Goal: Task Accomplishment & Management: Use online tool/utility

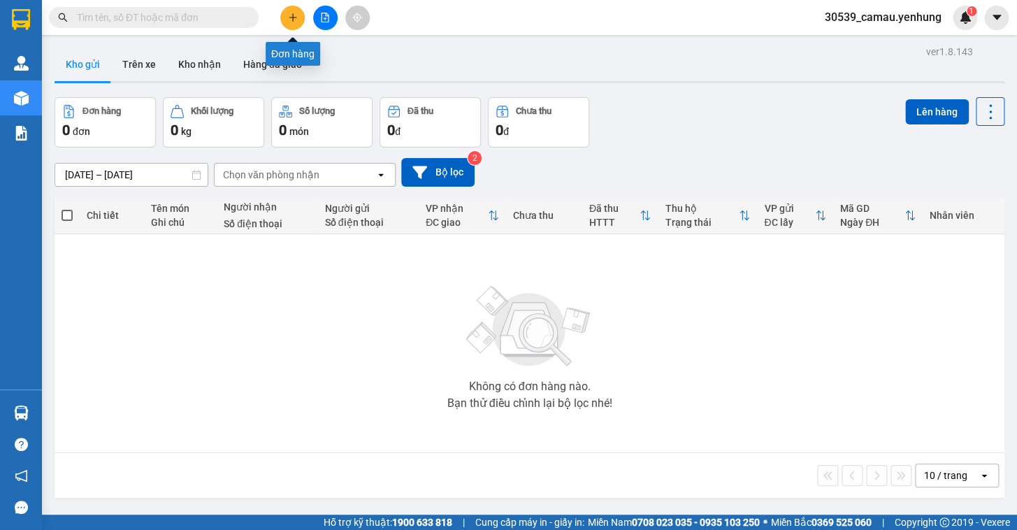
click at [296, 20] on icon "plus" at bounding box center [293, 18] width 10 height 10
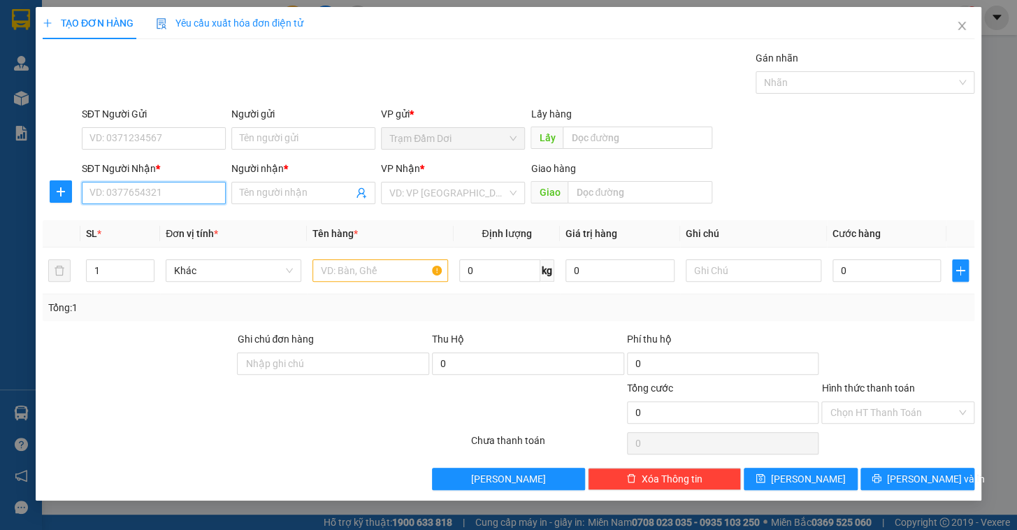
click at [147, 190] on input "SĐT Người Nhận *" at bounding box center [154, 193] width 144 height 22
type input "0942845878"
click at [294, 196] on input "Người nhận *" at bounding box center [296, 192] width 113 height 15
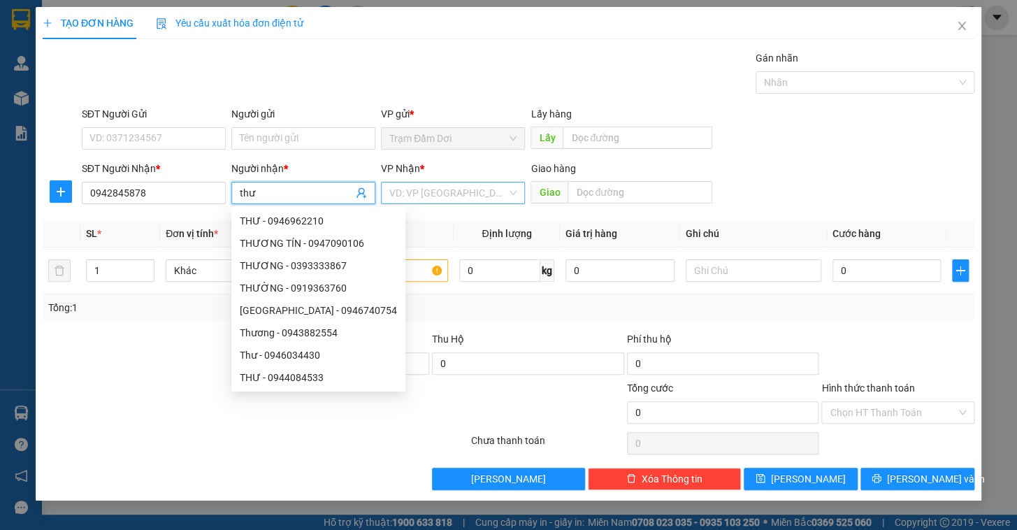
type input "thư"
click at [432, 192] on input "search" at bounding box center [447, 192] width 117 height 21
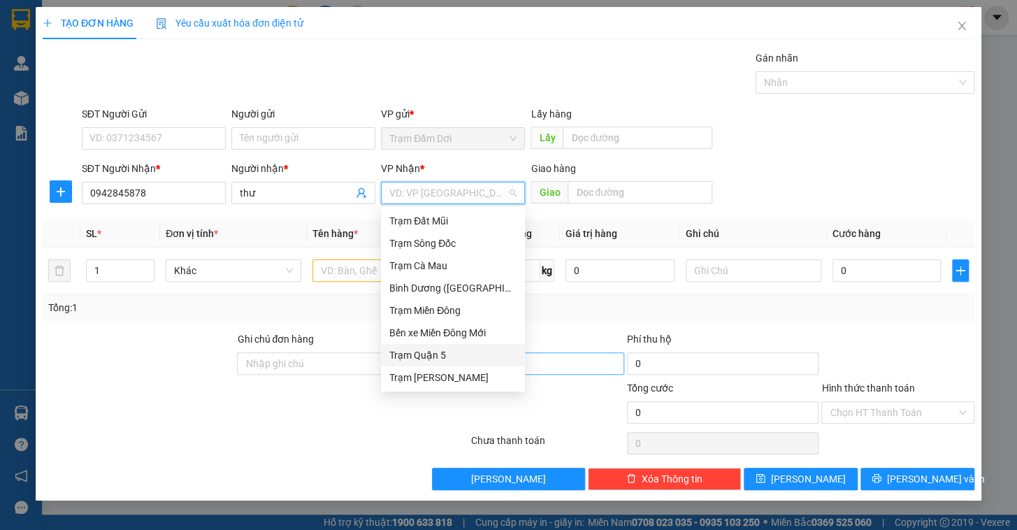
click at [448, 356] on div "Trạm Quận 5" at bounding box center [452, 354] width 127 height 15
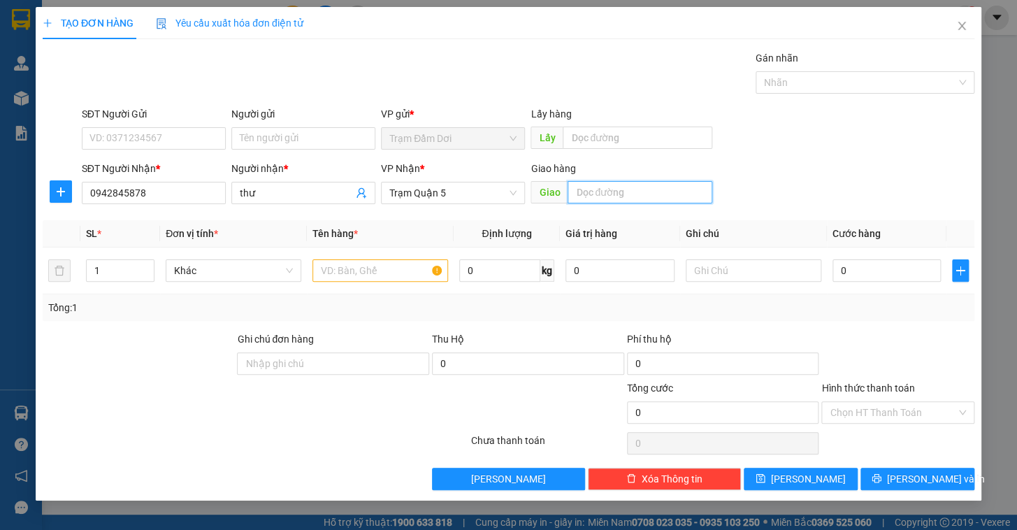
click at [641, 192] on input "text" at bounding box center [640, 192] width 145 height 22
type input "An sương"
click at [355, 268] on input "text" at bounding box center [381, 270] width 136 height 22
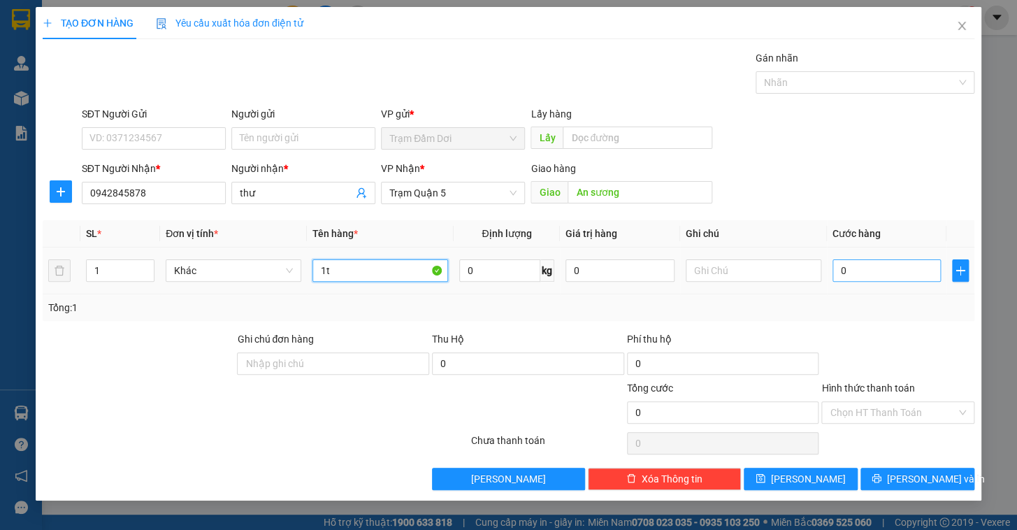
type input "1t"
click at [898, 266] on input "0" at bounding box center [887, 270] width 109 height 22
type input "1"
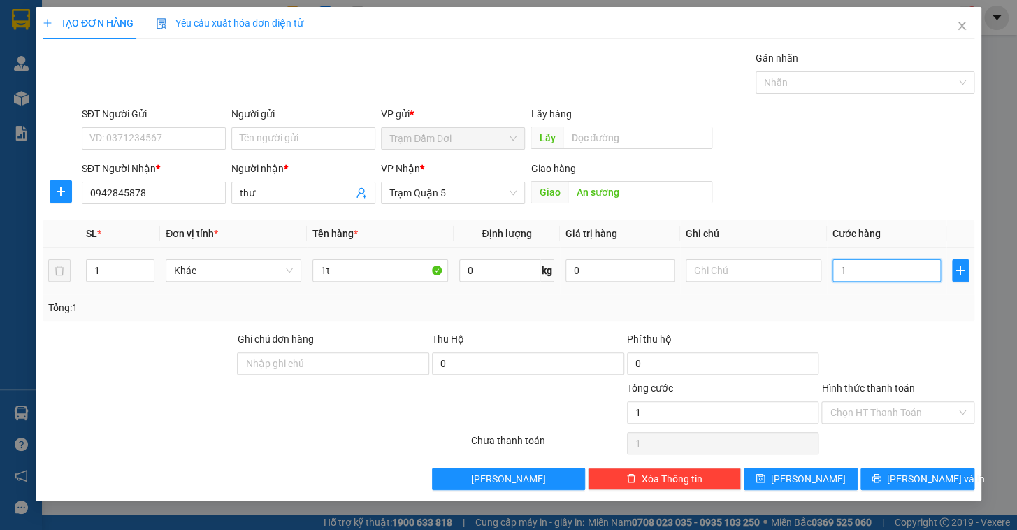
type input "12"
type input "120"
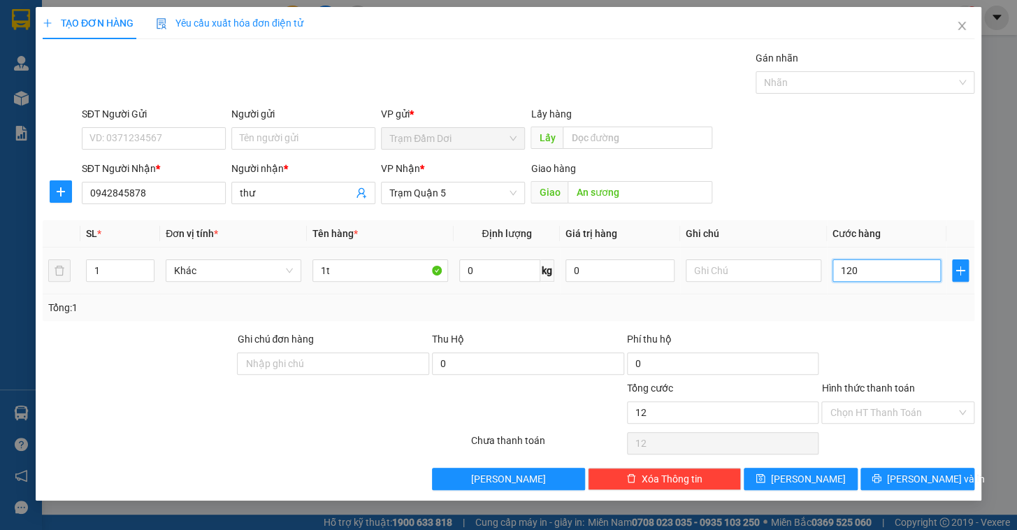
type input "120"
type input "120.000"
click at [875, 309] on div "Tổng: 1" at bounding box center [508, 307] width 921 height 15
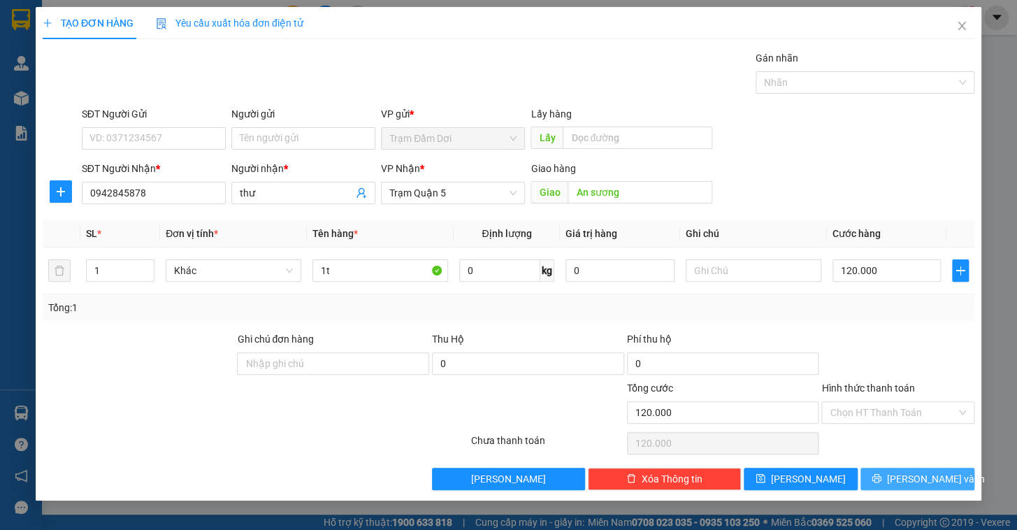
click at [926, 475] on span "[PERSON_NAME] và In" at bounding box center [936, 478] width 98 height 15
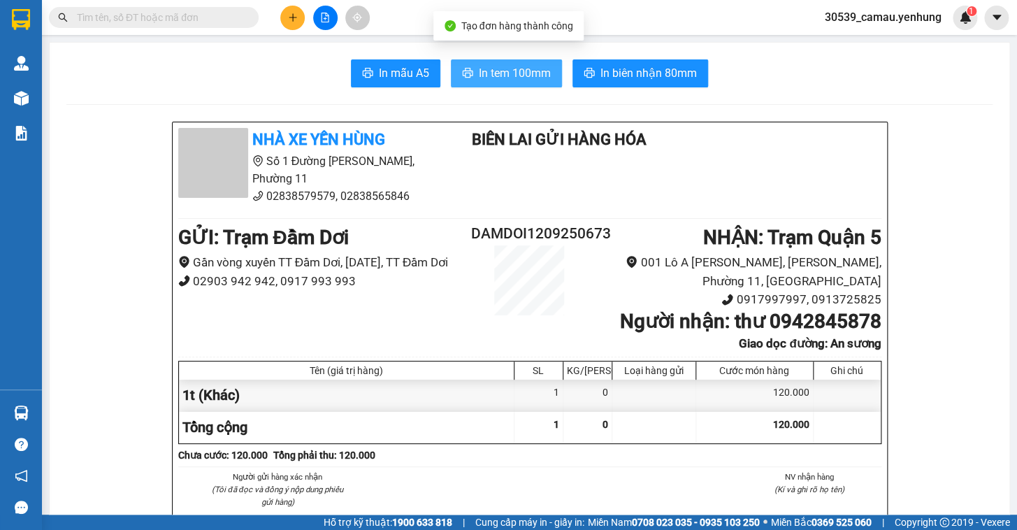
click at [526, 73] on span "In tem 100mm" at bounding box center [515, 72] width 72 height 17
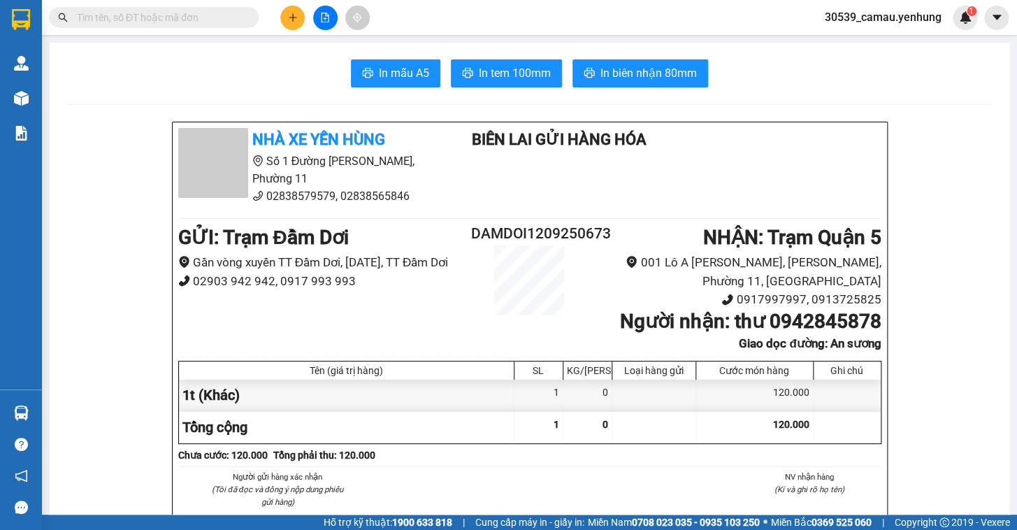
click at [290, 20] on icon "plus" at bounding box center [293, 18] width 10 height 10
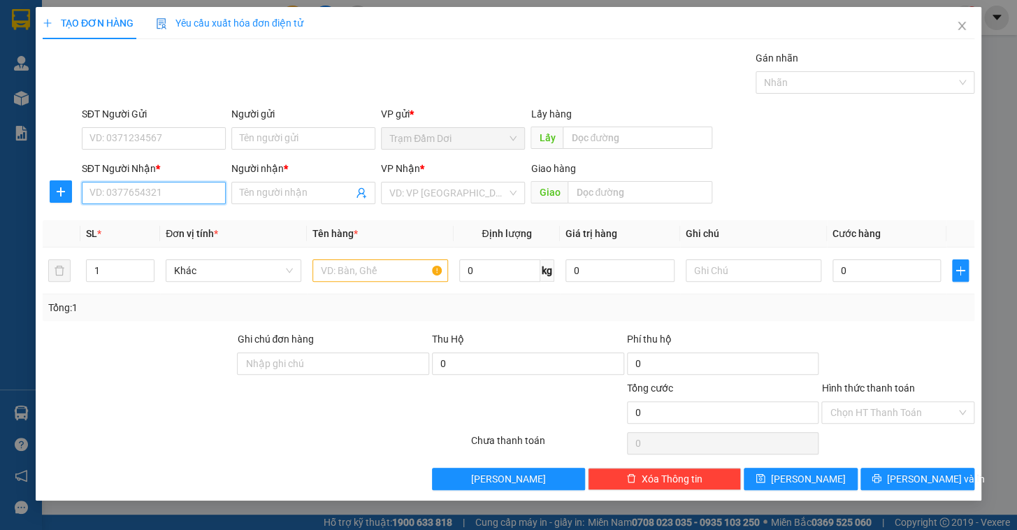
click at [117, 194] on input "SĐT Người Nhận *" at bounding box center [154, 193] width 144 height 22
click at [141, 222] on div "0919386542 - [PERSON_NAME]" at bounding box center [159, 220] width 138 height 15
type input "0919386542"
type input "nhu"
type input "ba diem"
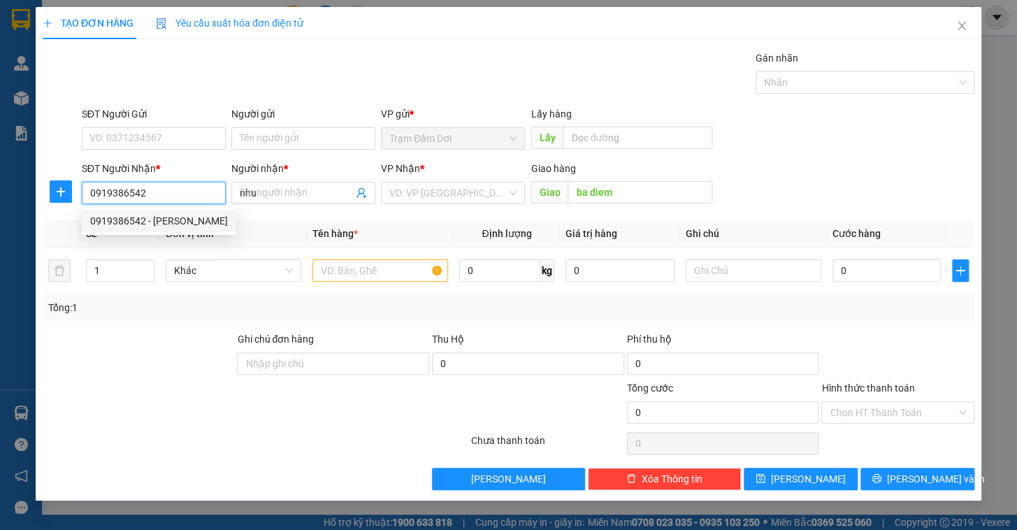
type input "100.000"
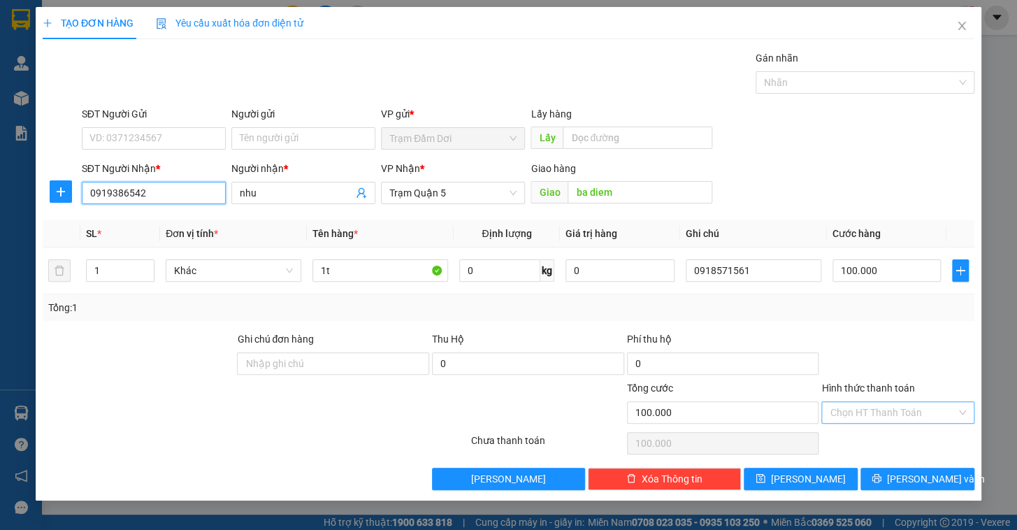
type input "0919386542"
click at [877, 411] on input "Hình thức thanh toán" at bounding box center [893, 412] width 127 height 21
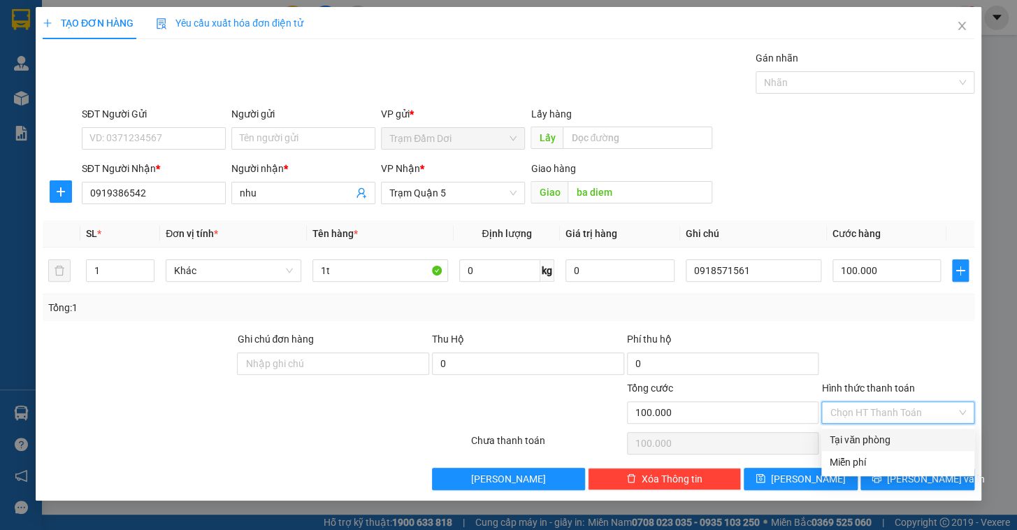
click at [866, 438] on div "Tại văn phòng" at bounding box center [898, 439] width 136 height 15
type input "0"
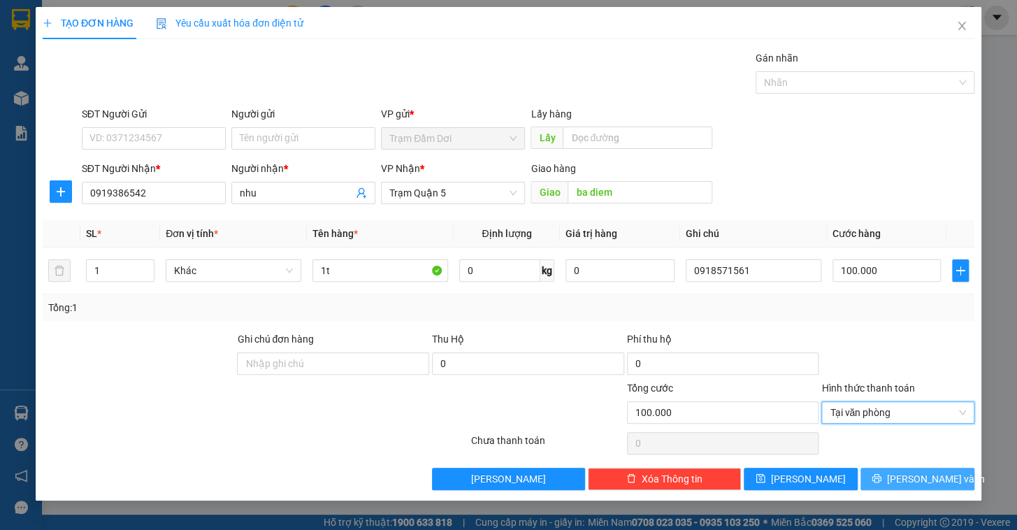
click at [894, 468] on button "[PERSON_NAME] và In" at bounding box center [918, 479] width 114 height 22
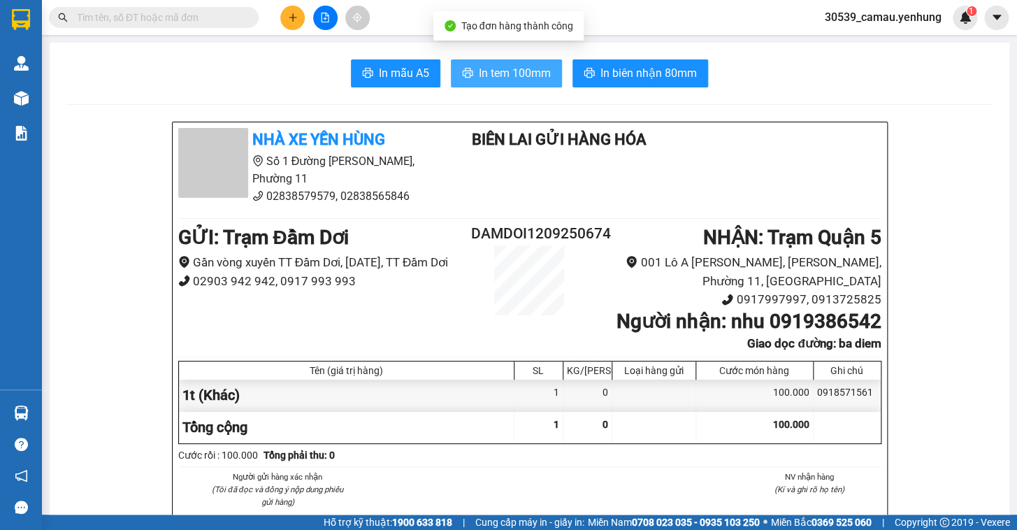
click at [490, 82] on span "In tem 100mm" at bounding box center [515, 72] width 72 height 17
click at [506, 82] on button "In tem 100mm" at bounding box center [506, 73] width 111 height 28
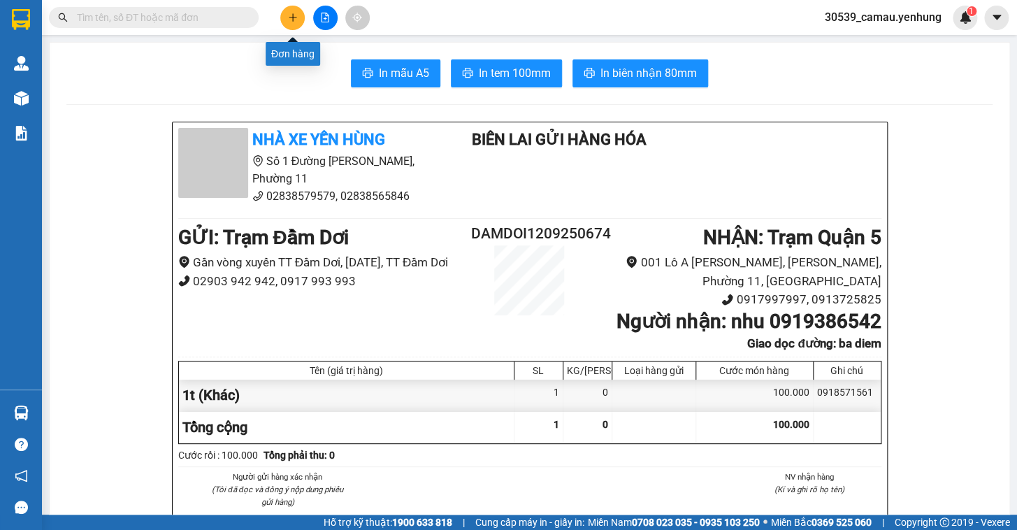
click at [294, 17] on icon "plus" at bounding box center [293, 17] width 8 height 1
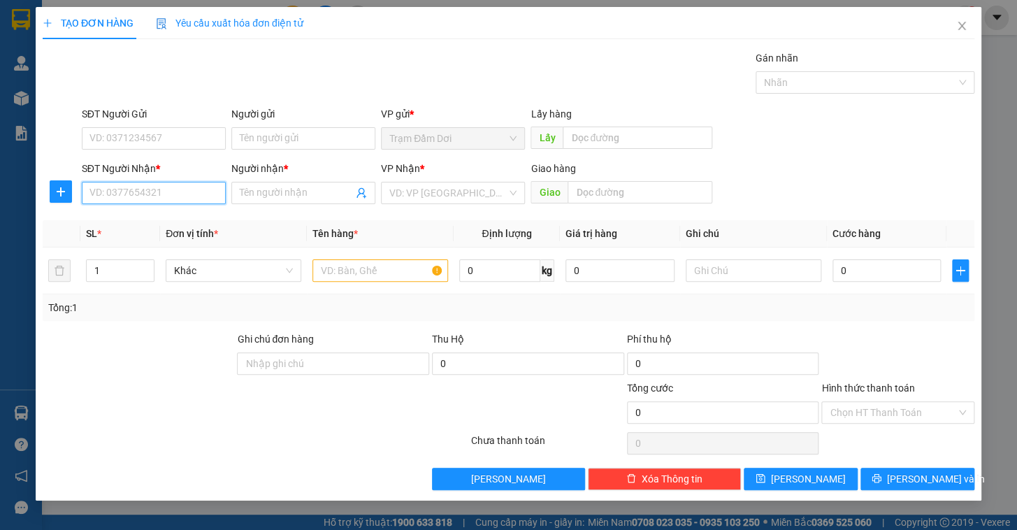
click at [142, 201] on input "SĐT Người Nhận *" at bounding box center [154, 193] width 144 height 22
type input "0973693488"
drag, startPoint x: 274, startPoint y: 187, endPoint x: 279, endPoint y: 169, distance: 18.2
click at [274, 186] on input "Người nhận *" at bounding box center [296, 192] width 113 height 15
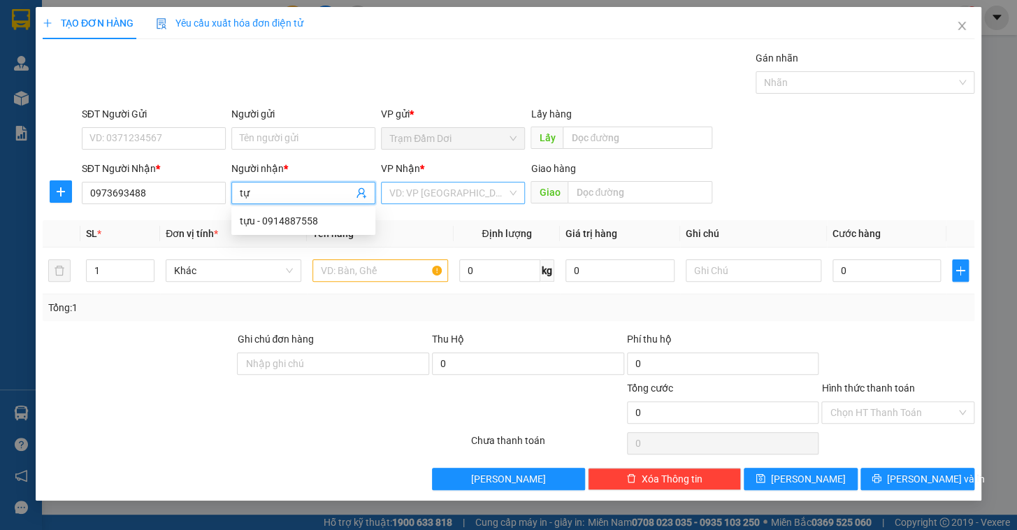
type input "tự"
click at [461, 189] on input "search" at bounding box center [447, 192] width 117 height 21
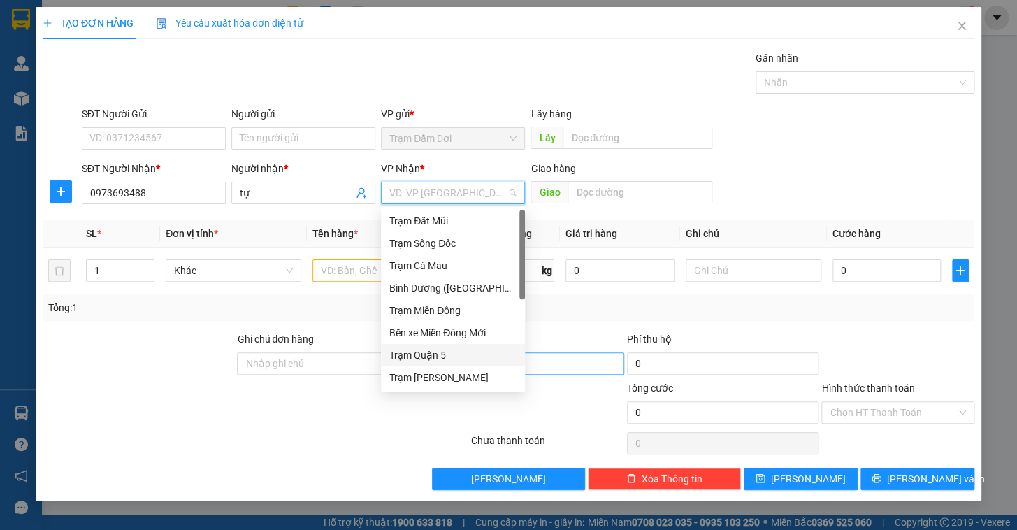
click at [440, 352] on div "Trạm Quận 5" at bounding box center [452, 354] width 127 height 15
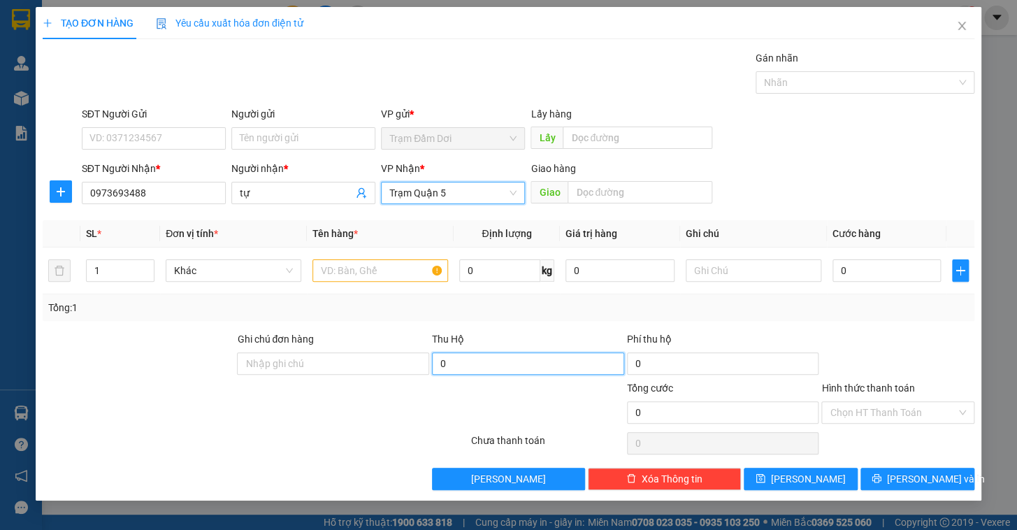
click at [440, 352] on input "0" at bounding box center [528, 363] width 192 height 22
click at [460, 192] on span "Trạm Quận 5" at bounding box center [452, 192] width 127 height 21
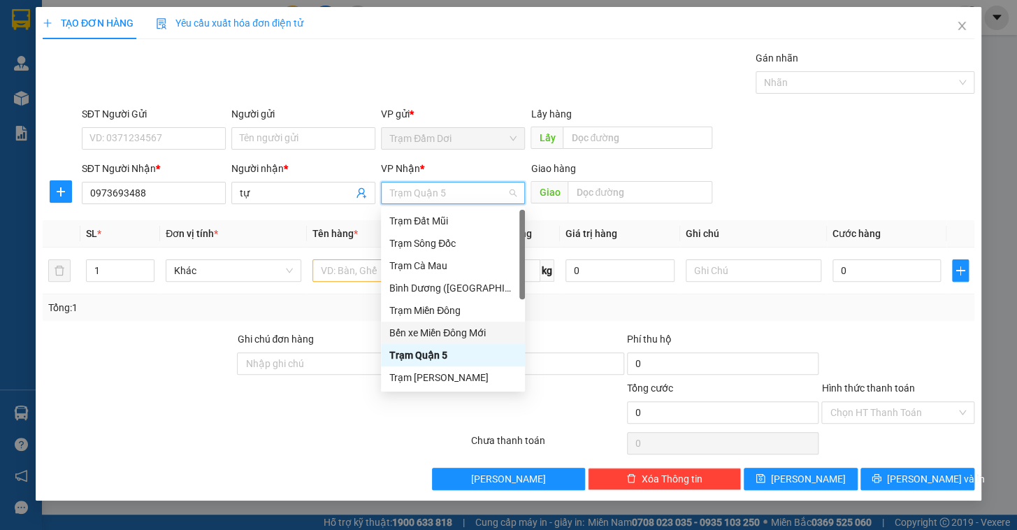
click at [457, 332] on div "Bến xe Miền Đông Mới" at bounding box center [452, 332] width 127 height 15
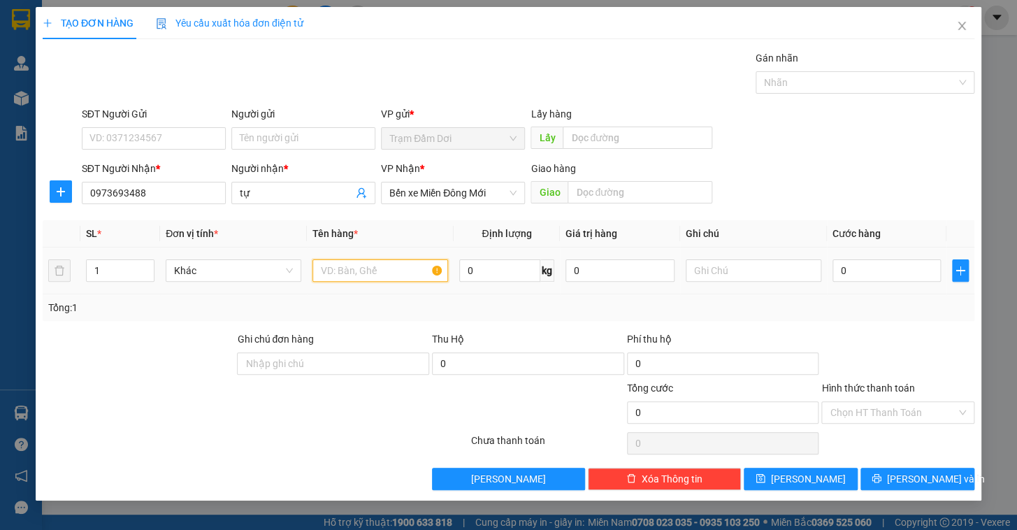
click at [405, 259] on input "text" at bounding box center [381, 270] width 136 height 22
type input "1 cuc"
click at [856, 266] on input "0" at bounding box center [887, 270] width 109 height 22
type input "3"
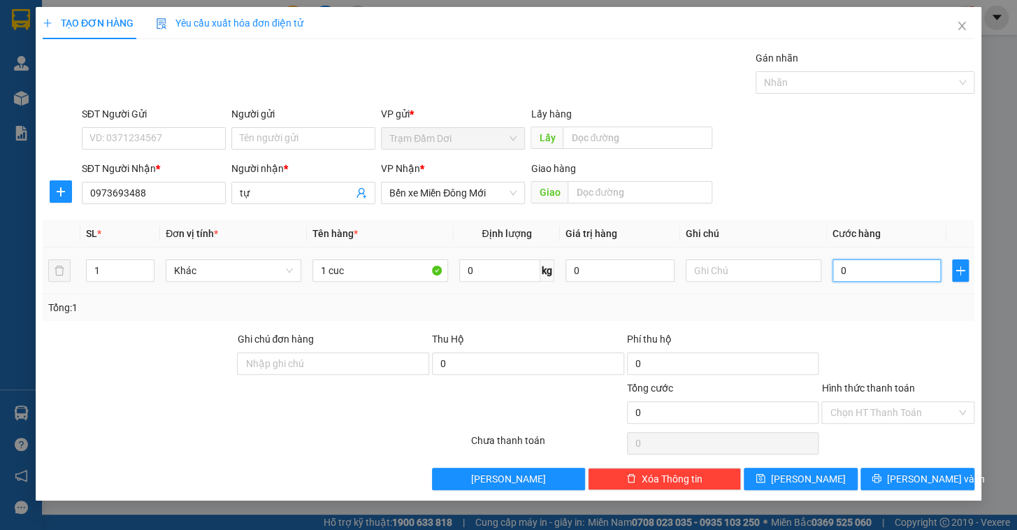
type input "3"
type input "30"
type input "300"
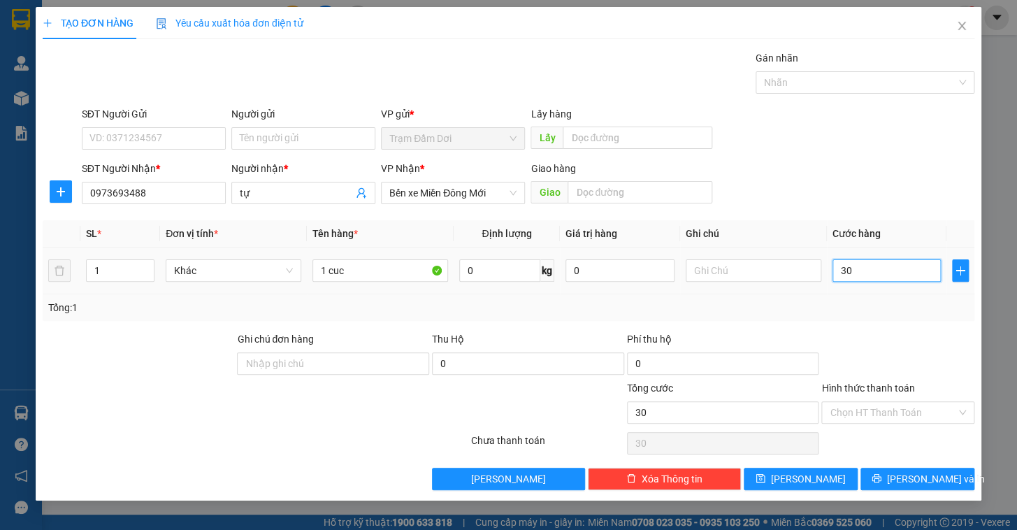
type input "300"
type input "300.000"
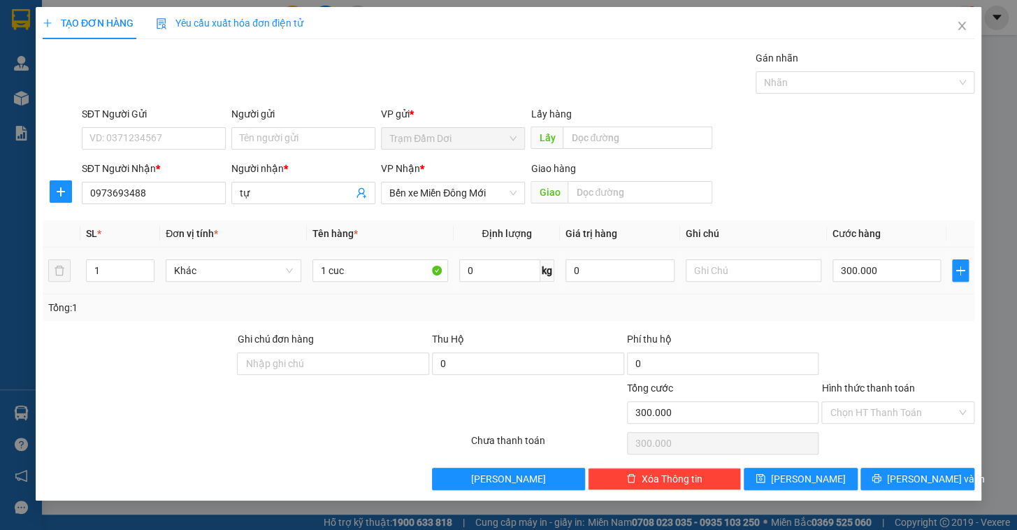
click at [903, 310] on div "Tổng: 1" at bounding box center [508, 307] width 921 height 15
click at [912, 415] on input "Hình thức thanh toán" at bounding box center [893, 412] width 127 height 21
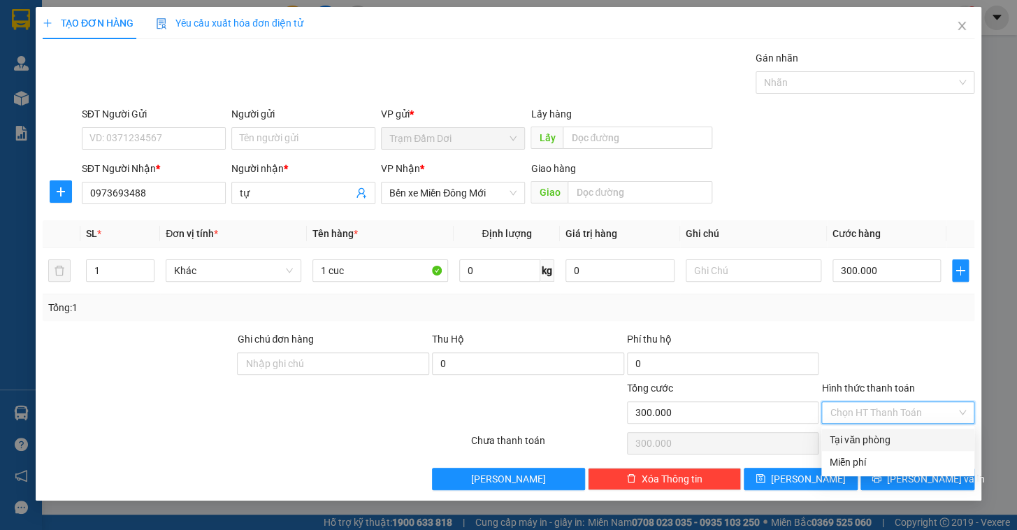
click at [912, 415] on input "Hình thức thanh toán" at bounding box center [893, 412] width 127 height 21
click at [919, 338] on div at bounding box center [898, 355] width 156 height 49
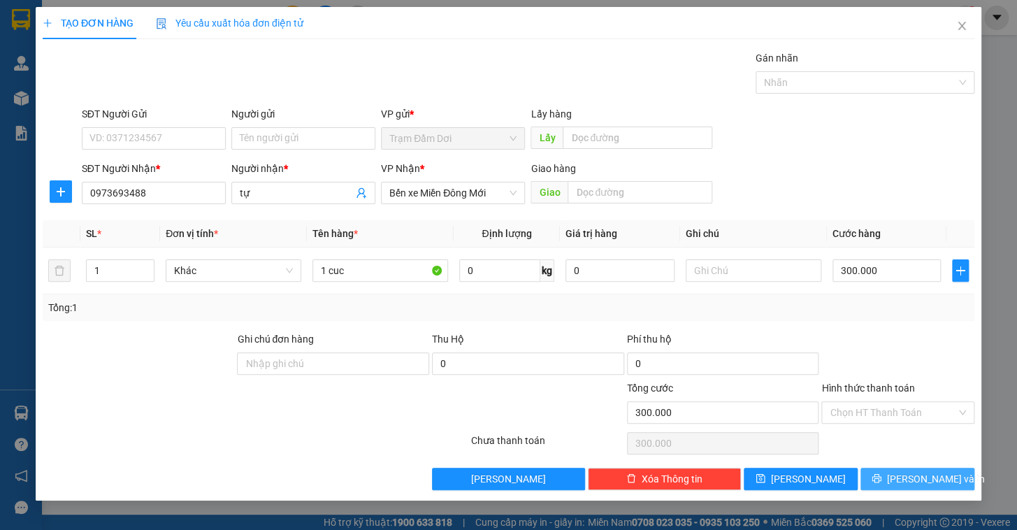
click at [933, 475] on span "[PERSON_NAME] và In" at bounding box center [936, 478] width 98 height 15
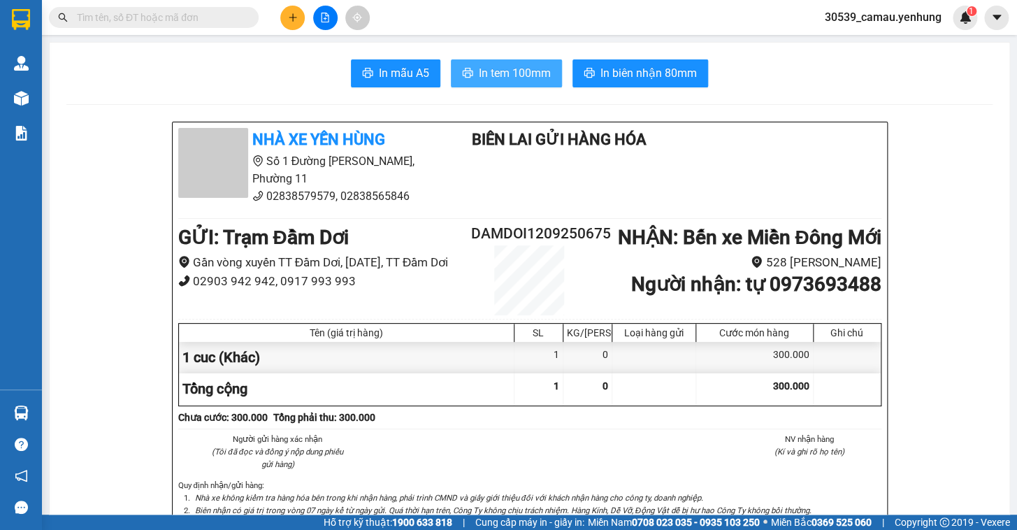
click at [501, 76] on span "In tem 100mm" at bounding box center [515, 72] width 72 height 17
click at [284, 17] on button at bounding box center [292, 18] width 24 height 24
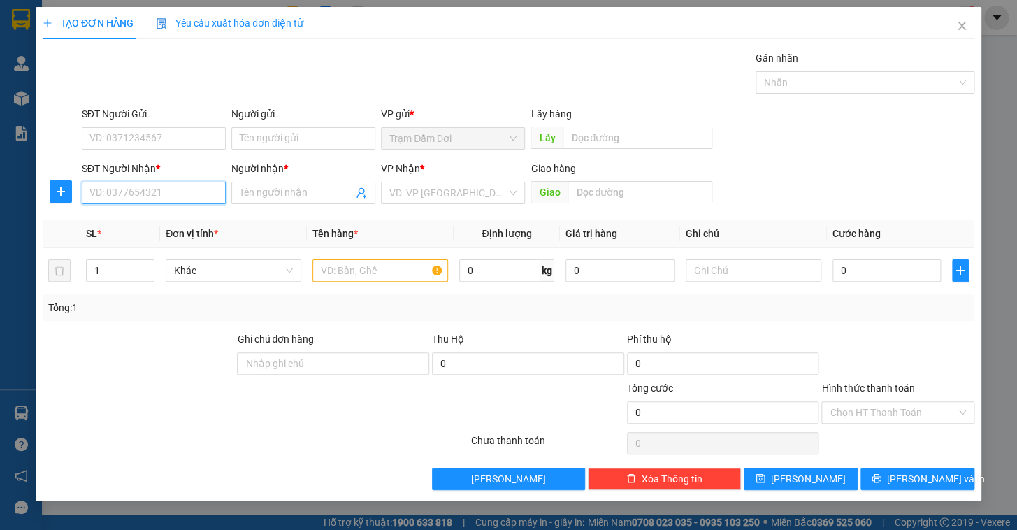
click at [156, 189] on input "SĐT Người Nhận *" at bounding box center [154, 193] width 144 height 22
type input "0939123121"
click at [253, 189] on input "Người nhận *" at bounding box center [296, 192] width 113 height 15
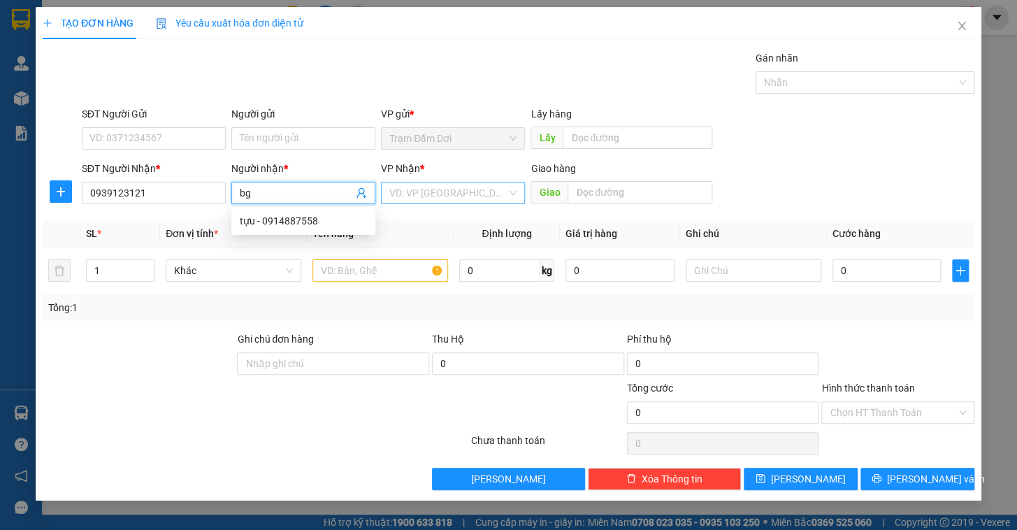
type input "bg"
click at [488, 200] on input "search" at bounding box center [447, 192] width 117 height 21
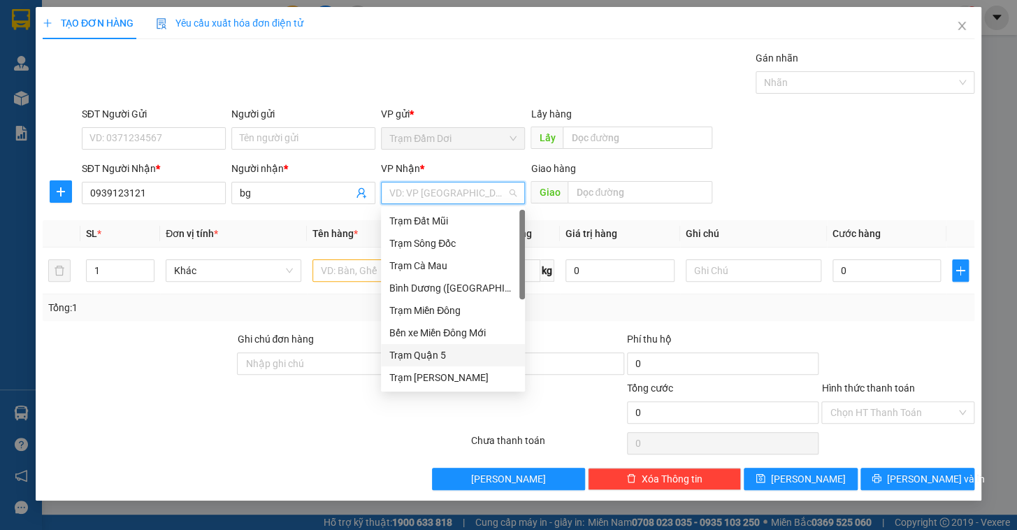
click at [452, 349] on div "Trạm Quận 5" at bounding box center [452, 354] width 127 height 15
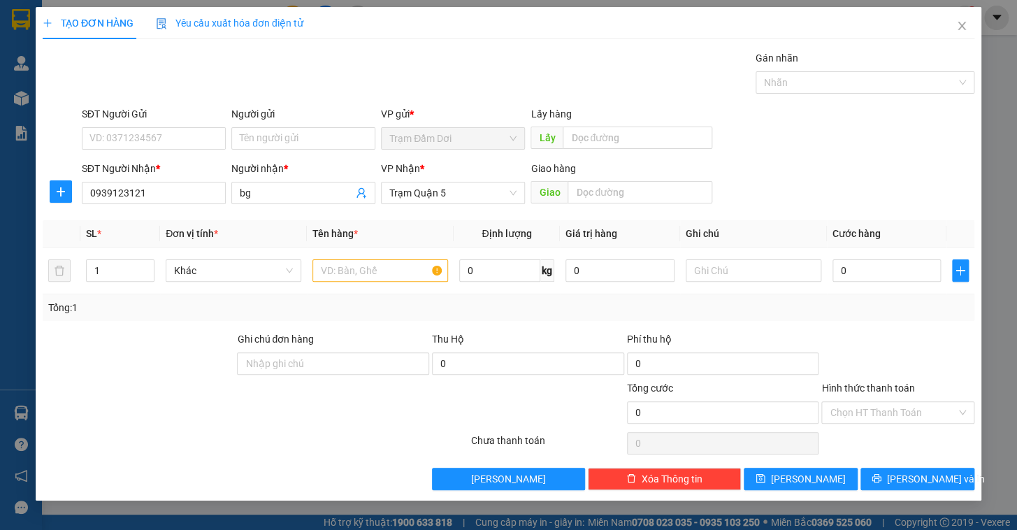
click at [608, 168] on div "Giao hàng" at bounding box center [622, 168] width 182 height 15
click at [609, 194] on input "text" at bounding box center [640, 192] width 145 height 22
type input "tam phước"
click at [328, 252] on td at bounding box center [380, 270] width 147 height 47
click at [332, 273] on input "text" at bounding box center [381, 270] width 136 height 22
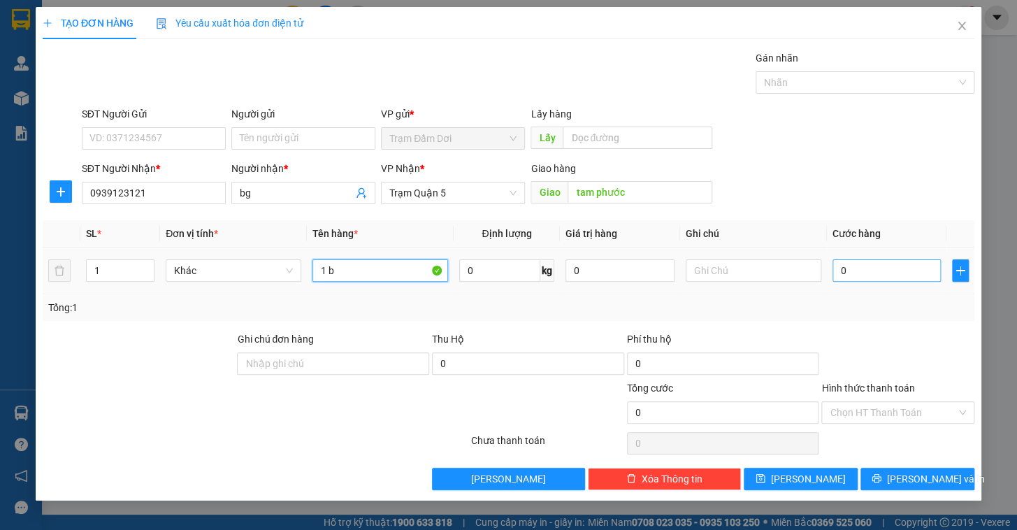
type input "1 b"
click at [847, 264] on input "0" at bounding box center [887, 270] width 109 height 22
type input "7"
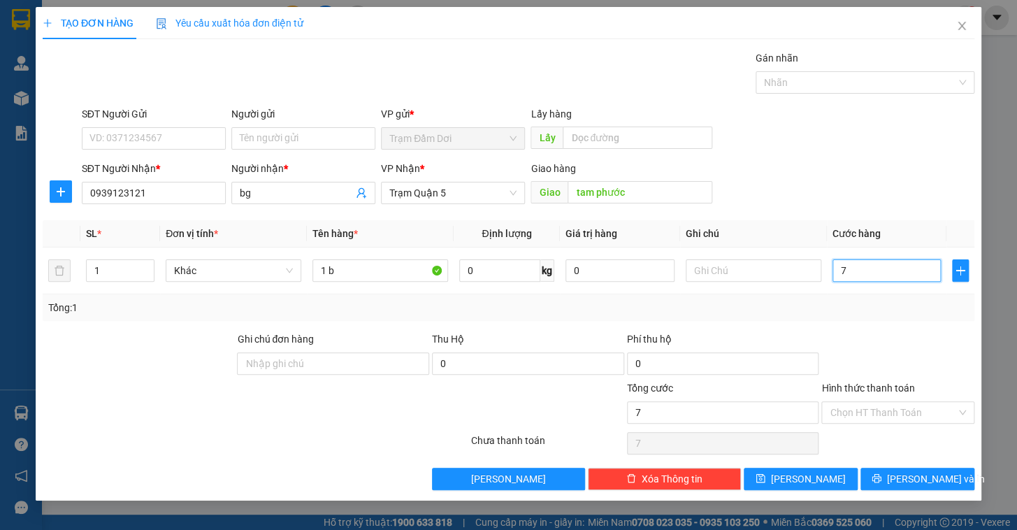
type input "70"
type input "70.000"
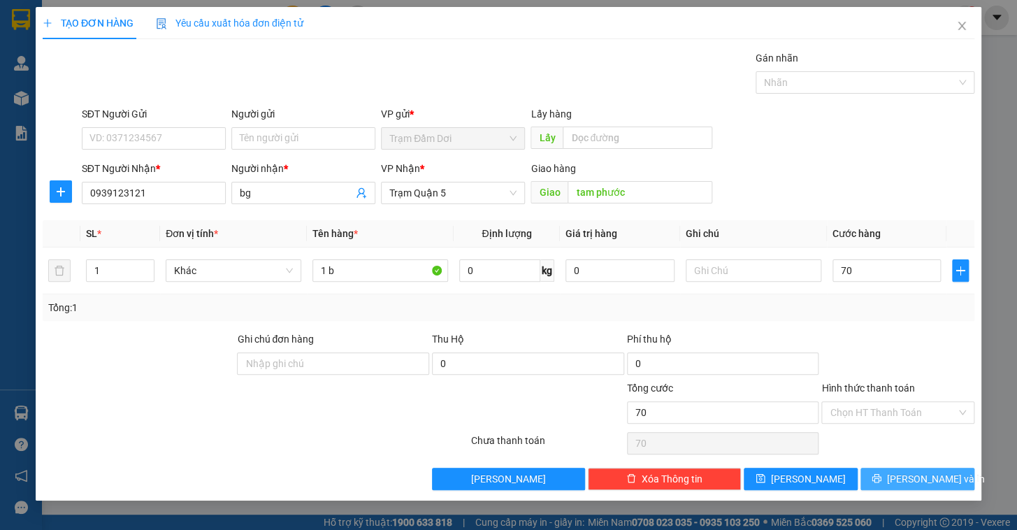
type input "70.000"
click at [935, 484] on span "[PERSON_NAME] và In" at bounding box center [936, 478] width 98 height 15
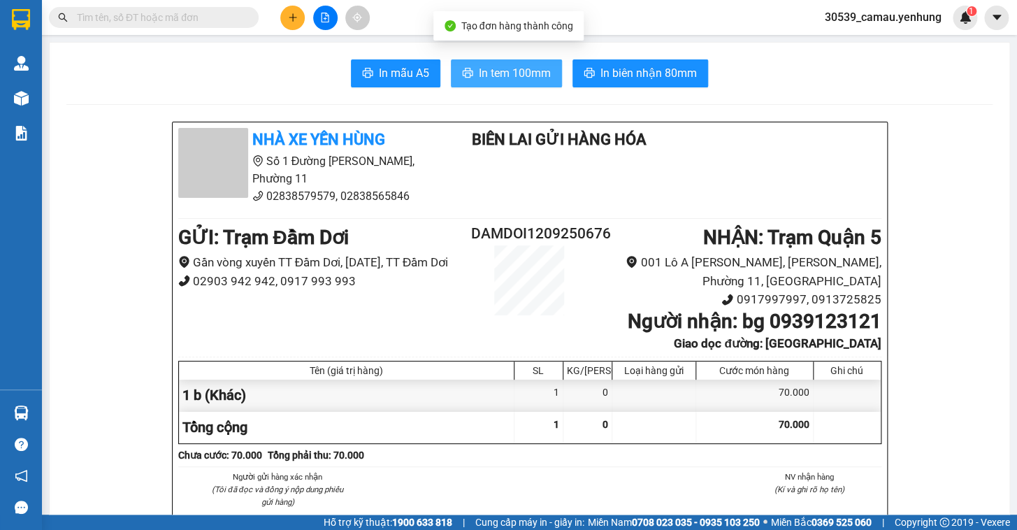
click at [504, 76] on span "In tem 100mm" at bounding box center [515, 72] width 72 height 17
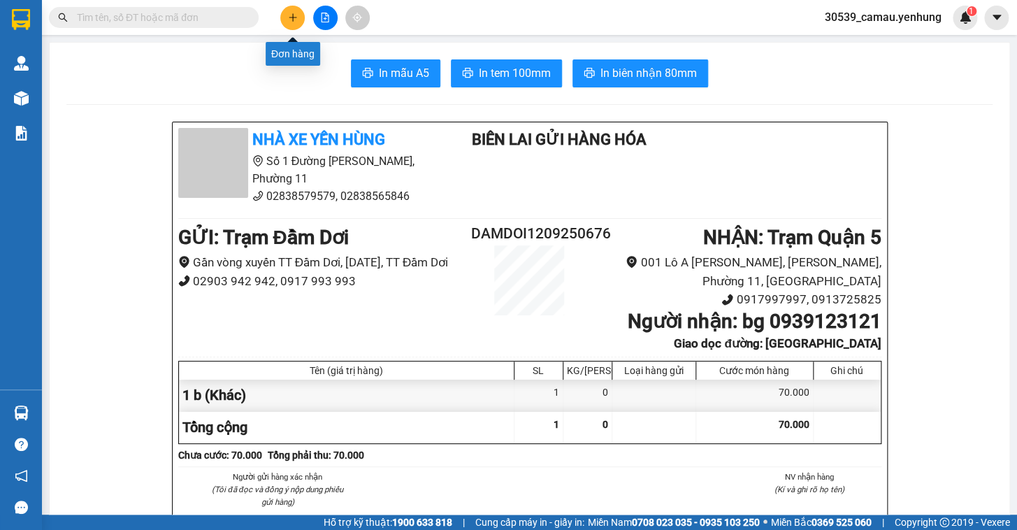
click at [286, 21] on button at bounding box center [292, 18] width 24 height 24
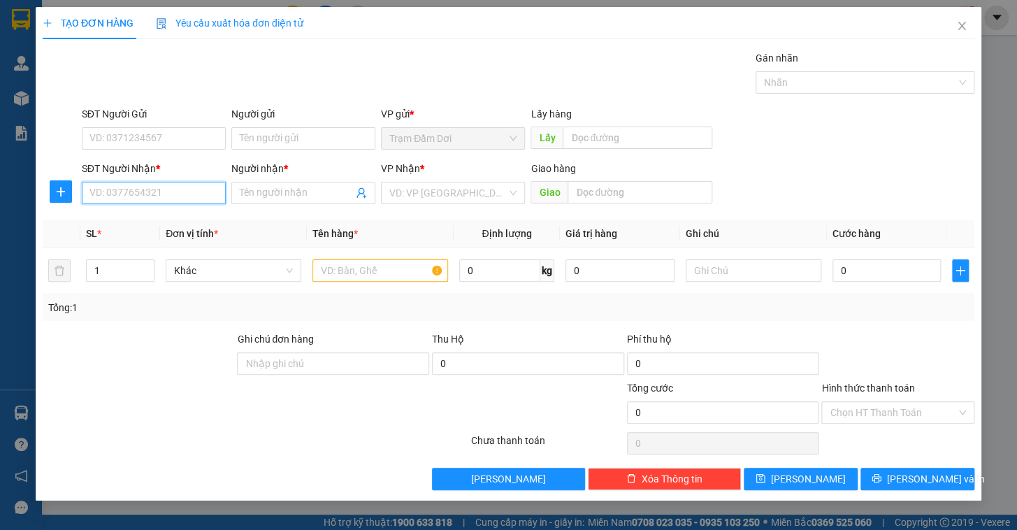
click at [108, 194] on input "SĐT Người Nhận *" at bounding box center [154, 193] width 144 height 22
click at [145, 226] on div "0812977226 - linh" at bounding box center [153, 220] width 127 height 15
type input "0812977226"
type input "linh"
type input "50.000"
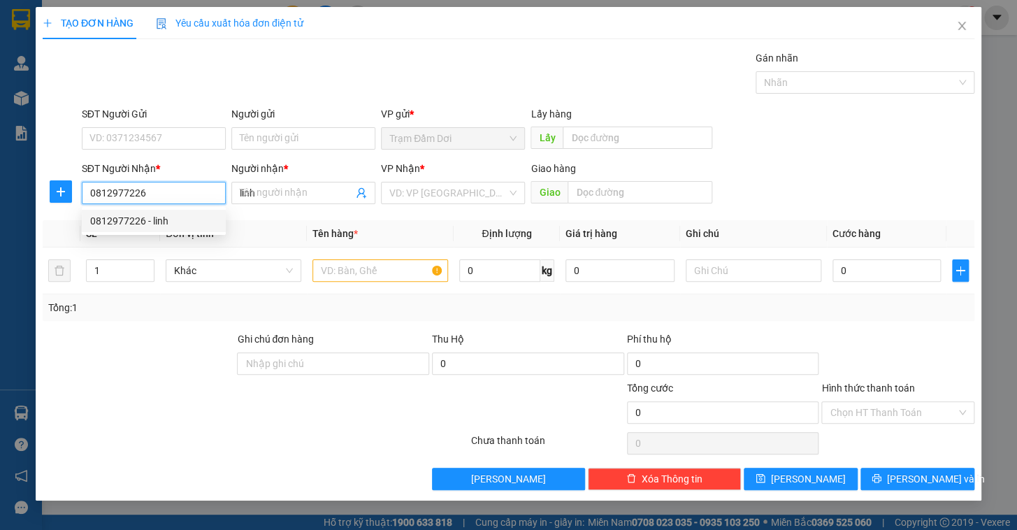
type input "50.000"
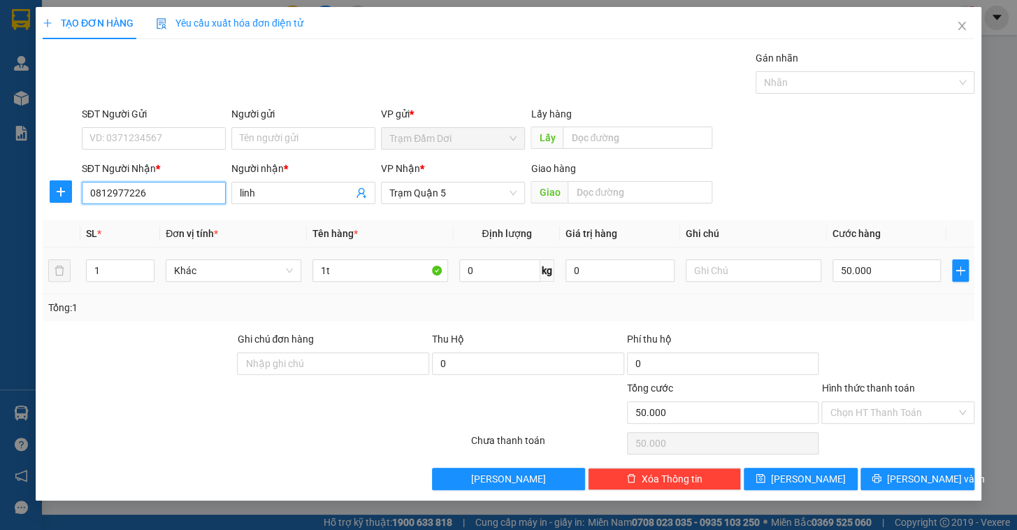
type input "0812977226"
click at [901, 287] on td "50.000" at bounding box center [887, 270] width 120 height 47
click at [900, 278] on input "50.000" at bounding box center [887, 270] width 109 height 22
type input "7"
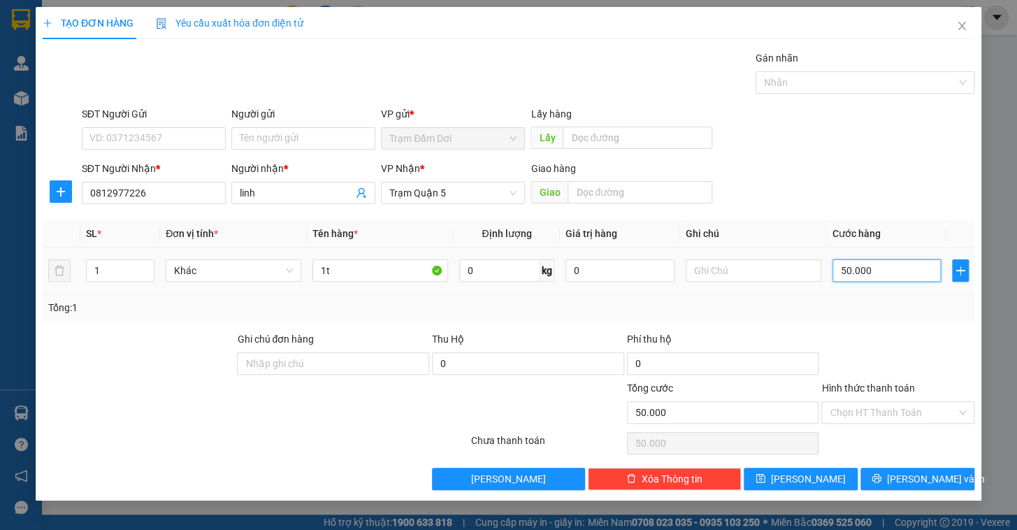
type input "7"
type input "70"
type input "70.000"
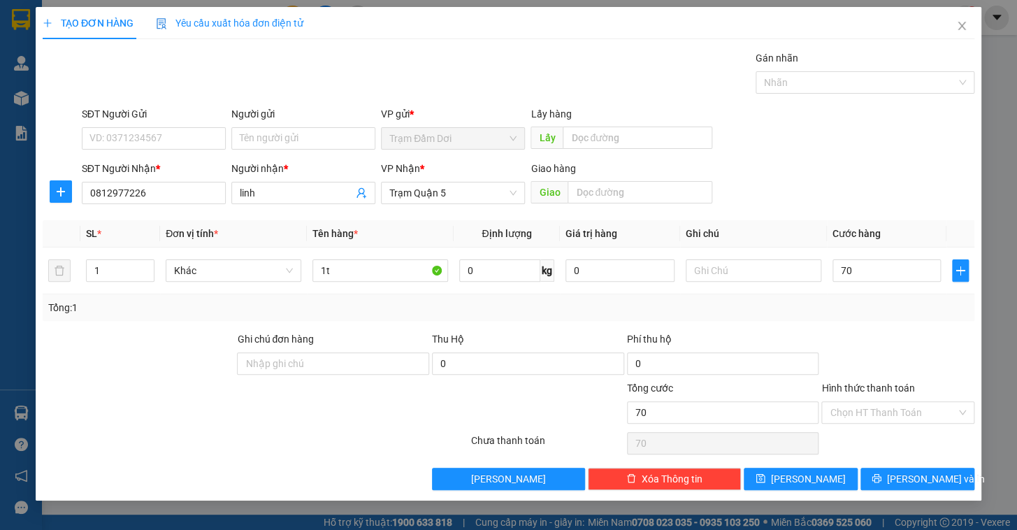
type input "70.000"
click at [919, 328] on div "Transit Pickup Surcharge Ids Transit Deliver Surcharge Ids Transit Deliver Surc…" at bounding box center [509, 270] width 932 height 440
click at [910, 416] on input "Hình thức thanh toán" at bounding box center [893, 412] width 127 height 21
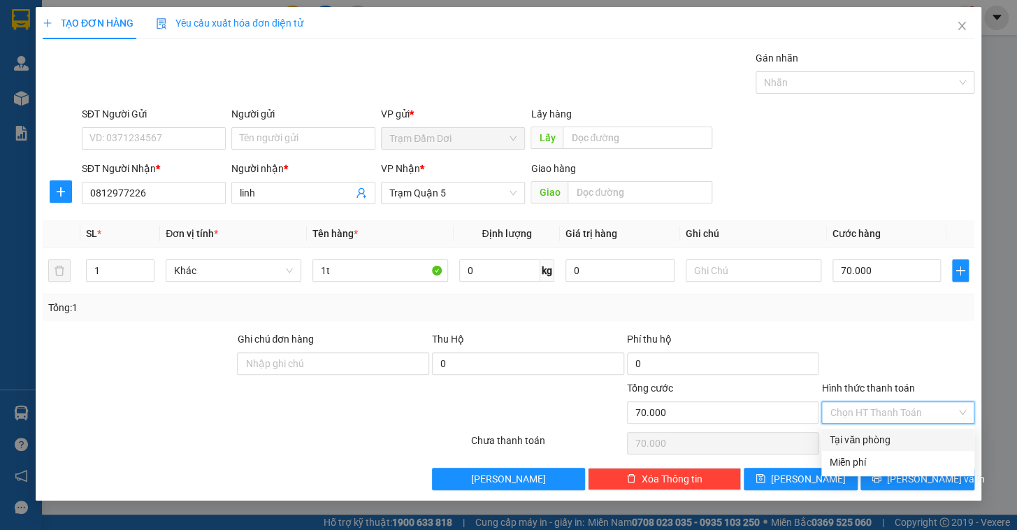
click at [903, 451] on div "Miễn phí" at bounding box center [897, 462] width 153 height 22
type input "0"
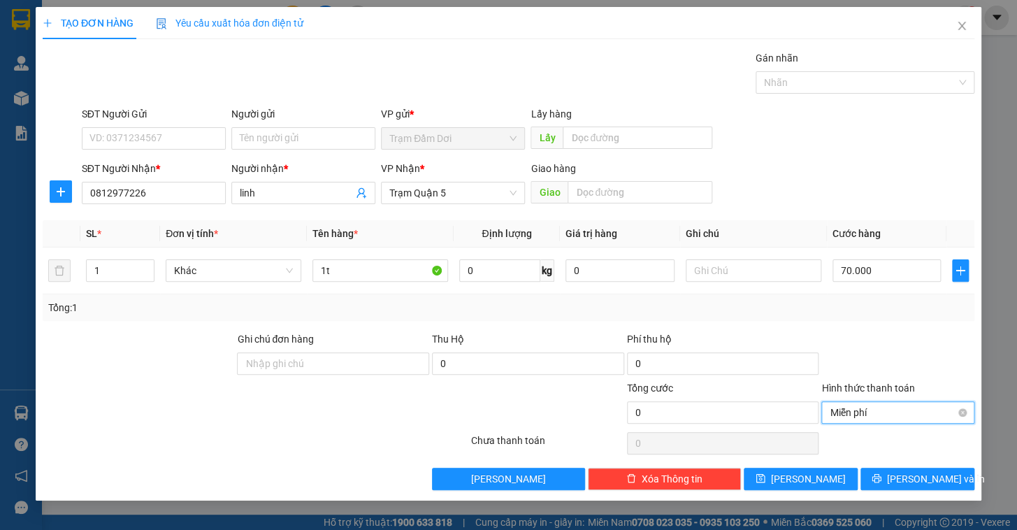
click at [897, 413] on span "Miễn phí" at bounding box center [898, 412] width 136 height 21
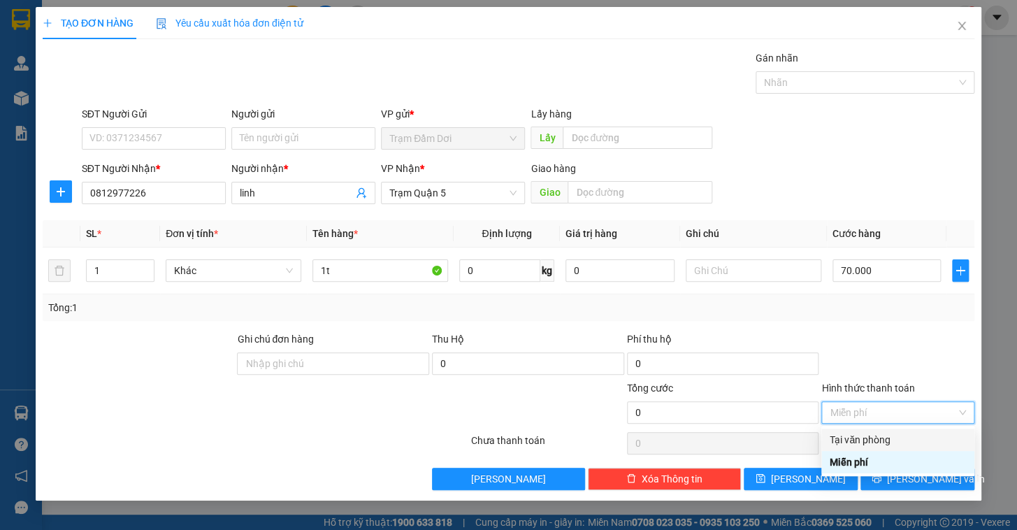
click at [895, 441] on div "Tại văn phòng" at bounding box center [898, 439] width 136 height 15
type input "70.000"
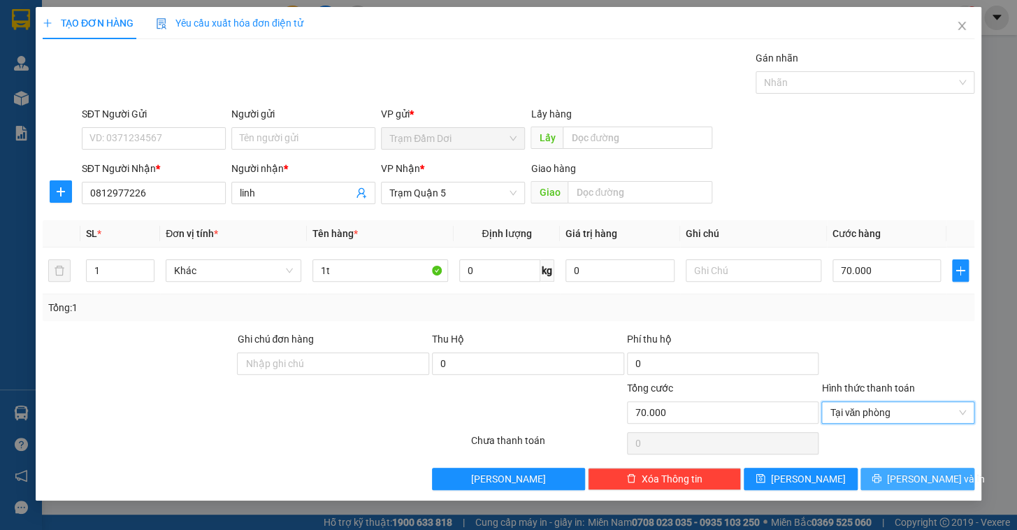
click at [905, 474] on span "[PERSON_NAME] và In" at bounding box center [936, 478] width 98 height 15
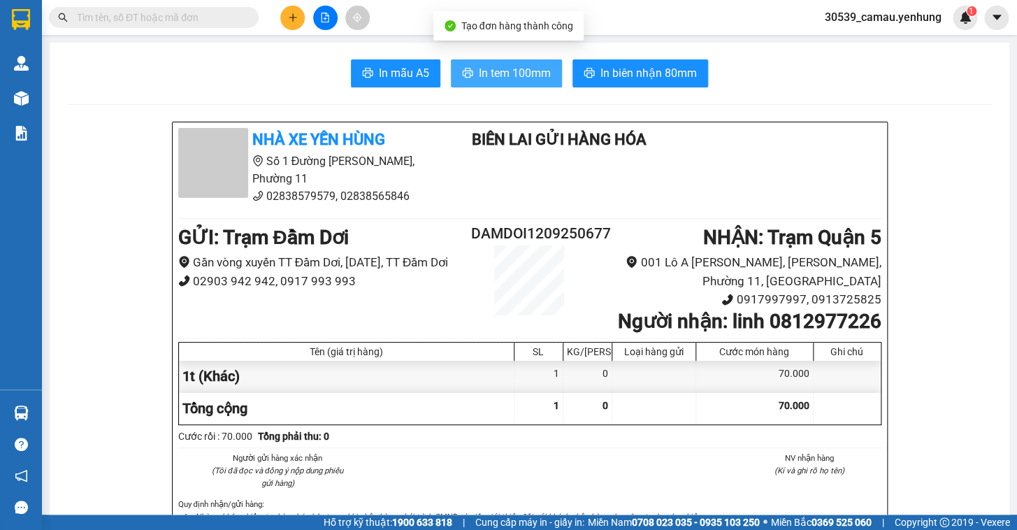
click at [526, 83] on button "In tem 100mm" at bounding box center [506, 73] width 111 height 28
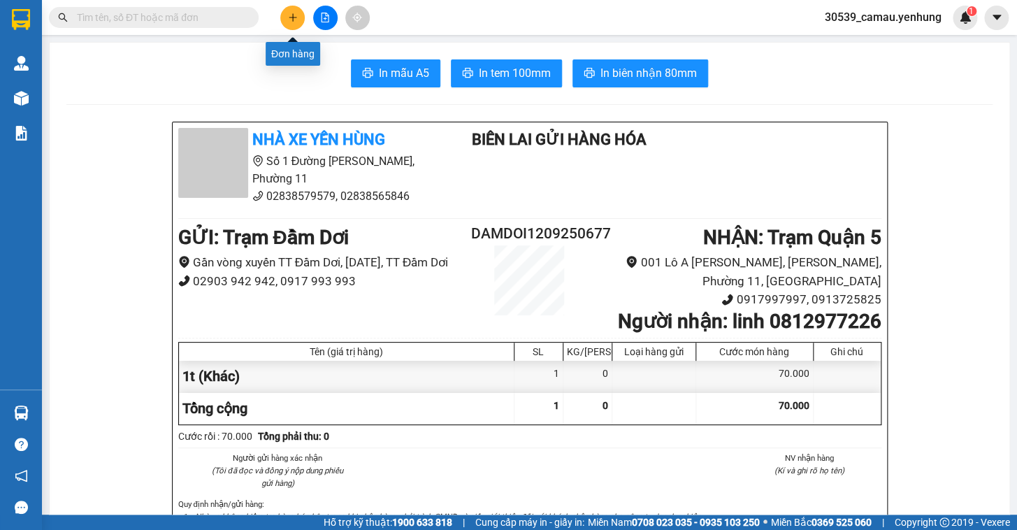
click at [287, 19] on button at bounding box center [292, 18] width 24 height 24
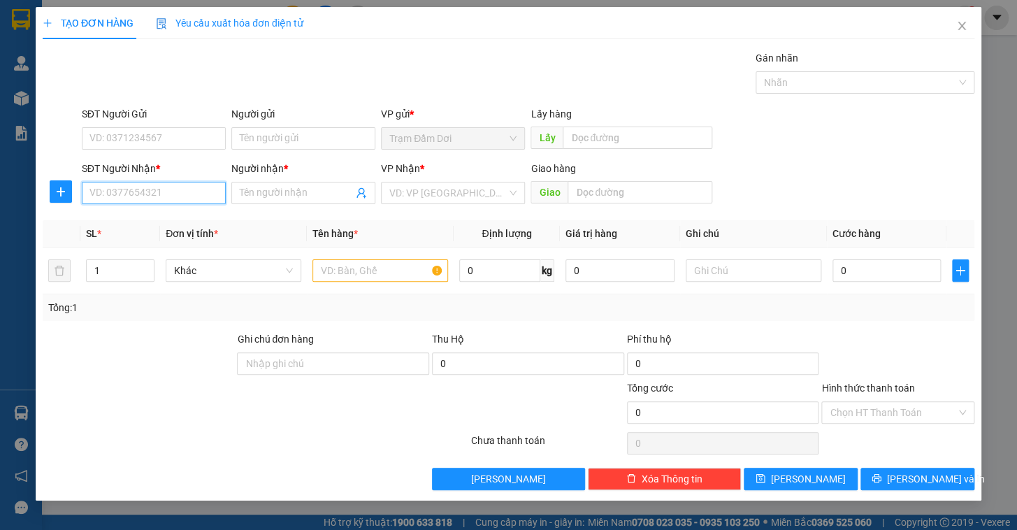
click at [143, 196] on input "SĐT Người Nhận *" at bounding box center [154, 193] width 144 height 22
click at [126, 225] on div "0913605057 - trang" at bounding box center [153, 220] width 127 height 15
type input "0913605057"
type input "trang"
type input "40.000"
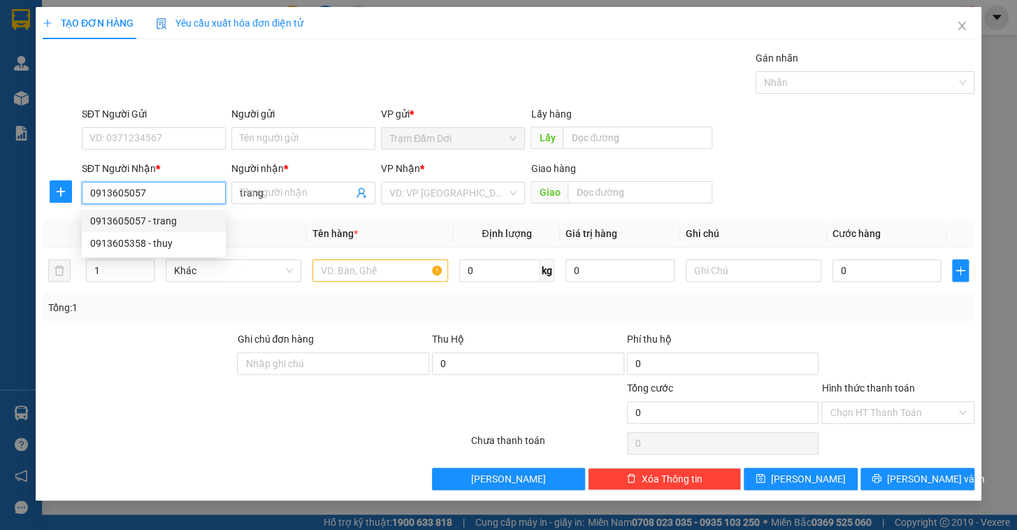
type input "40.000"
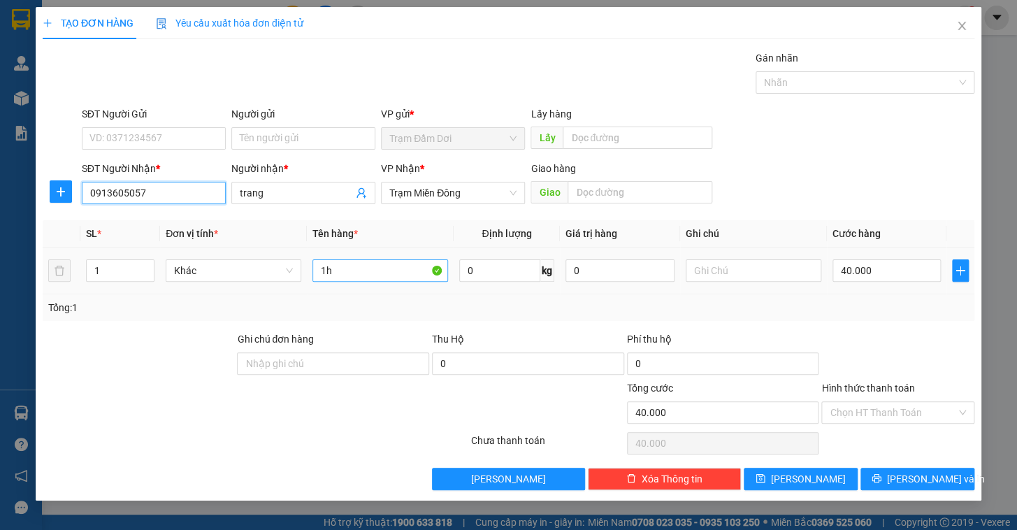
type input "0913605057"
click at [352, 279] on input "1h" at bounding box center [381, 270] width 136 height 22
type input "1b"
click at [900, 261] on input "40.000" at bounding box center [887, 270] width 109 height 22
type input "5"
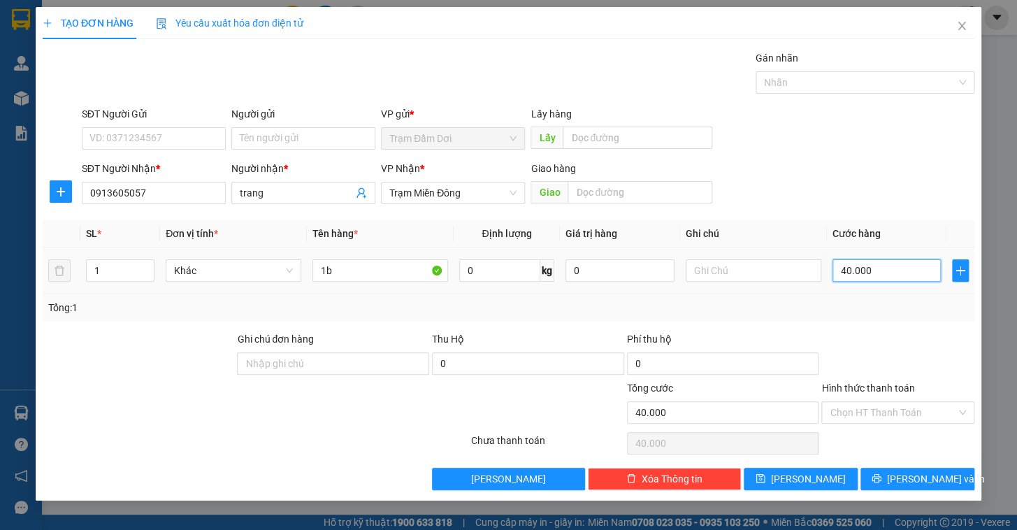
type input "5"
type input "50"
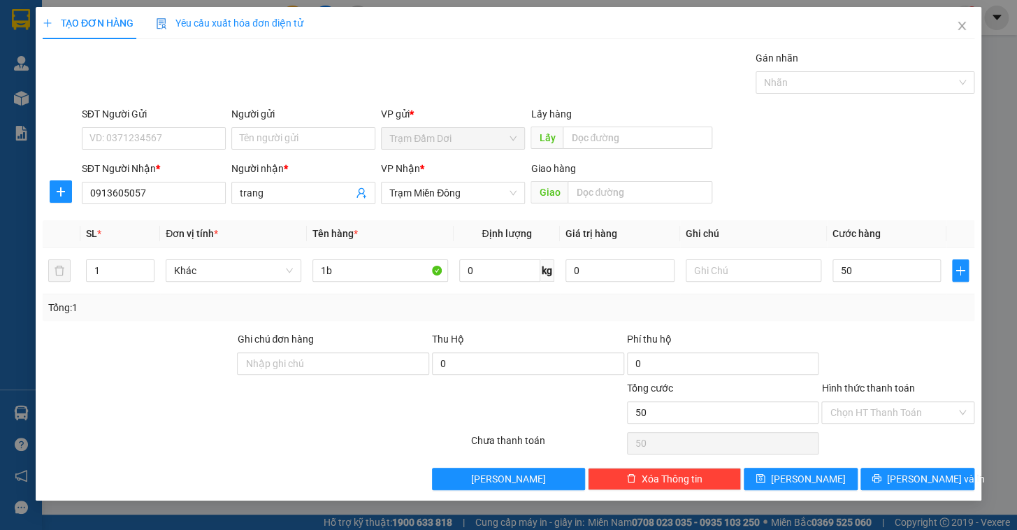
type input "50.000"
click at [907, 327] on div "Transit Pickup Surcharge Ids Transit Deliver Surcharge Ids Transit Deliver Surc…" at bounding box center [509, 270] width 932 height 440
click at [903, 421] on input "Hình thức thanh toán" at bounding box center [893, 412] width 127 height 21
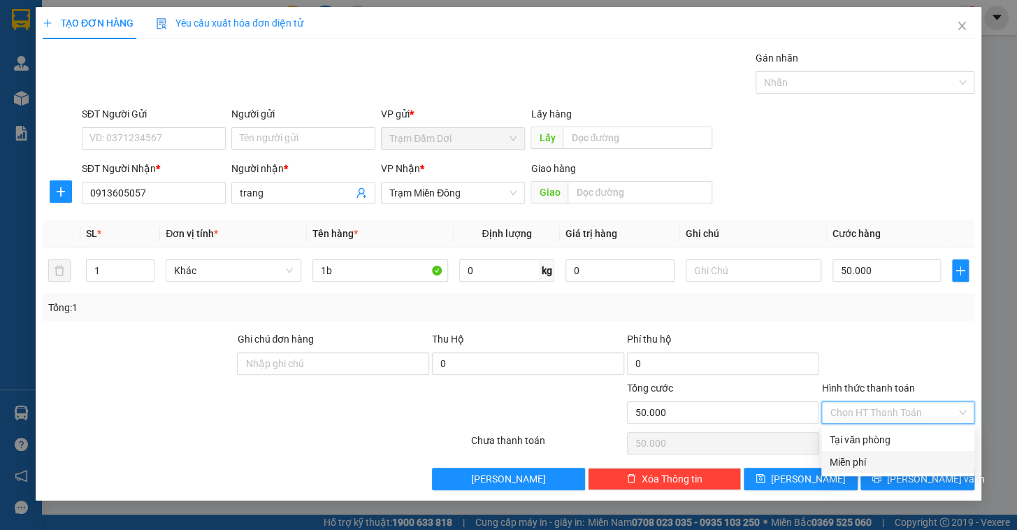
click at [881, 456] on div "Miễn phí" at bounding box center [898, 461] width 136 height 15
type input "0"
click at [878, 409] on span "Miễn phí" at bounding box center [898, 412] width 136 height 21
click at [886, 448] on div "Tại văn phòng" at bounding box center [897, 440] width 153 height 22
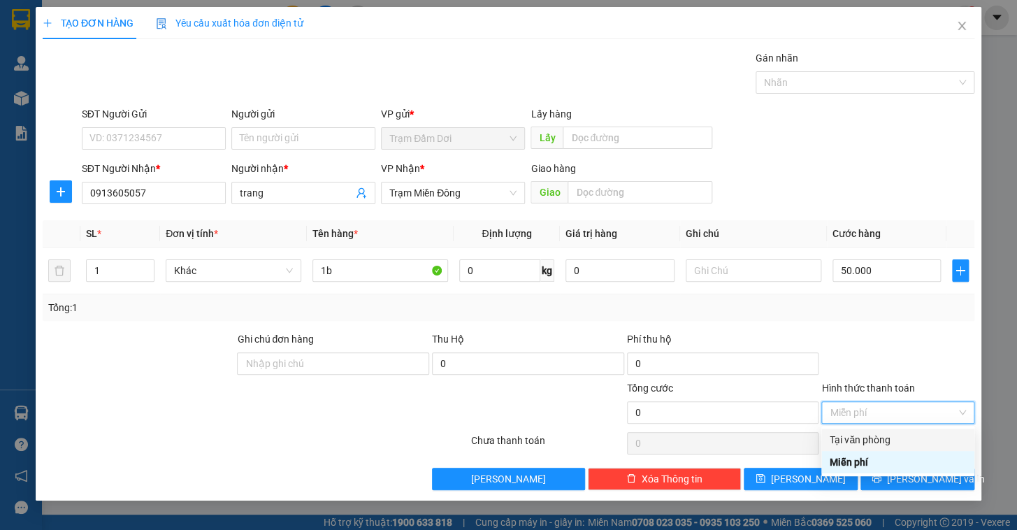
type input "50.000"
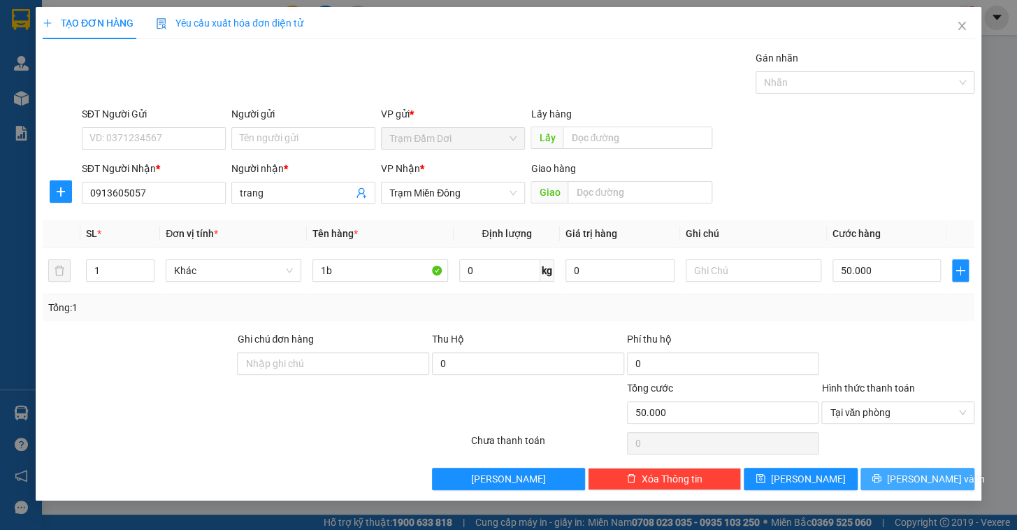
click at [948, 481] on button "[PERSON_NAME] và In" at bounding box center [918, 479] width 114 height 22
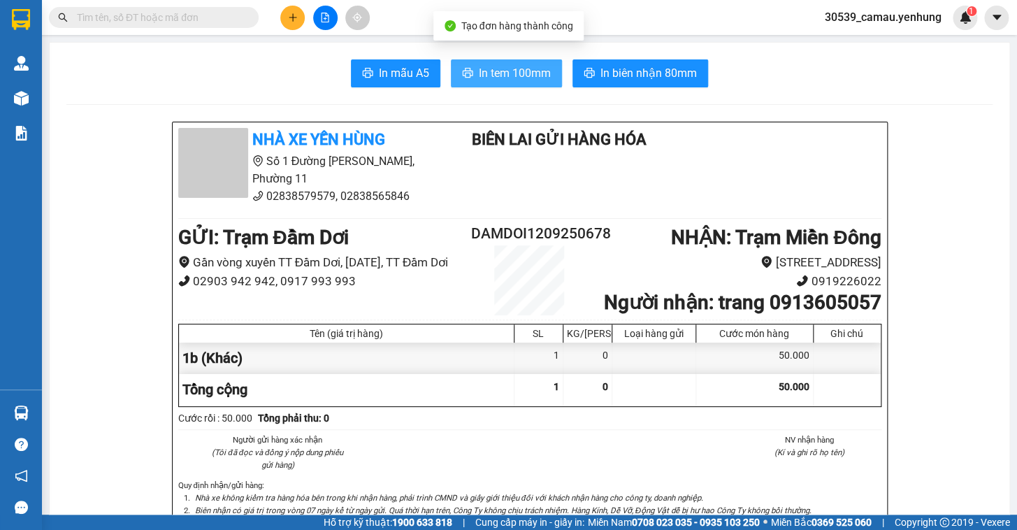
click at [463, 71] on icon "printer" at bounding box center [468, 73] width 10 height 10
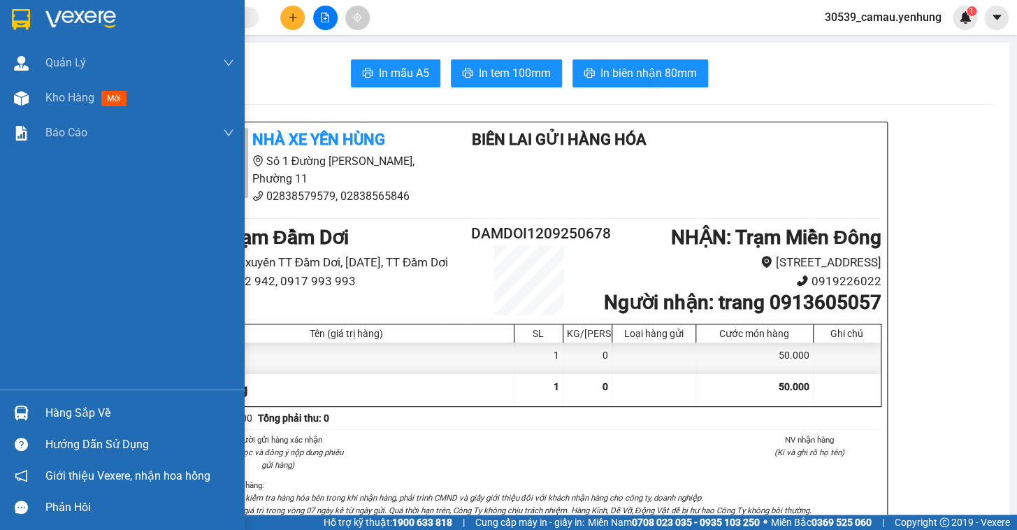
click at [59, 413] on div "Hàng sắp về" at bounding box center [139, 413] width 189 height 21
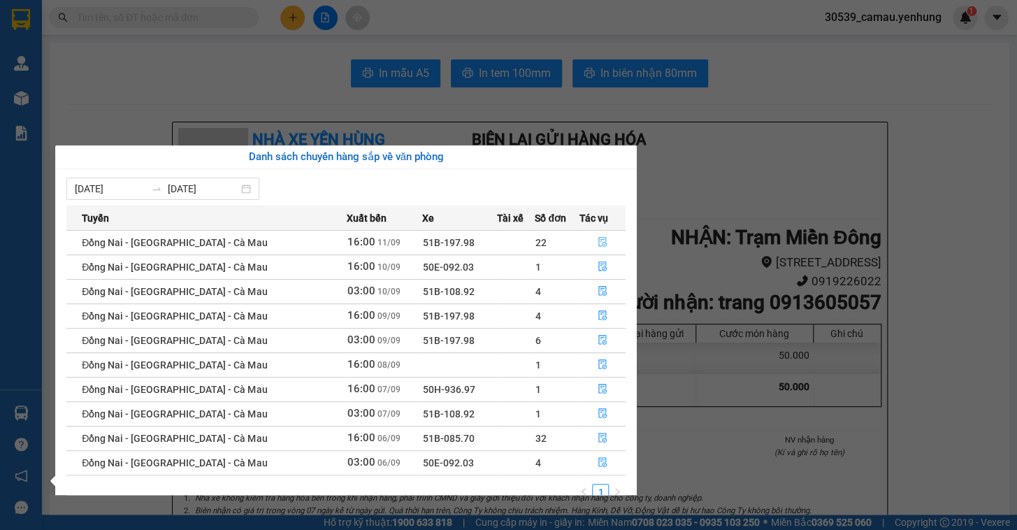
click at [598, 242] on icon "file-done" at bounding box center [602, 242] width 8 height 10
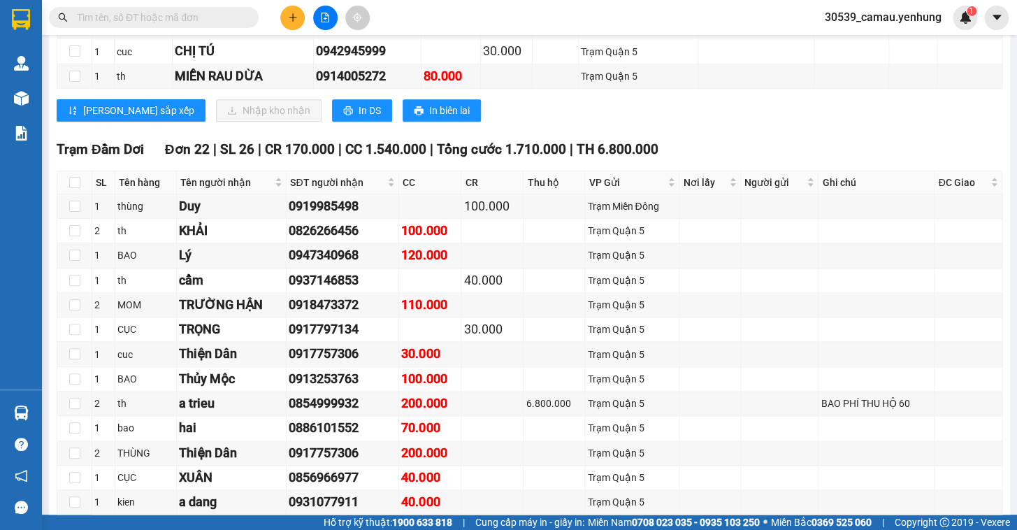
scroll to position [621, 0]
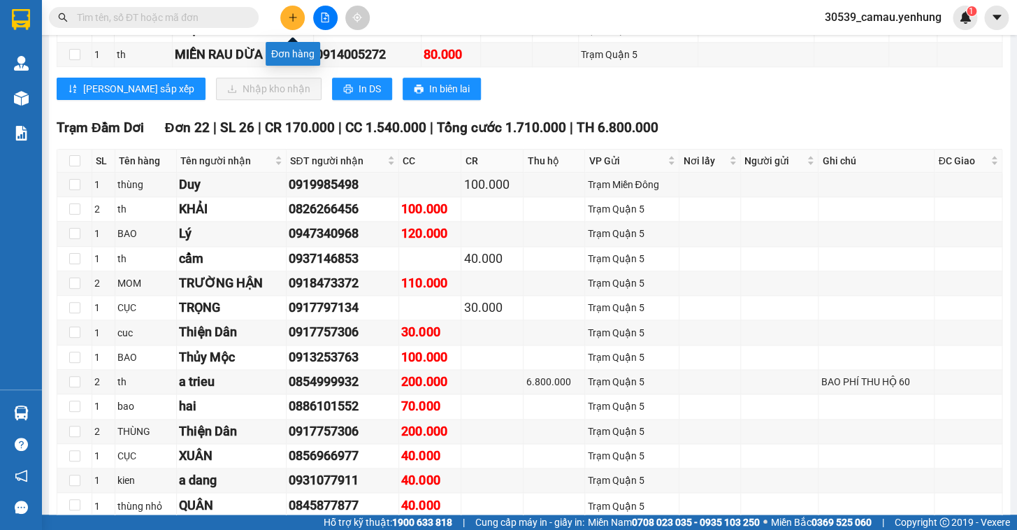
click at [290, 22] on button at bounding box center [292, 18] width 24 height 24
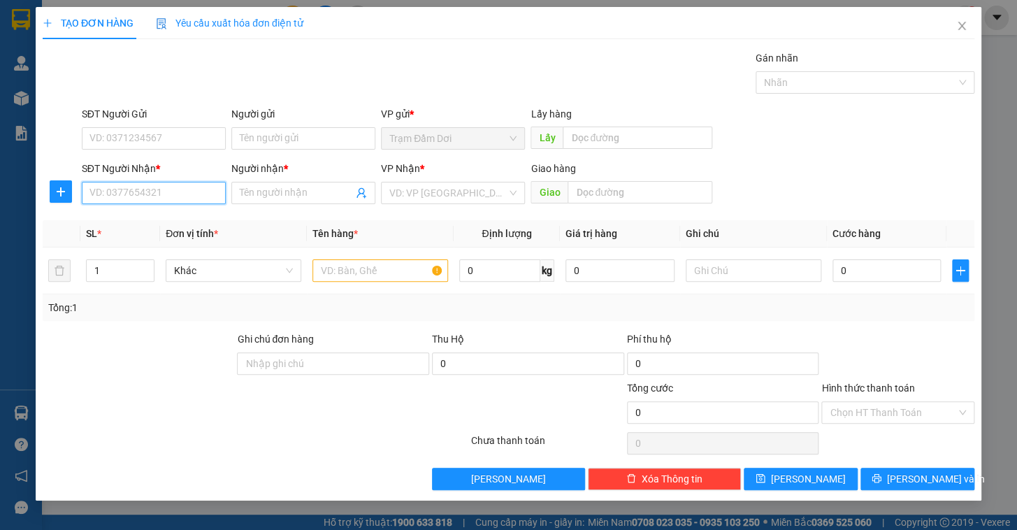
click at [98, 203] on input "SĐT Người Nhận *" at bounding box center [154, 193] width 144 height 22
click at [125, 222] on div "0943353235 - khuong" at bounding box center [153, 220] width 127 height 15
type input "0943353235"
type input "khuong"
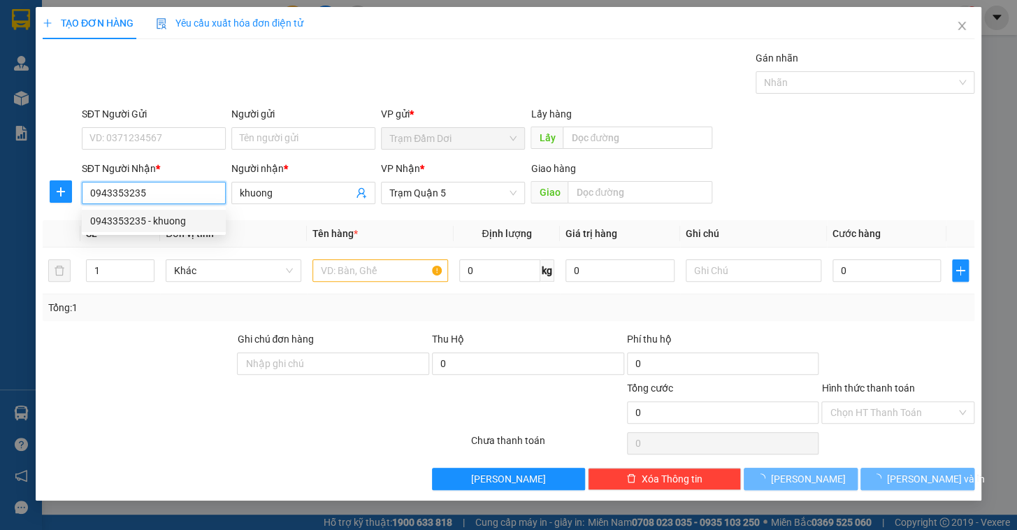
type input "90.000"
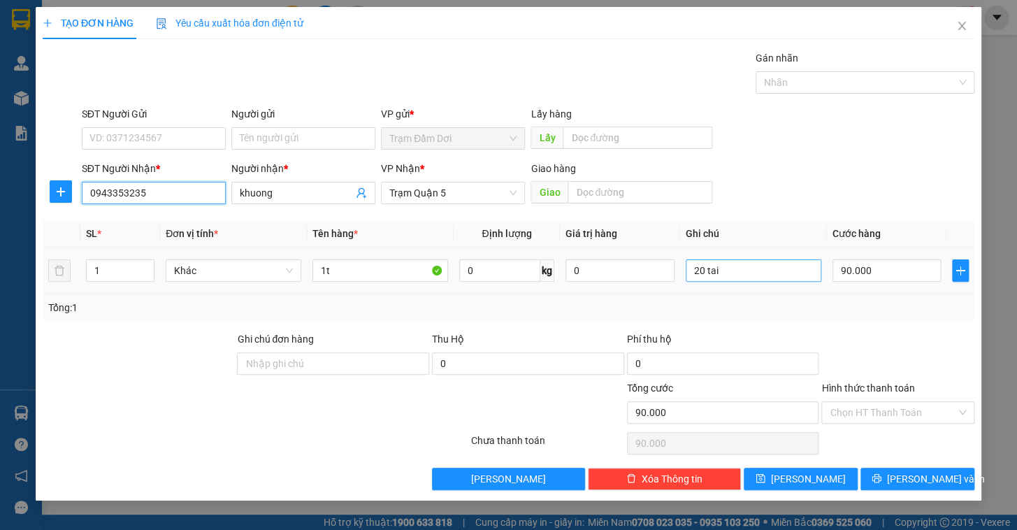
type input "0943353235"
click at [783, 280] on input "20 tai" at bounding box center [754, 270] width 136 height 22
type input "2"
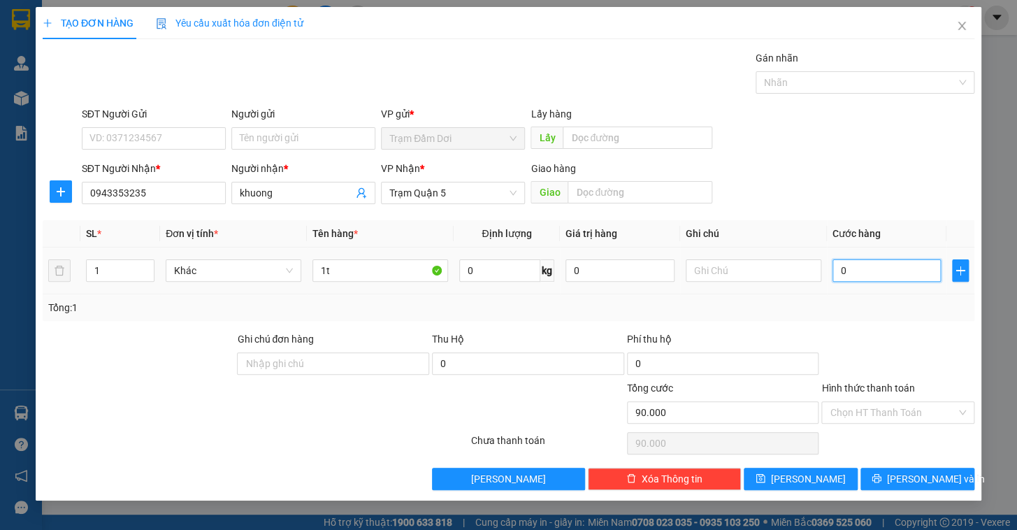
type input "0"
click at [888, 271] on input "0" at bounding box center [887, 270] width 109 height 22
type input "0"
type input "7"
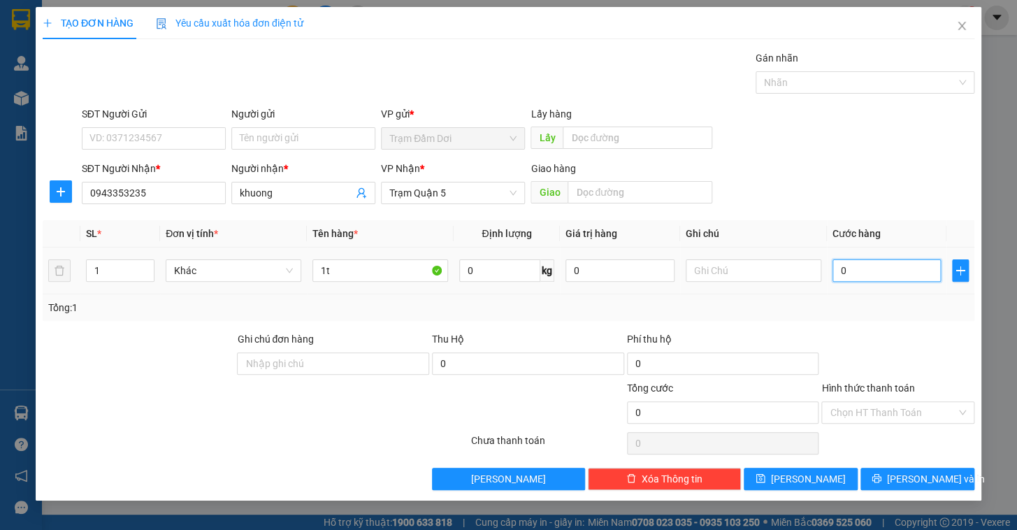
type input "7"
type input "07"
type input "70"
type input "070"
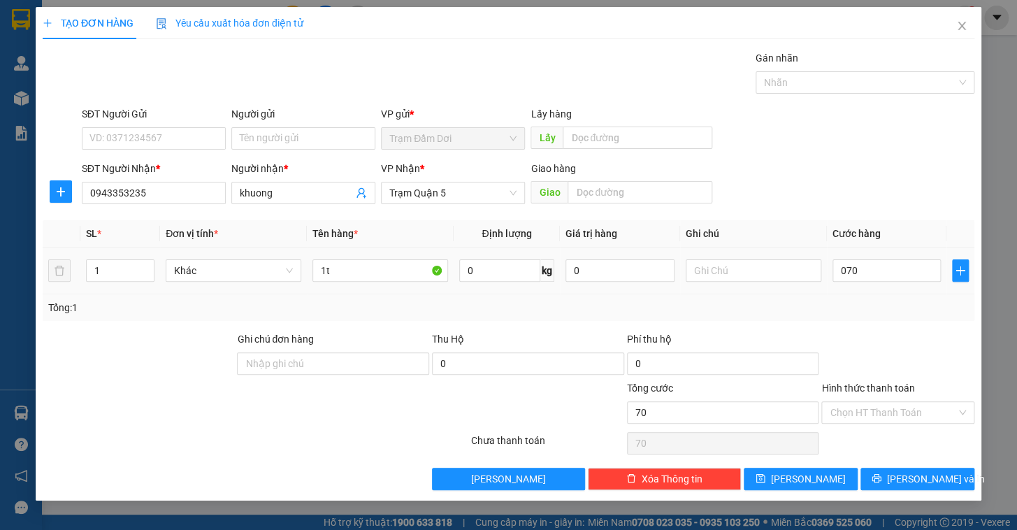
type input "70.000"
click at [879, 296] on div "Tổng: 1" at bounding box center [509, 307] width 932 height 27
click at [907, 471] on span "[PERSON_NAME] và In" at bounding box center [936, 478] width 98 height 15
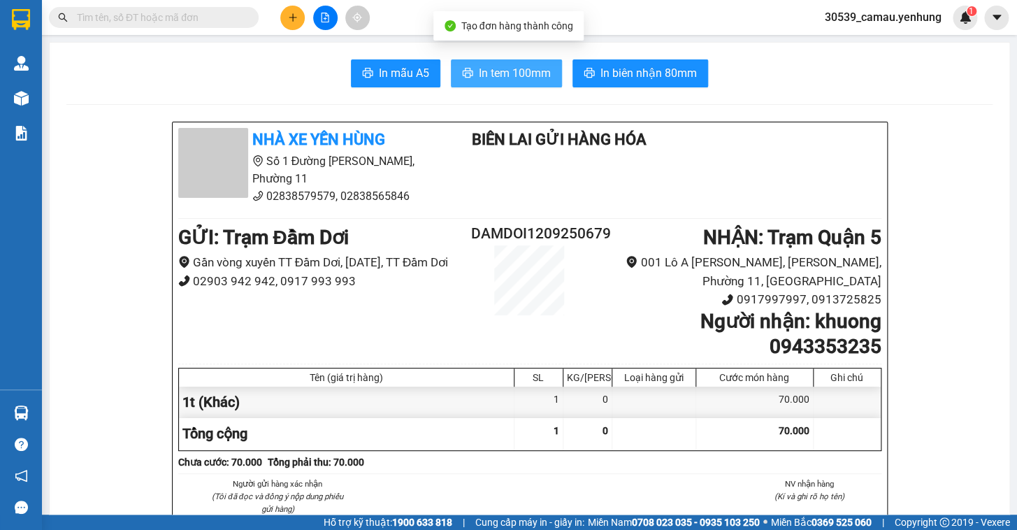
click at [538, 69] on span "In tem 100mm" at bounding box center [515, 72] width 72 height 17
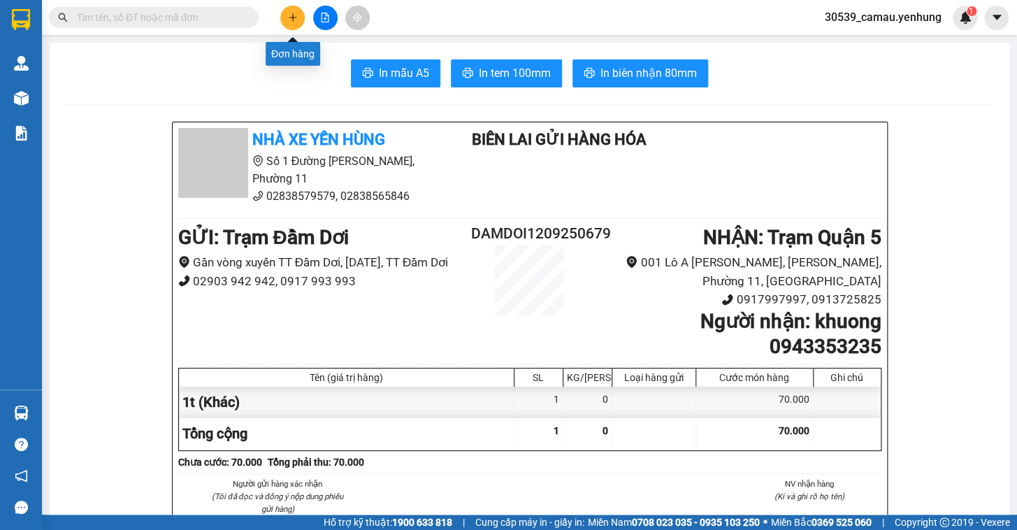
click at [294, 24] on button at bounding box center [292, 18] width 24 height 24
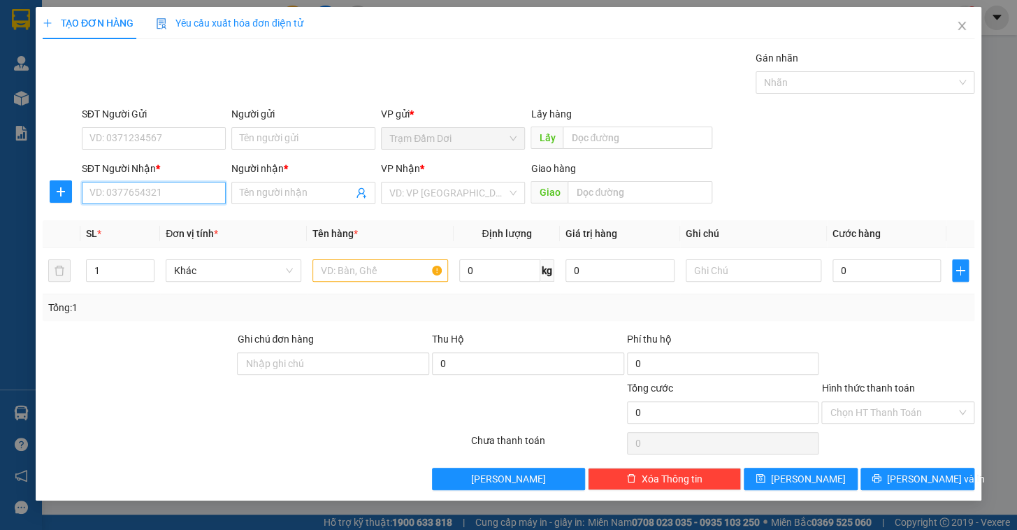
click at [142, 187] on input "SĐT Người Nhận *" at bounding box center [154, 193] width 144 height 22
click at [961, 27] on icon "close" at bounding box center [962, 26] width 8 height 8
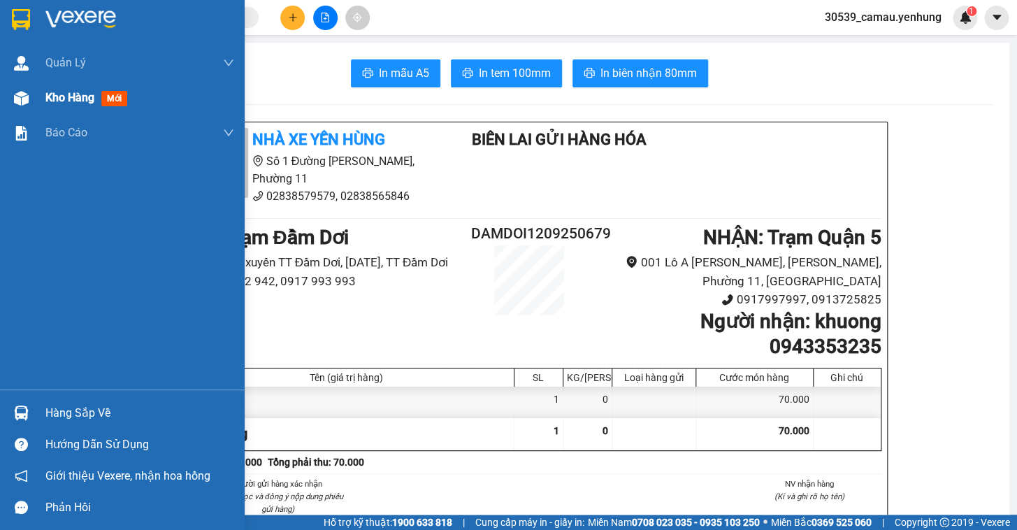
click at [31, 103] on div at bounding box center [21, 98] width 24 height 24
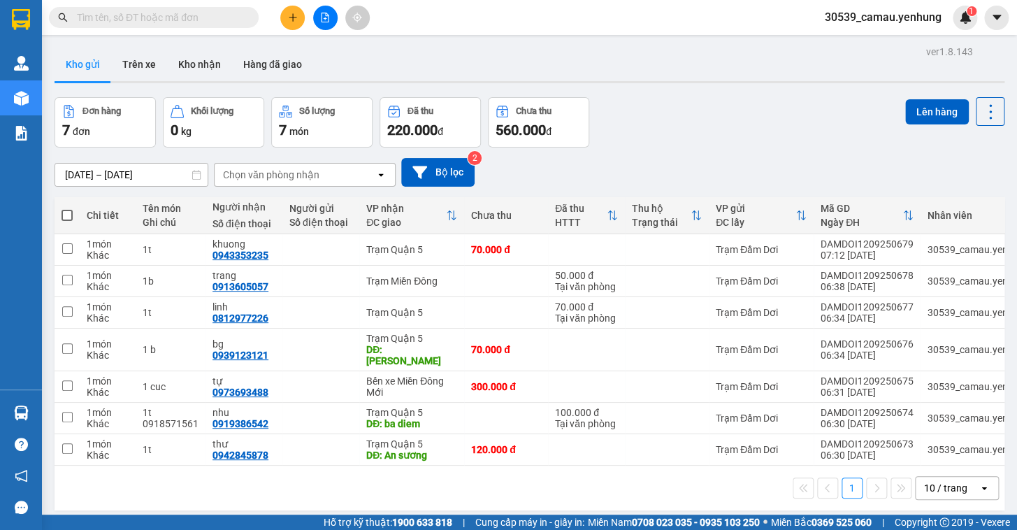
click at [932, 483] on div "10 / trang" at bounding box center [945, 488] width 43 height 14
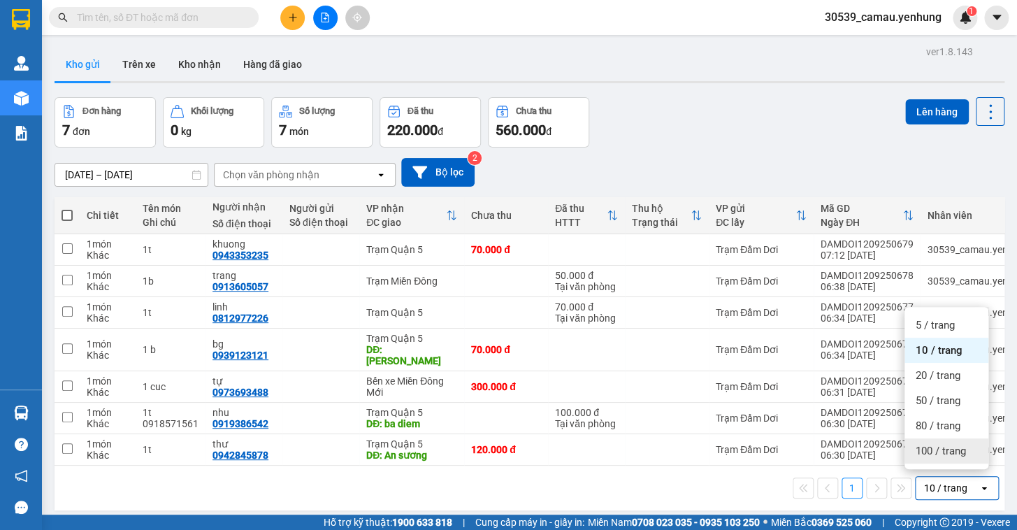
click at [935, 459] on div "100 / trang" at bounding box center [947, 450] width 84 height 25
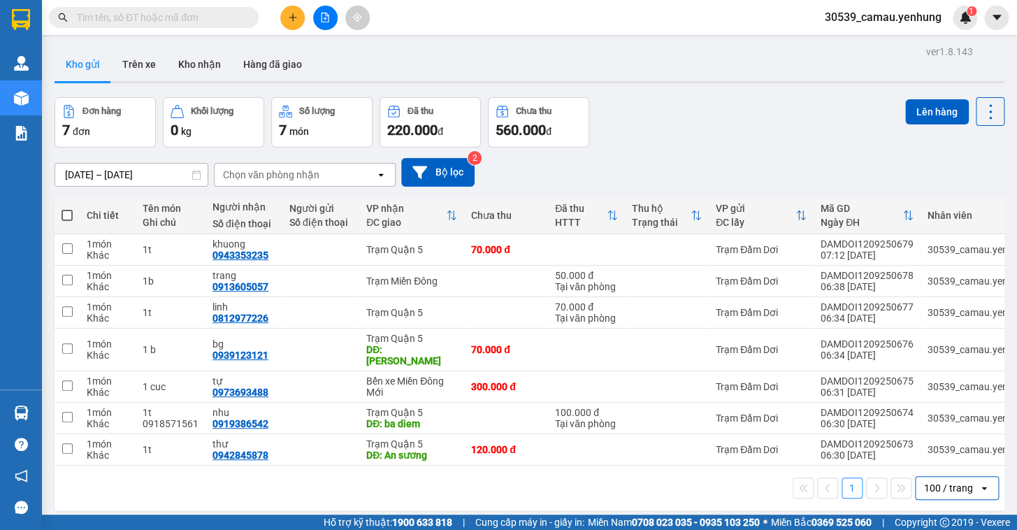
click at [66, 211] on span at bounding box center [67, 215] width 11 height 11
click at [67, 208] on input "checkbox" at bounding box center [67, 208] width 0 height 0
checkbox input "true"
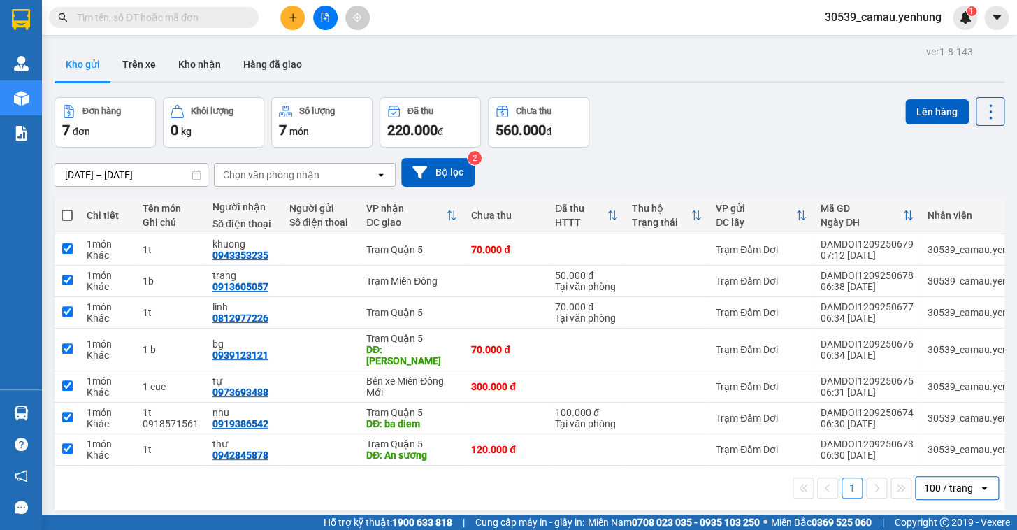
checkbox input "true"
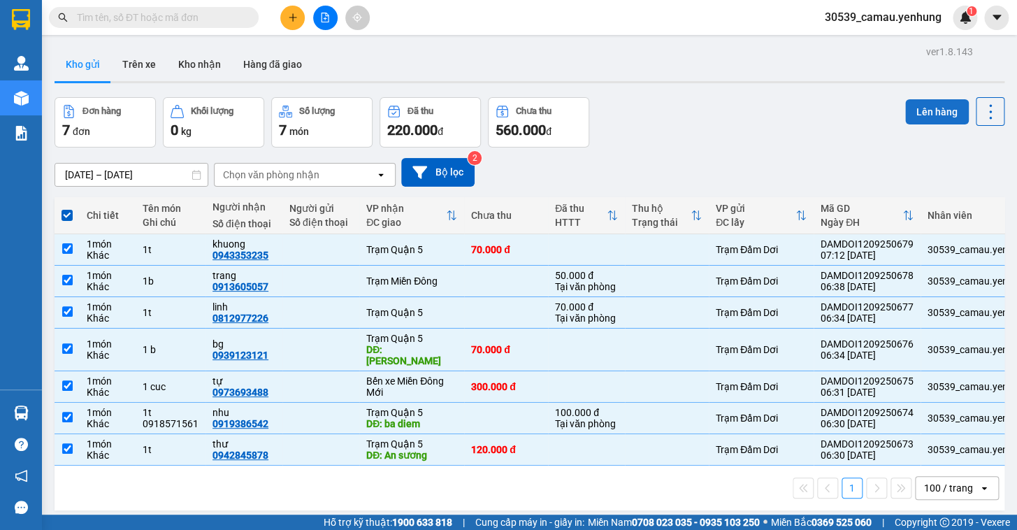
click at [932, 113] on button "Lên hàng" at bounding box center [937, 111] width 64 height 25
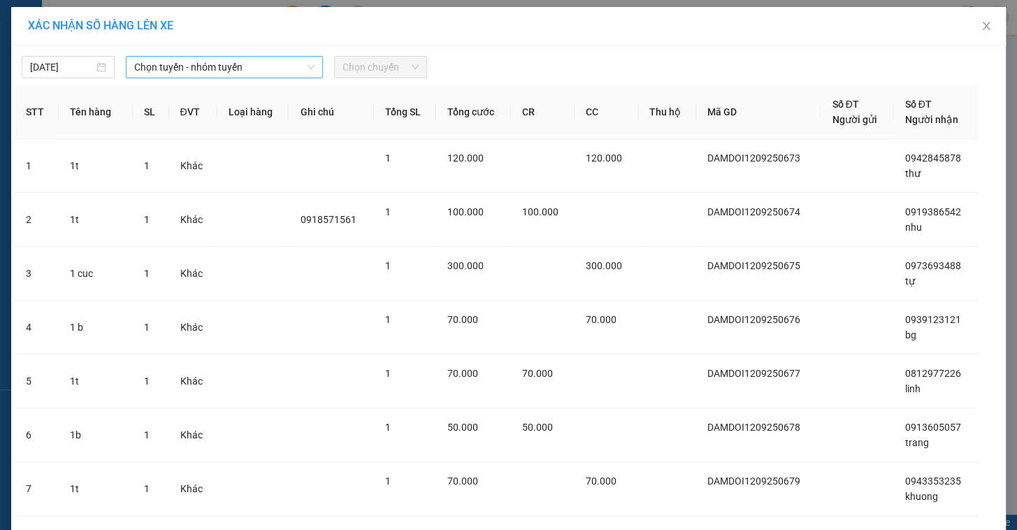
click at [263, 76] on span "Chọn tuyến - nhóm tuyến" at bounding box center [224, 67] width 180 height 21
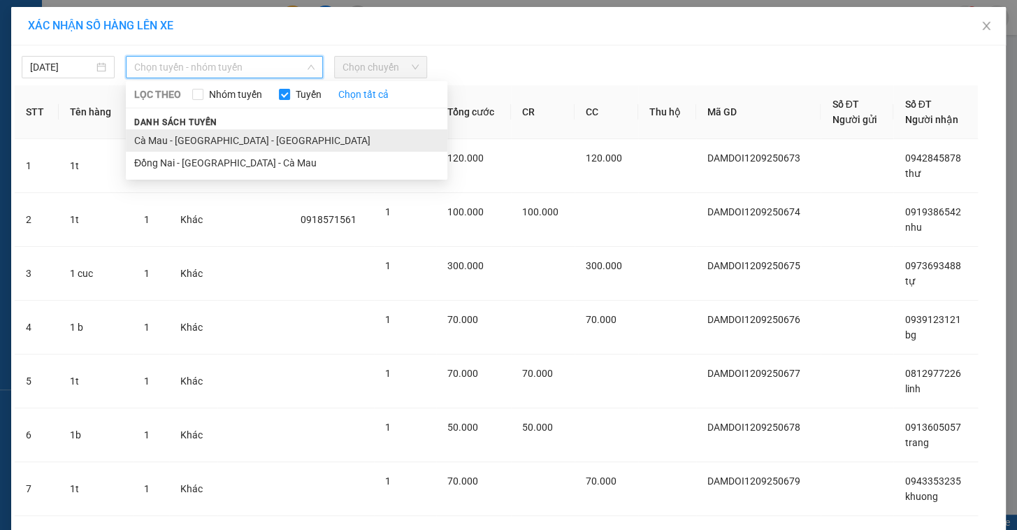
click at [231, 143] on li "Cà Mau - [GEOGRAPHIC_DATA] - [GEOGRAPHIC_DATA]" at bounding box center [287, 140] width 322 height 22
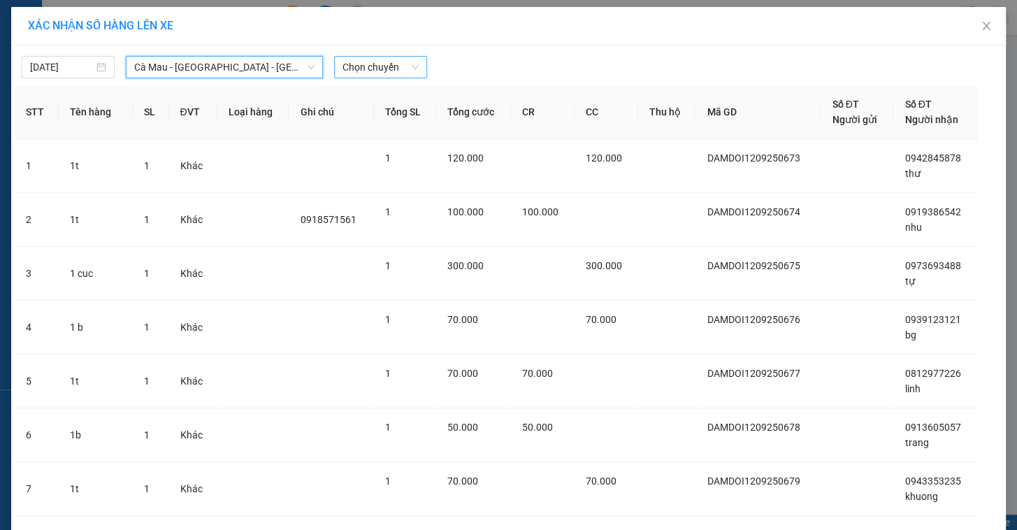
click at [378, 57] on span "Chọn chuyến" at bounding box center [381, 67] width 76 height 21
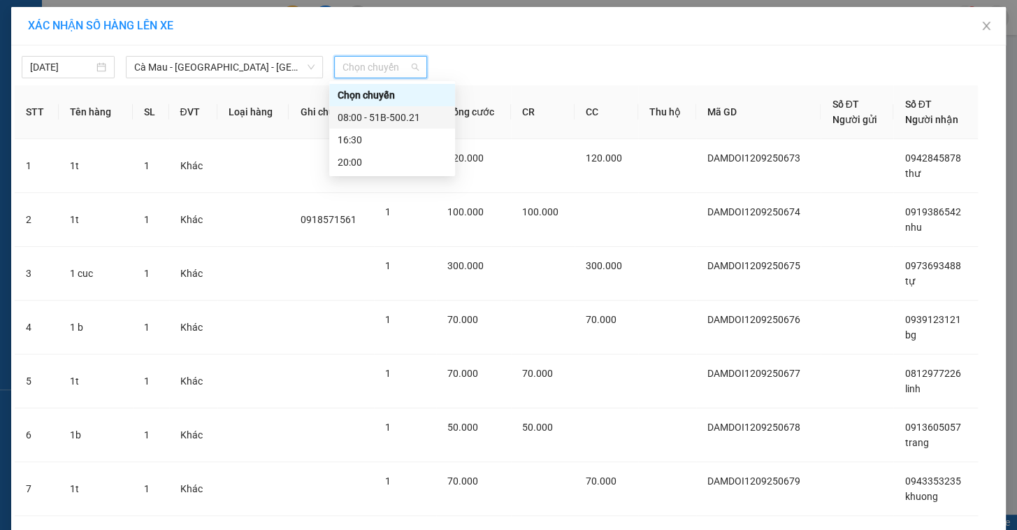
click at [379, 116] on div "08:00 - 51B-500.21" at bounding box center [392, 117] width 109 height 15
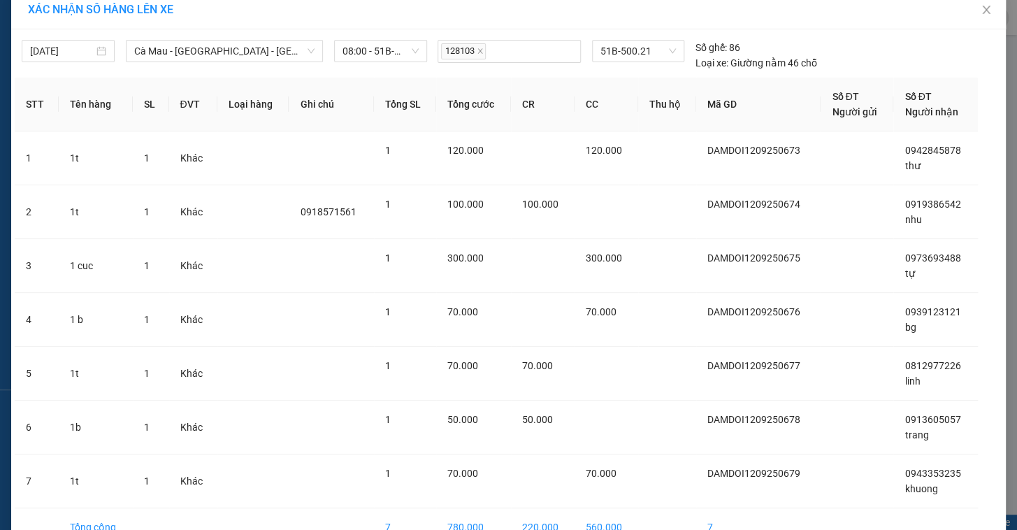
scroll to position [96, 0]
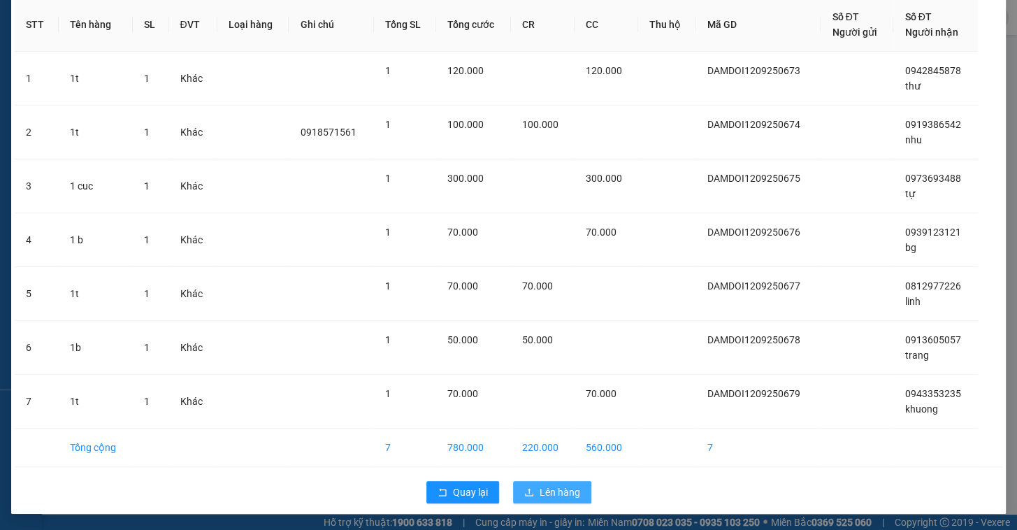
click at [572, 491] on span "Lên hàng" at bounding box center [560, 491] width 41 height 15
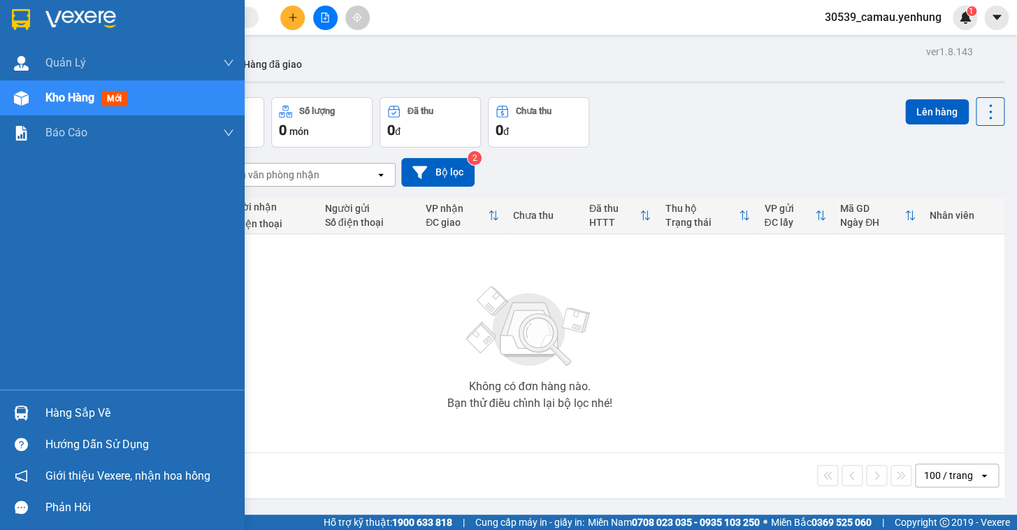
click at [28, 405] on div at bounding box center [21, 413] width 24 height 24
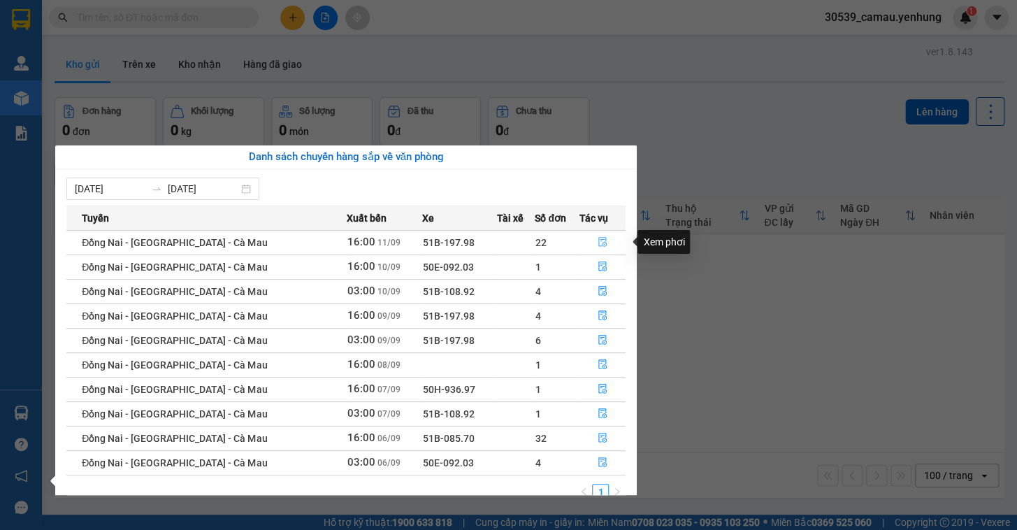
click at [601, 241] on icon "file-done" at bounding box center [603, 242] width 10 height 10
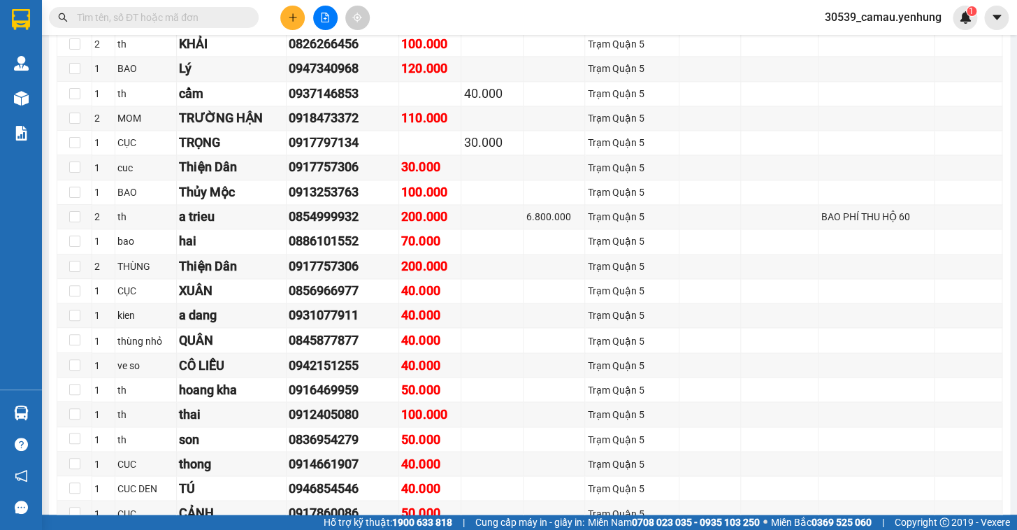
scroll to position [790, 0]
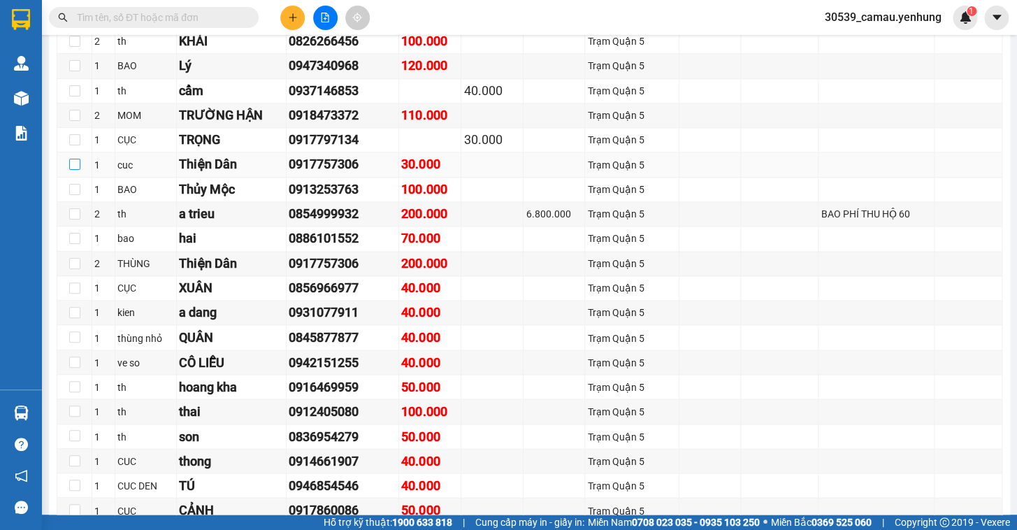
click at [75, 173] on label at bounding box center [74, 164] width 11 height 15
click at [75, 170] on input "checkbox" at bounding box center [74, 164] width 11 height 11
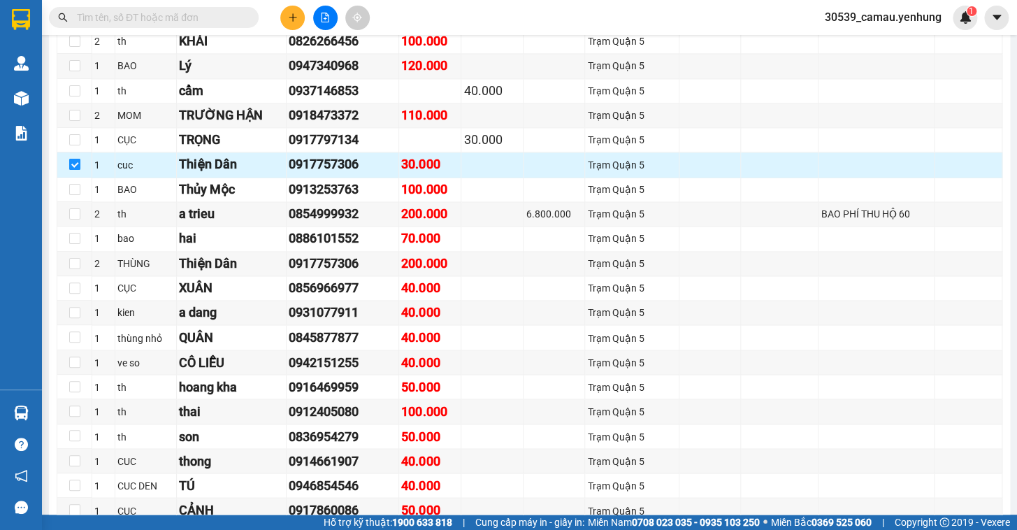
click at [74, 170] on input "checkbox" at bounding box center [74, 164] width 11 height 11
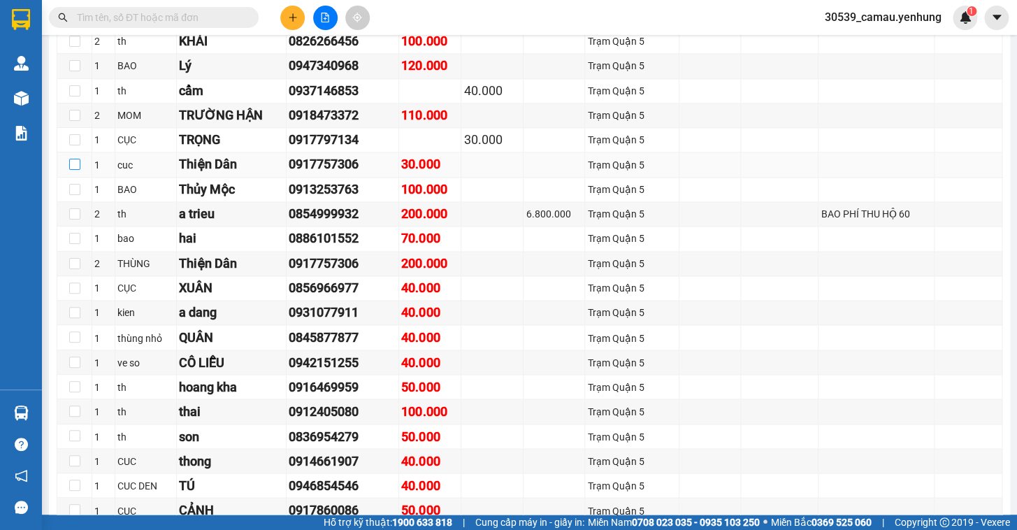
click at [74, 170] on input "checkbox" at bounding box center [74, 164] width 11 height 11
checkbox input "true"
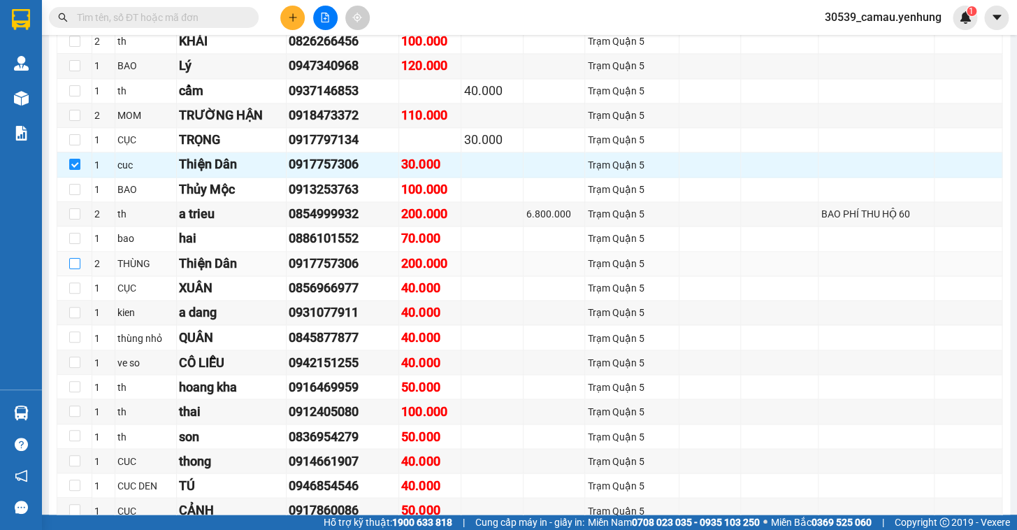
click at [71, 269] on input "checkbox" at bounding box center [74, 263] width 11 height 11
checkbox input "true"
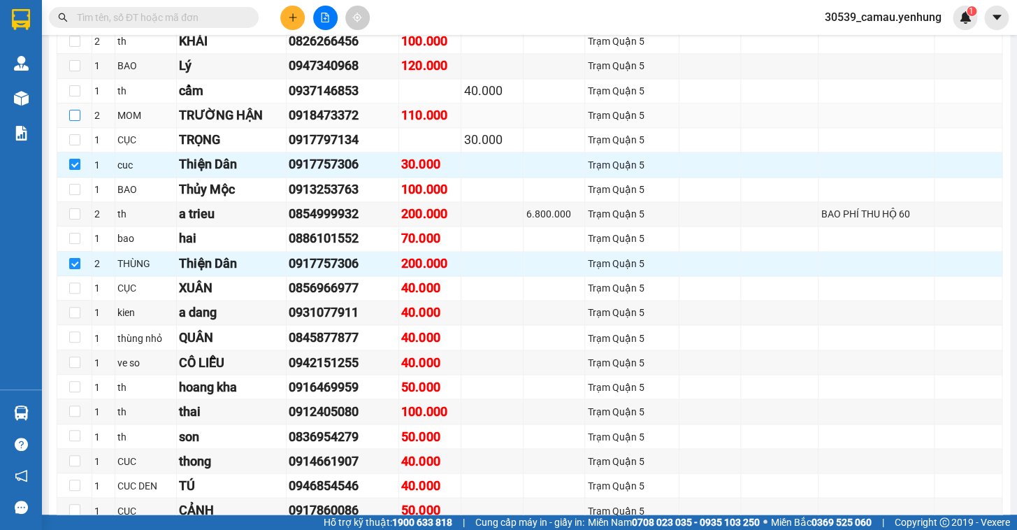
click at [76, 121] on input "checkbox" at bounding box center [74, 115] width 11 height 11
checkbox input "true"
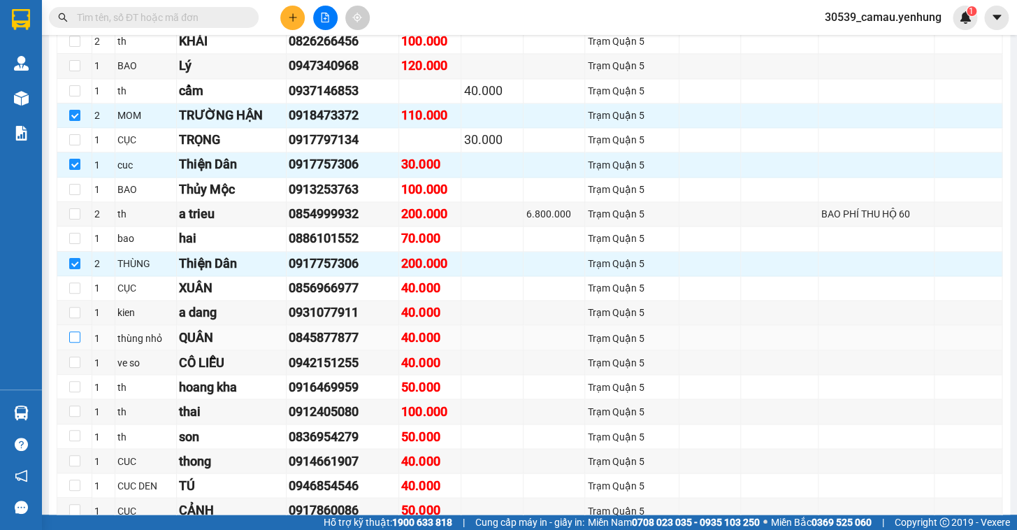
click at [73, 343] on input "checkbox" at bounding box center [74, 336] width 11 height 11
checkbox input "true"
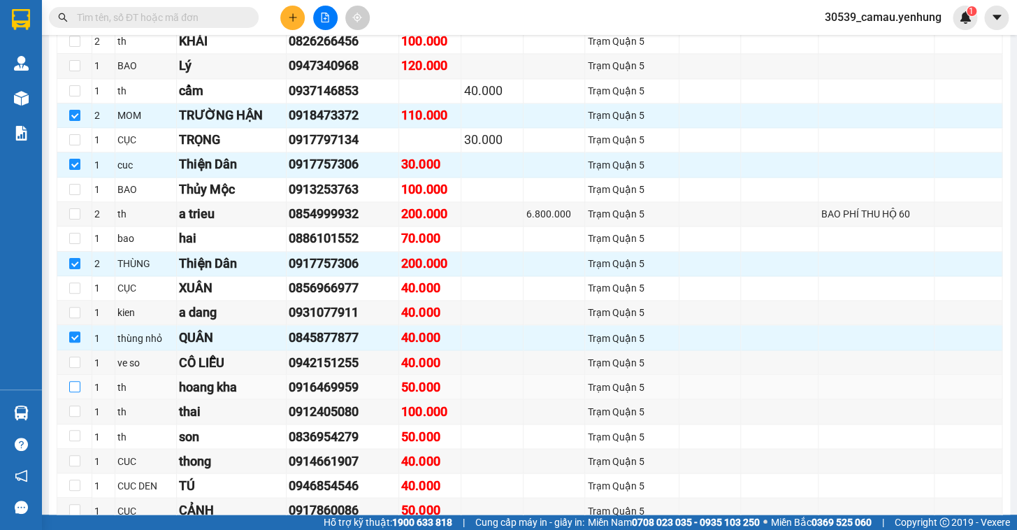
click at [71, 392] on input "checkbox" at bounding box center [74, 386] width 11 height 11
checkbox input "true"
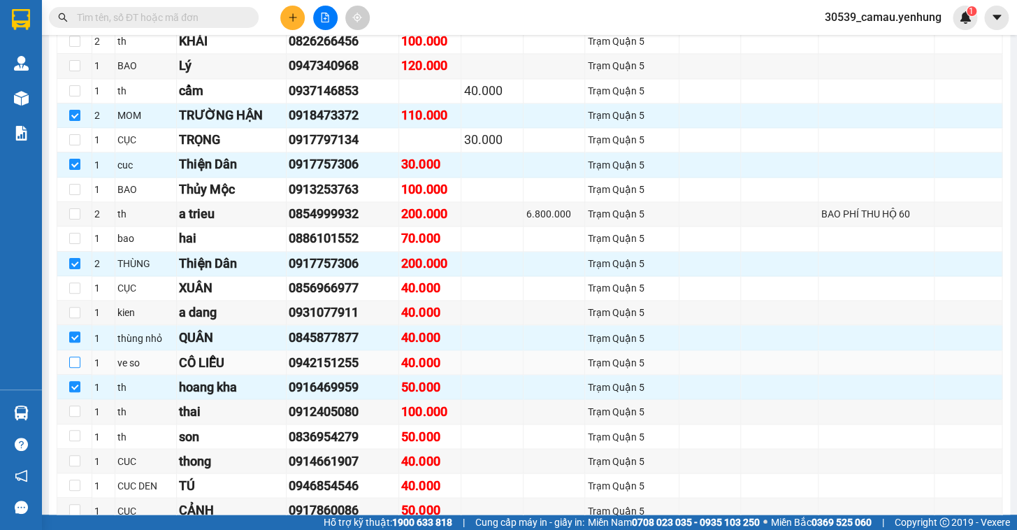
click at [76, 368] on input "checkbox" at bounding box center [74, 362] width 11 height 11
checkbox input "true"
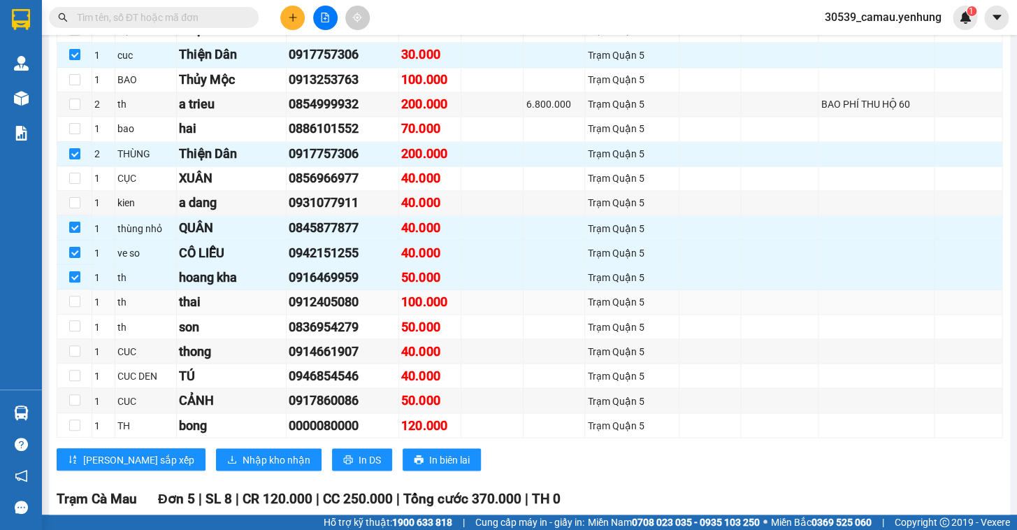
scroll to position [709, 0]
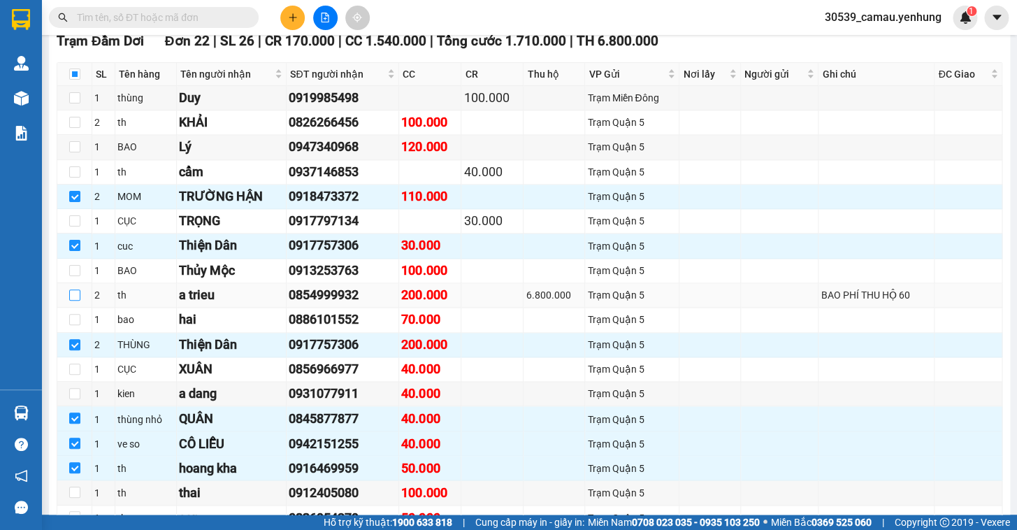
click at [75, 301] on input "checkbox" at bounding box center [74, 294] width 11 height 11
checkbox input "true"
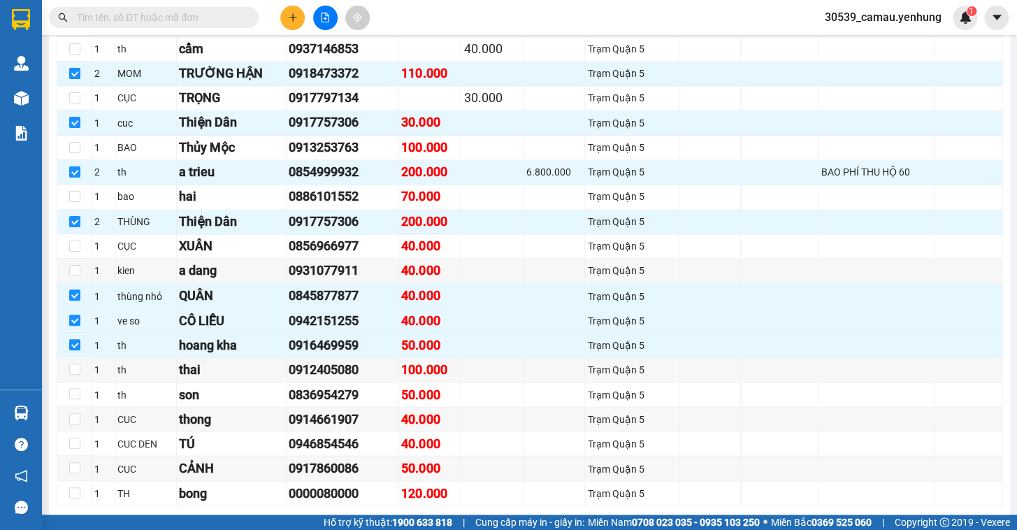
scroll to position [859, 0]
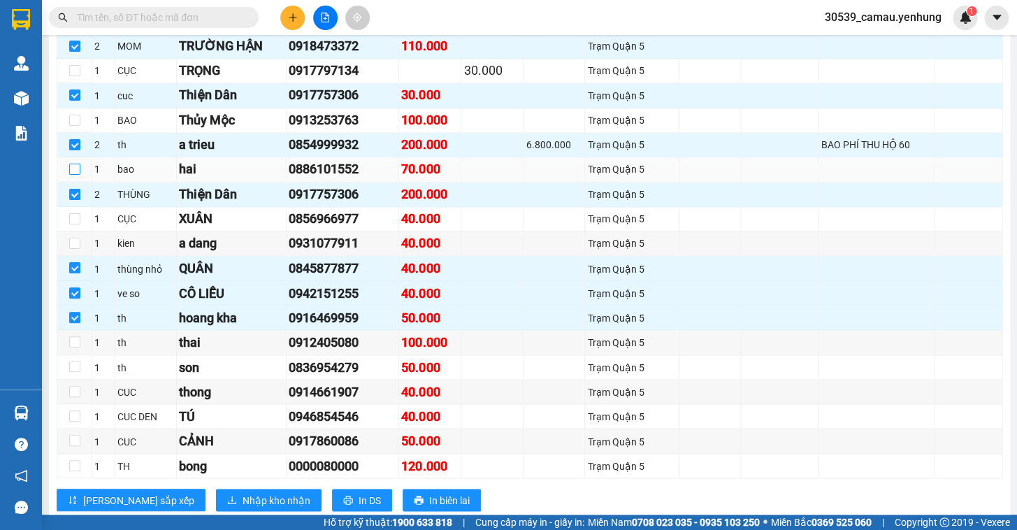
click at [76, 175] on input "checkbox" at bounding box center [74, 169] width 11 height 11
checkbox input "true"
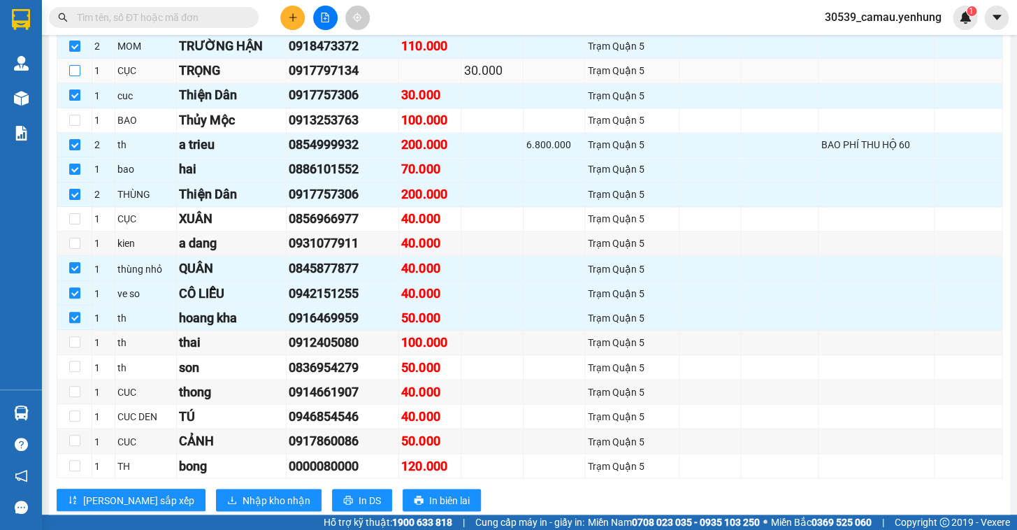
click at [76, 74] on input "checkbox" at bounding box center [74, 70] width 11 height 11
checkbox input "true"
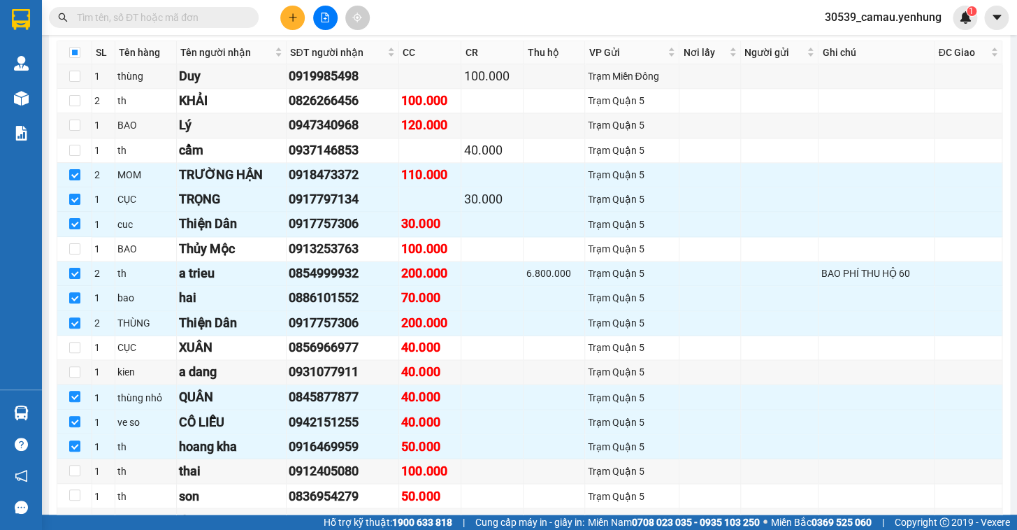
scroll to position [619, 0]
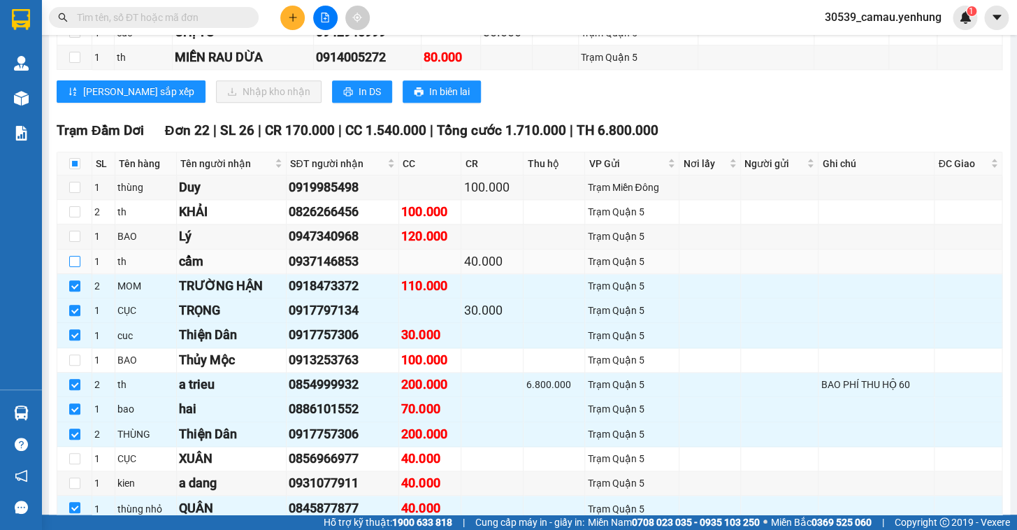
click at [72, 267] on input "checkbox" at bounding box center [74, 261] width 11 height 11
checkbox input "true"
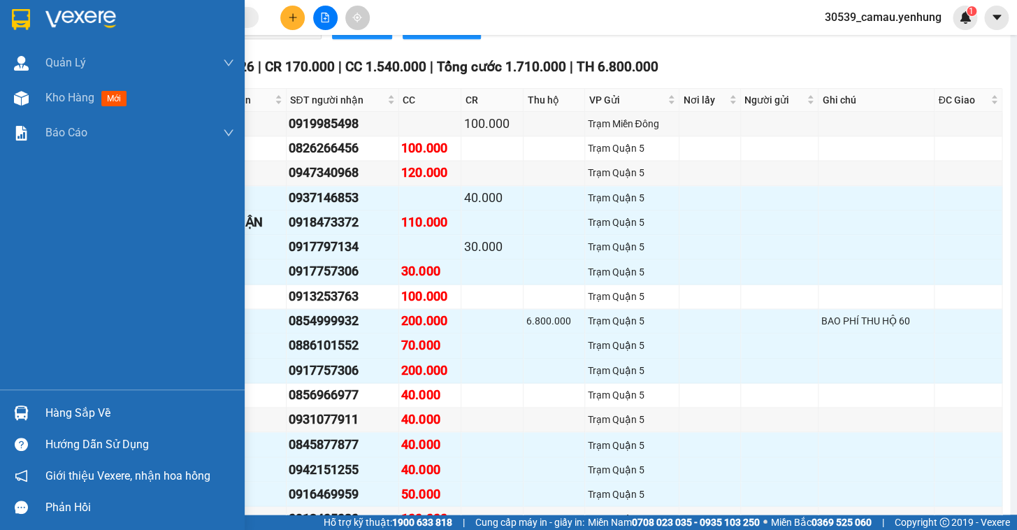
scroll to position [810, 0]
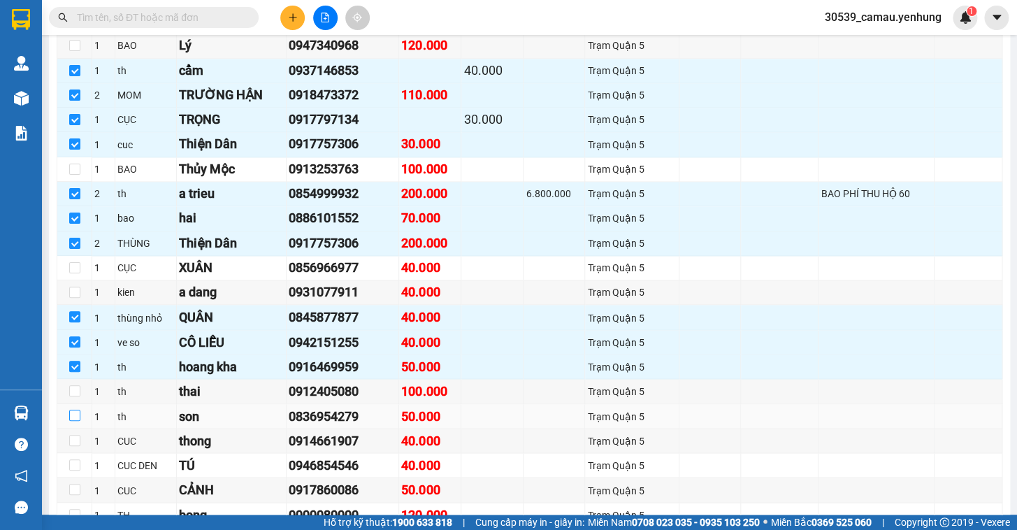
click at [73, 421] on input "checkbox" at bounding box center [74, 415] width 11 height 11
checkbox input "true"
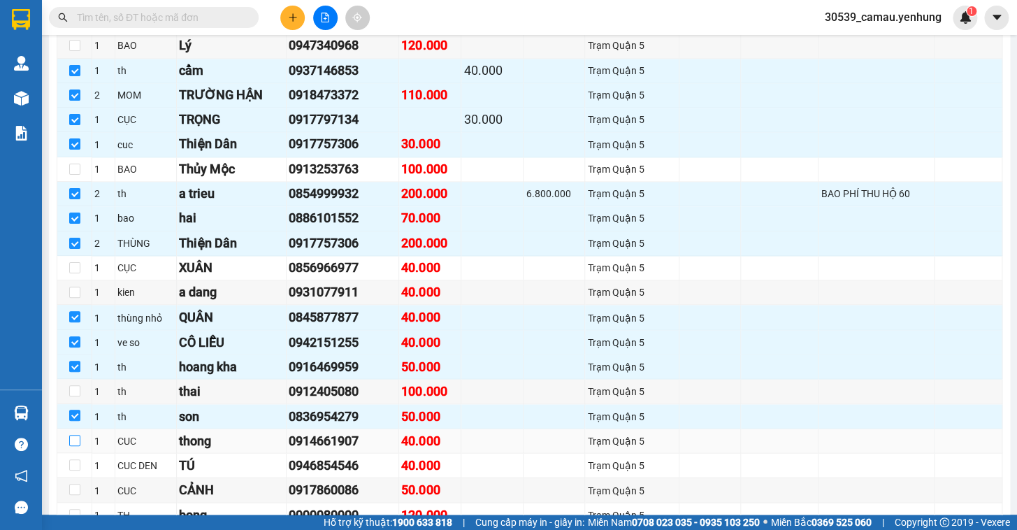
click at [76, 446] on input "checkbox" at bounding box center [74, 440] width 11 height 11
checkbox input "true"
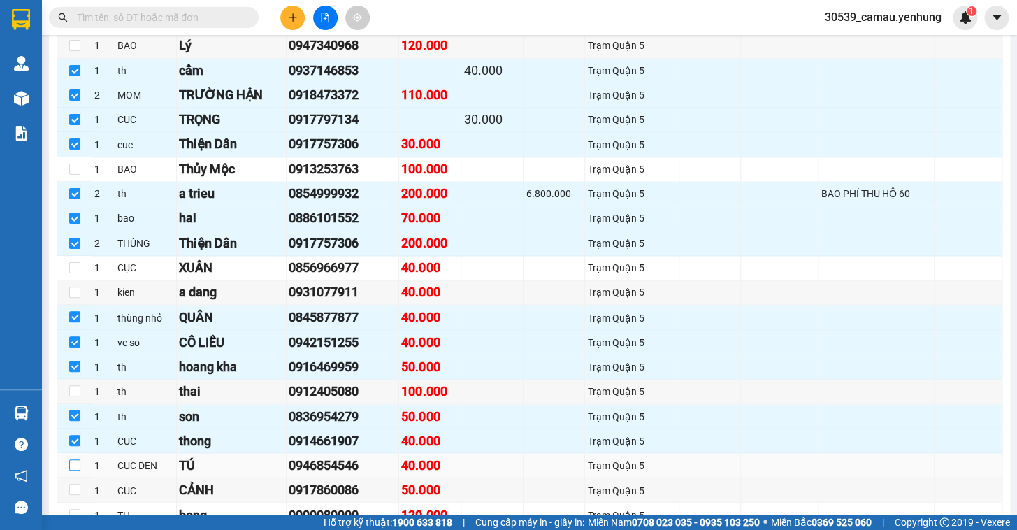
click at [73, 471] on input "checkbox" at bounding box center [74, 464] width 11 height 11
checkbox input "true"
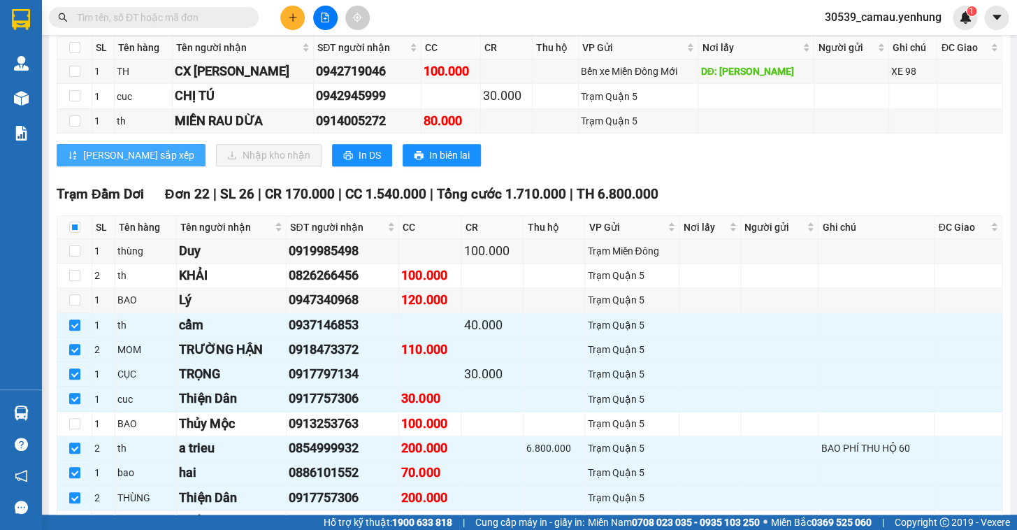
scroll to position [619, 0]
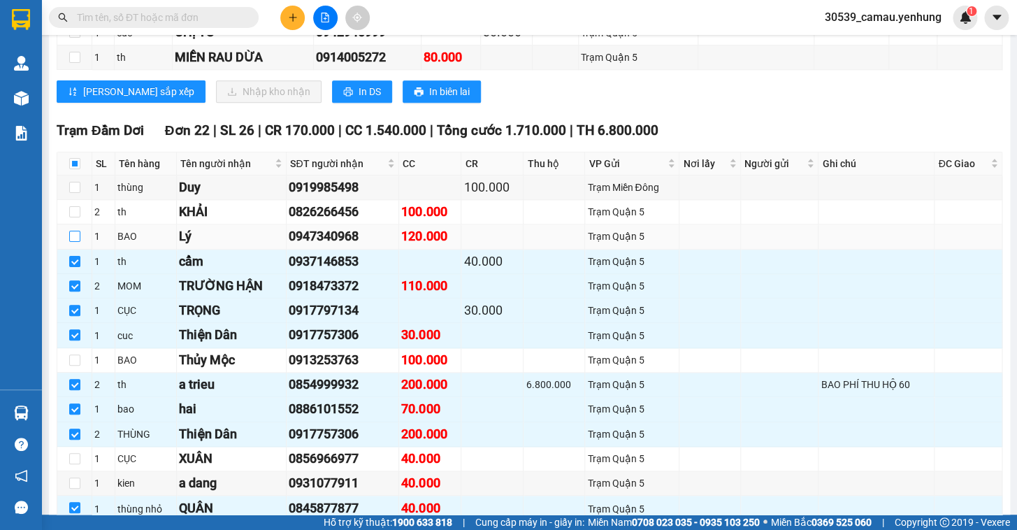
click at [72, 242] on input "checkbox" at bounding box center [74, 236] width 11 height 11
checkbox input "true"
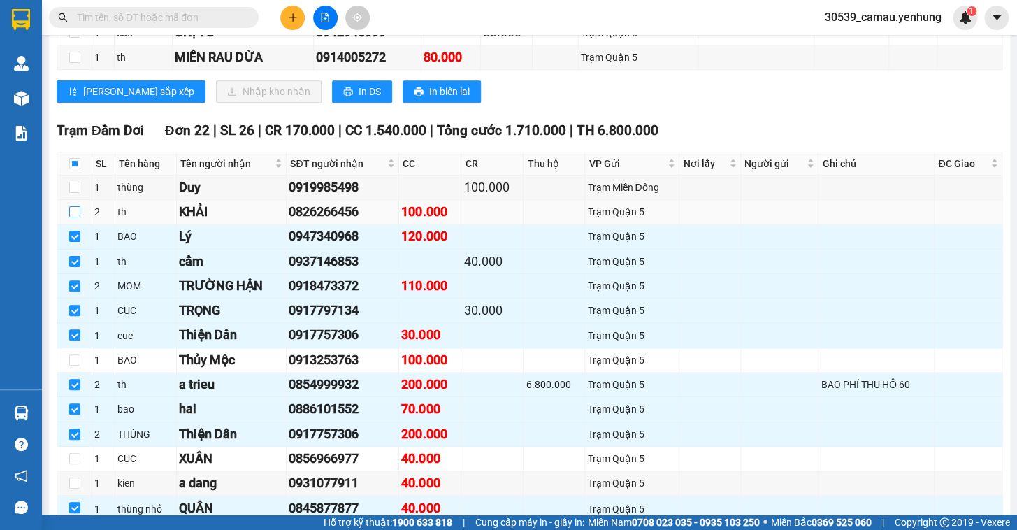
click at [77, 217] on input "checkbox" at bounding box center [74, 211] width 11 height 11
checkbox input "true"
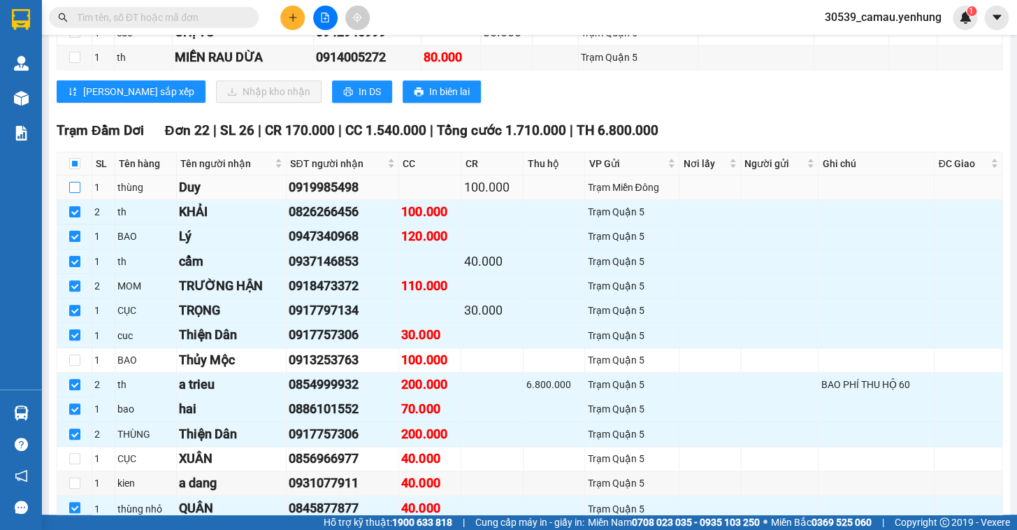
click at [69, 192] on input "checkbox" at bounding box center [74, 187] width 11 height 11
checkbox input "true"
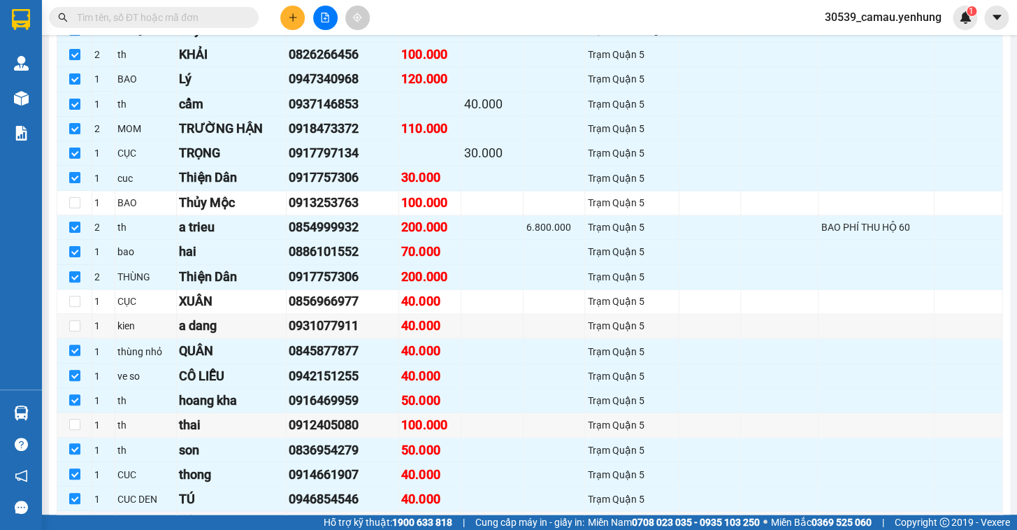
scroll to position [834, 0]
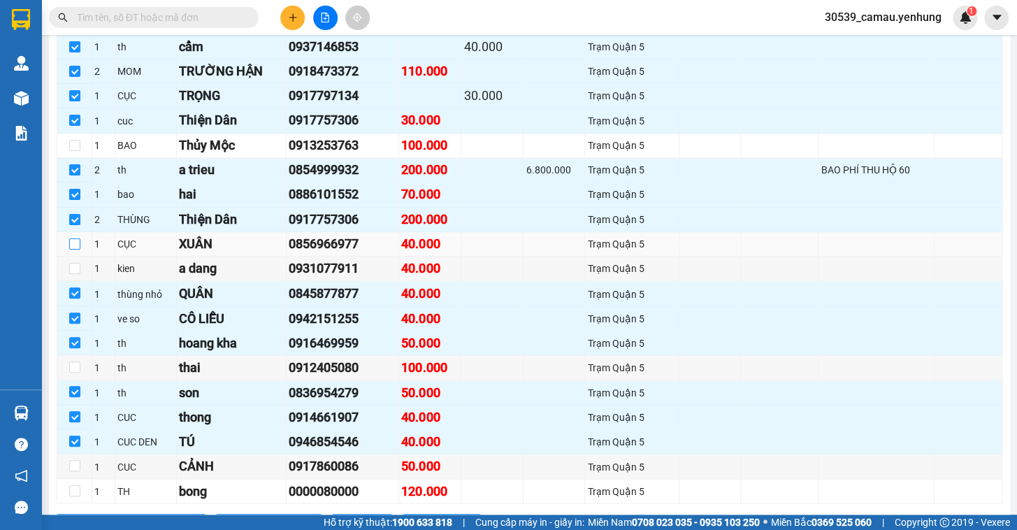
drag, startPoint x: 72, startPoint y: 253, endPoint x: 71, endPoint y: 264, distance: 10.5
click at [72, 250] on input "checkbox" at bounding box center [74, 243] width 11 height 11
checkbox input "true"
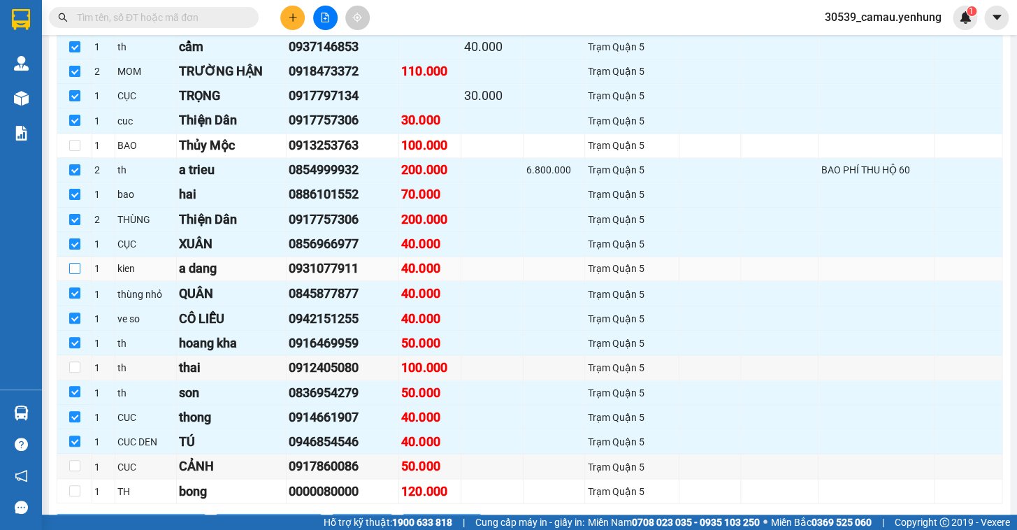
click at [71, 274] on input "checkbox" at bounding box center [74, 268] width 11 height 11
checkbox input "true"
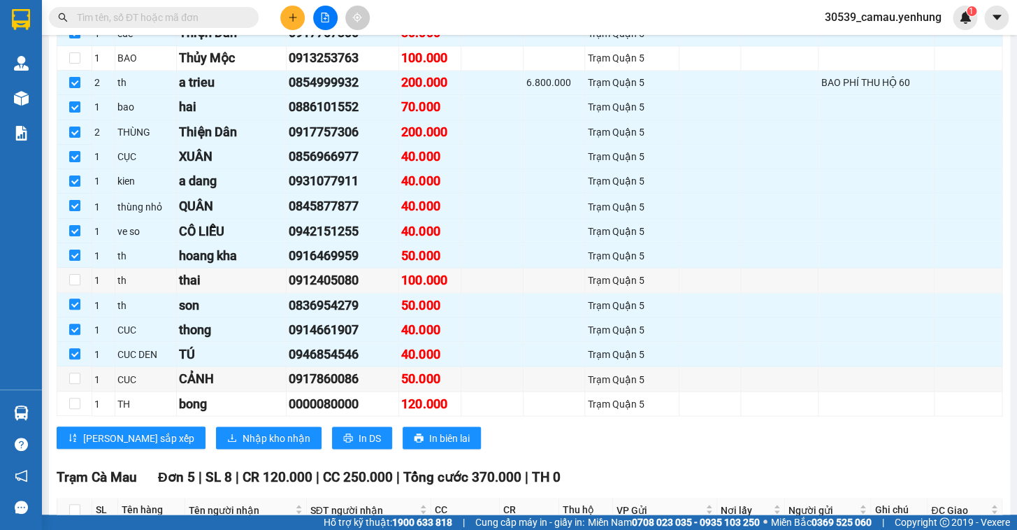
scroll to position [952, 0]
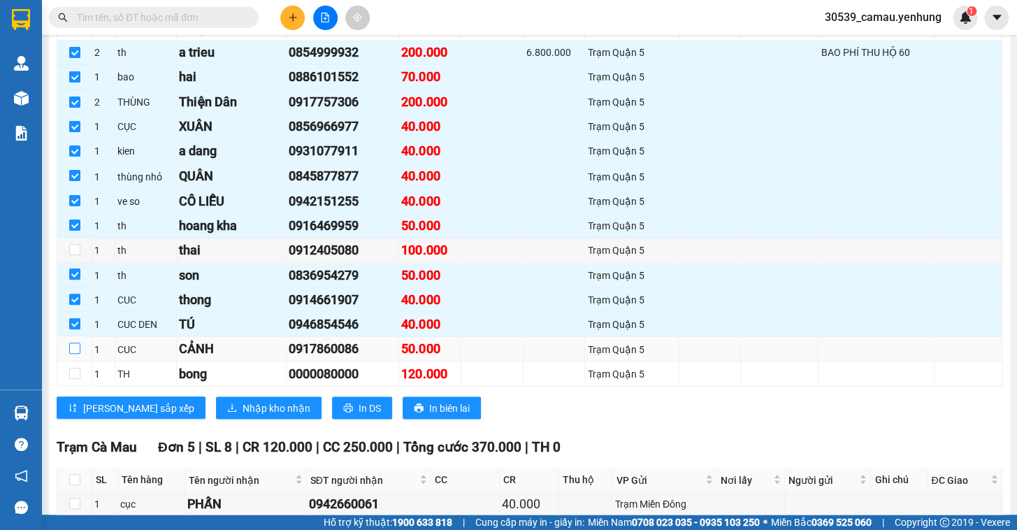
click at [76, 354] on input "checkbox" at bounding box center [74, 348] width 11 height 11
checkbox input "true"
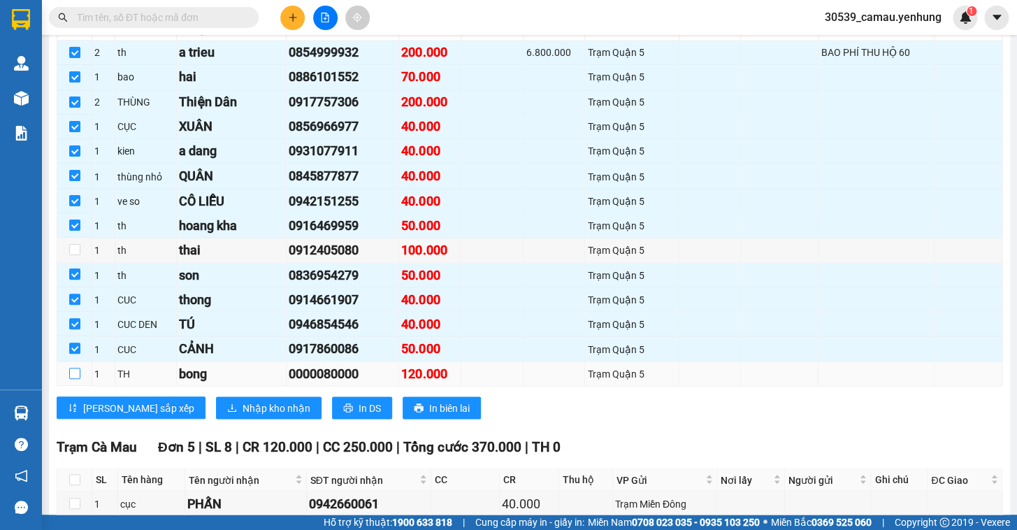
click at [76, 379] on input "checkbox" at bounding box center [74, 373] width 11 height 11
checkbox input "true"
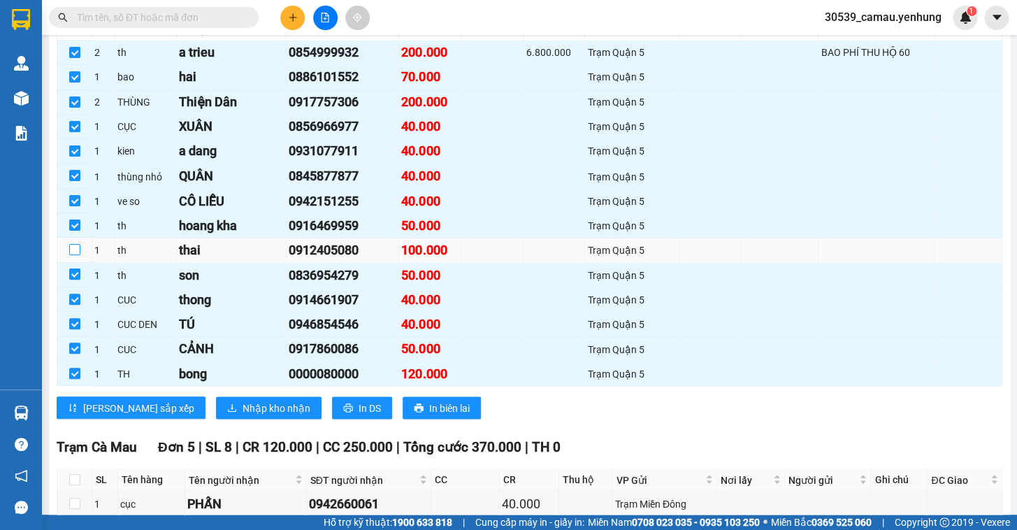
click at [76, 255] on input "checkbox" at bounding box center [74, 249] width 11 height 11
checkbox input "true"
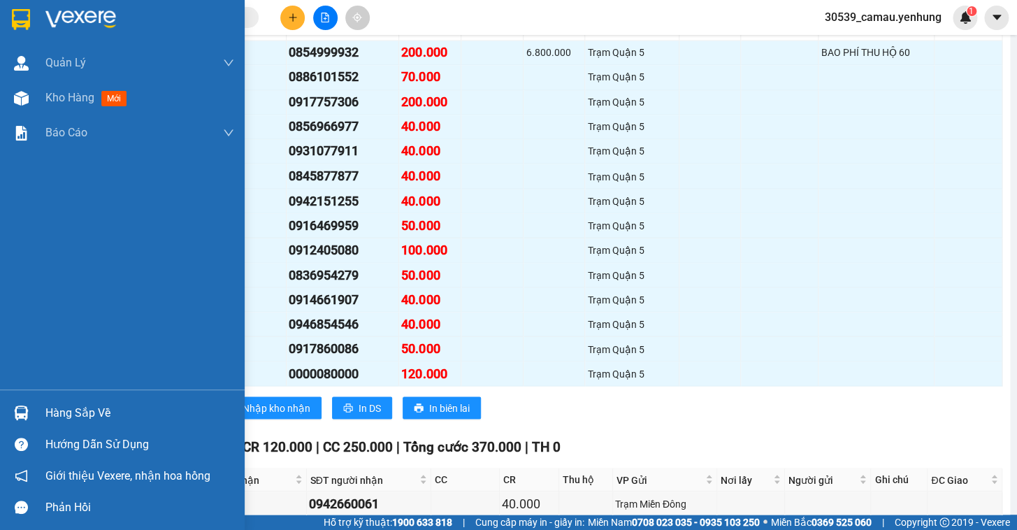
click at [57, 405] on div "Hàng sắp về" at bounding box center [139, 413] width 189 height 21
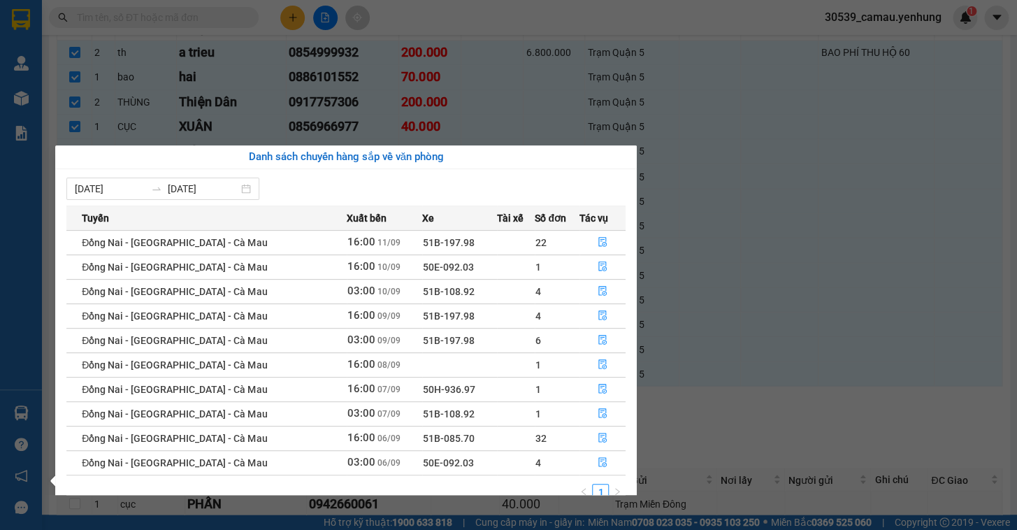
click at [718, 112] on section "Kết quả tìm kiếm ( 0 ) Bộ lọc No Data 30539_camau.yenhung 1 Quản [PERSON_NAME] …" at bounding box center [508, 265] width 1017 height 530
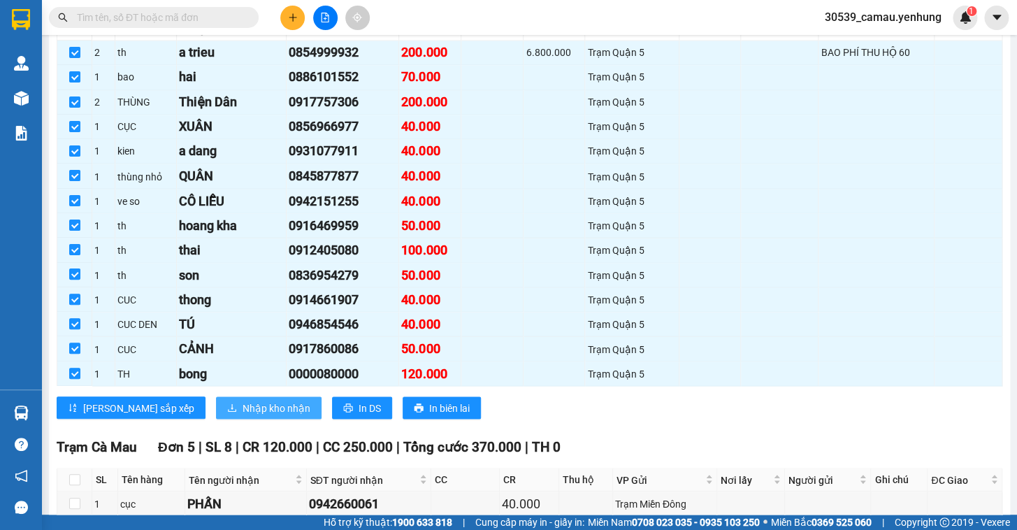
click at [216, 419] on button "Nhập kho nhận" at bounding box center [269, 407] width 106 height 22
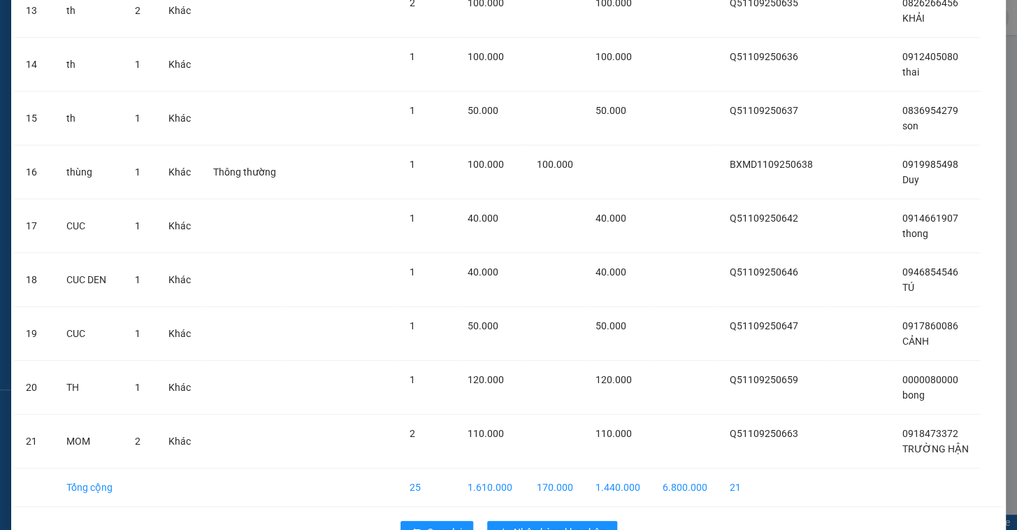
scroll to position [818, 0]
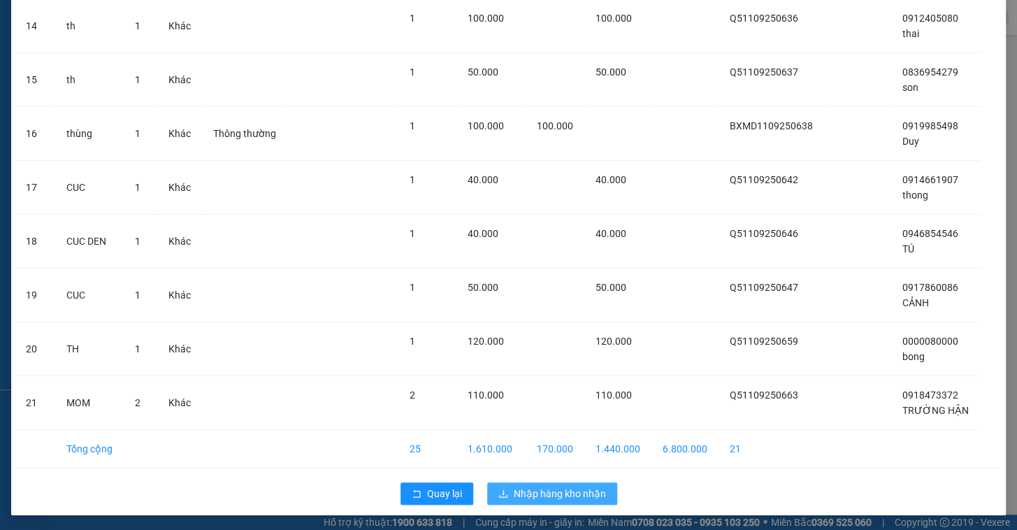
click at [582, 486] on span "Nhập hàng kho nhận" at bounding box center [560, 493] width 92 height 15
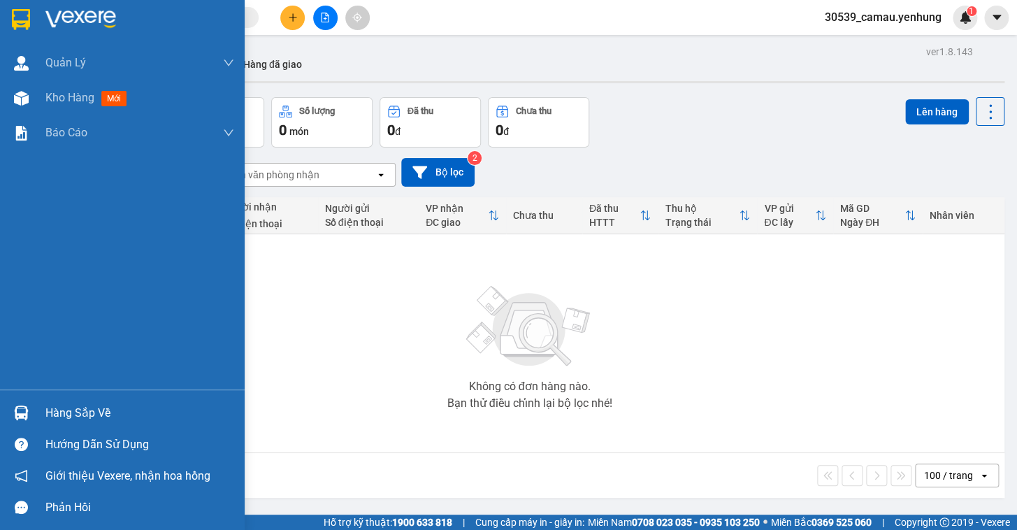
click at [60, 414] on div "Hàng sắp về" at bounding box center [139, 413] width 189 height 21
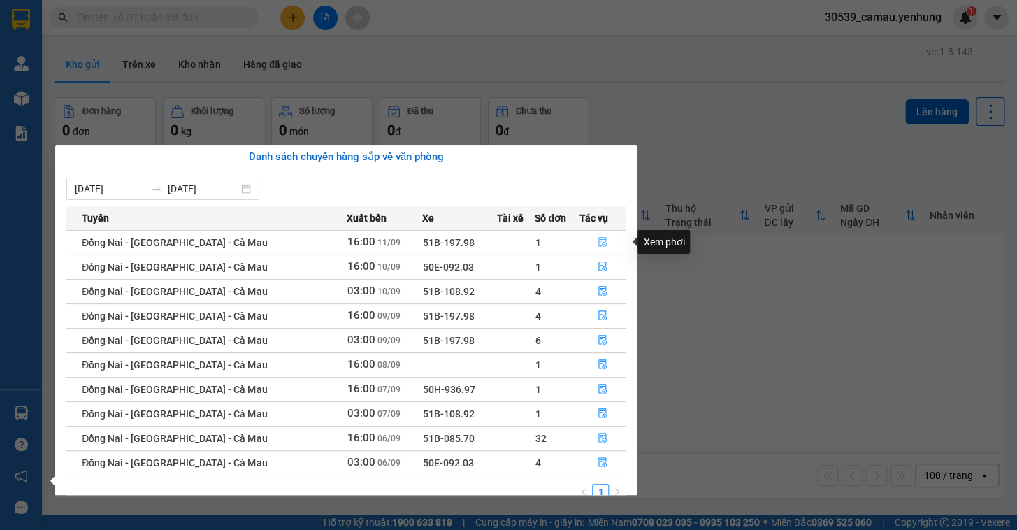
click at [598, 238] on icon "file-done" at bounding box center [603, 242] width 10 height 10
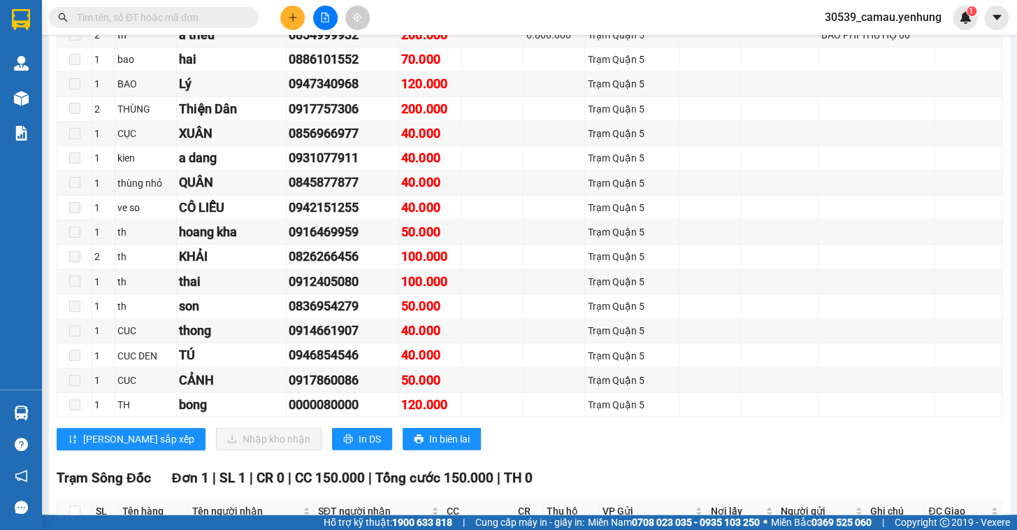
scroll to position [1085, 0]
